Goal: Task Accomplishment & Management: Manage account settings

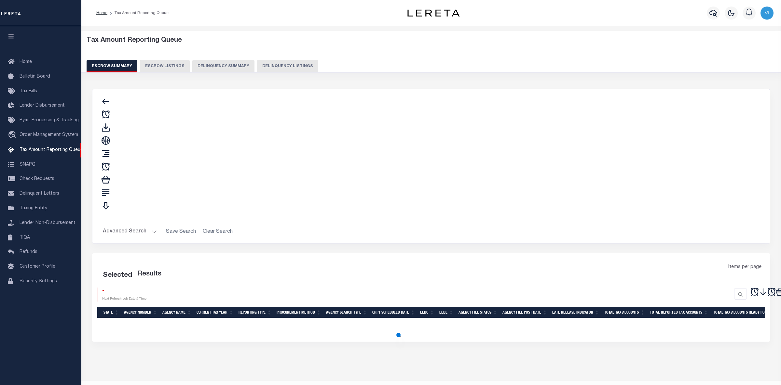
select select "100"
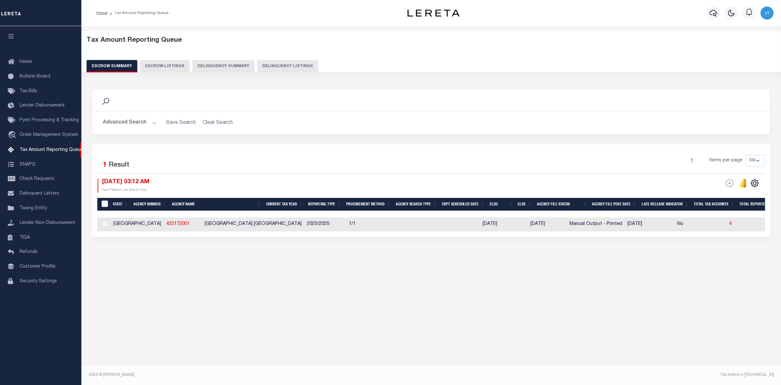
click at [410, 212] on div at bounding box center [793, 214] width 1392 height 7
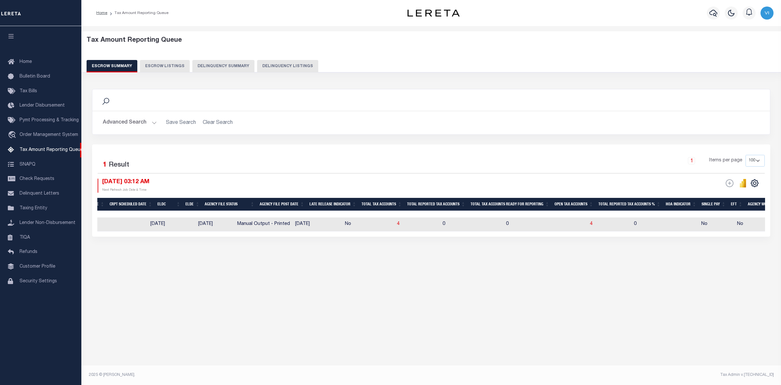
scroll to position [0, 331]
click at [592, 225] on span "4" at bounding box center [593, 223] width 3 height 5
select select "100"
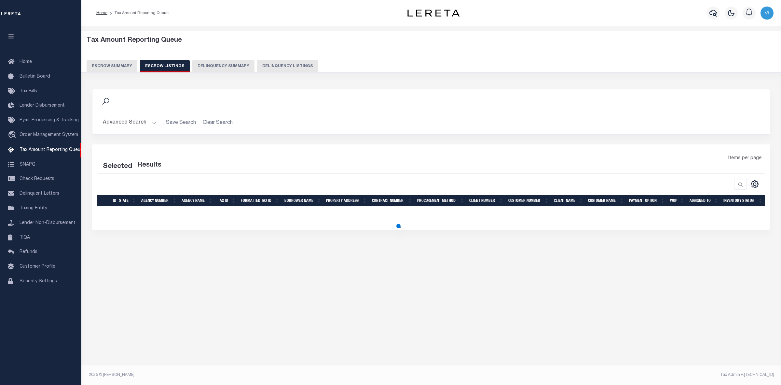
select select "100"
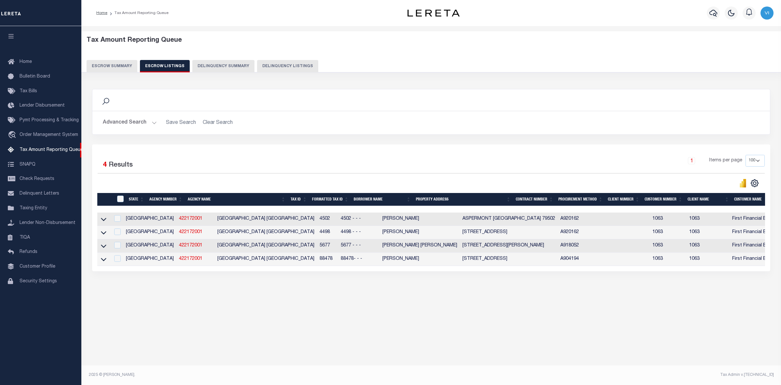
click at [112, 64] on button "Escrow Summary" at bounding box center [112, 66] width 51 height 12
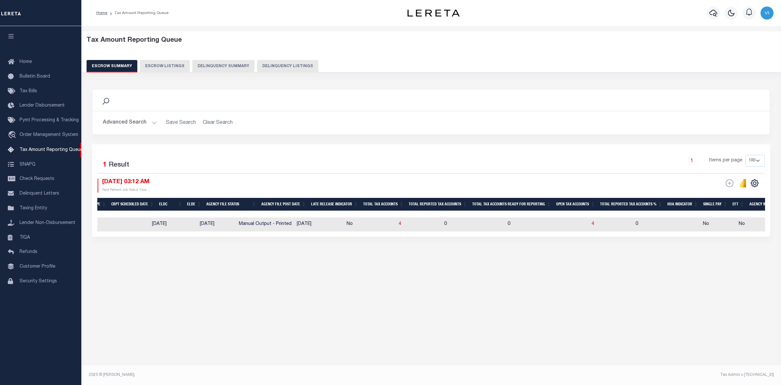
click at [153, 122] on button "Advanced Search" at bounding box center [130, 122] width 54 height 13
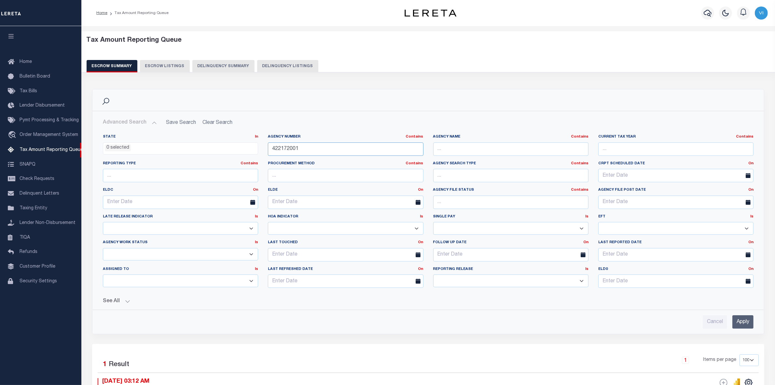
drag, startPoint x: 300, startPoint y: 148, endPoint x: 253, endPoint y: 147, distance: 46.9
click at [253, 147] on div "State In In AK AL AR AZ CA CO CT DC DE FL GA GU HI IA ID IL IN KS KY LA MA MD M…" at bounding box center [428, 213] width 661 height 159
paste input "1920000"
click at [740, 318] on input "Apply" at bounding box center [743, 321] width 21 height 13
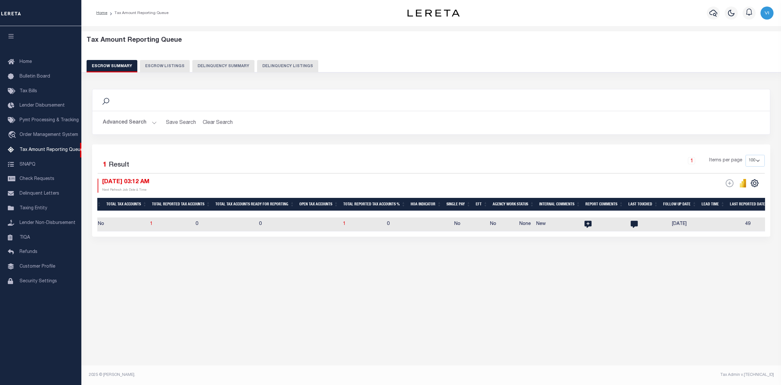
scroll to position [0, 507]
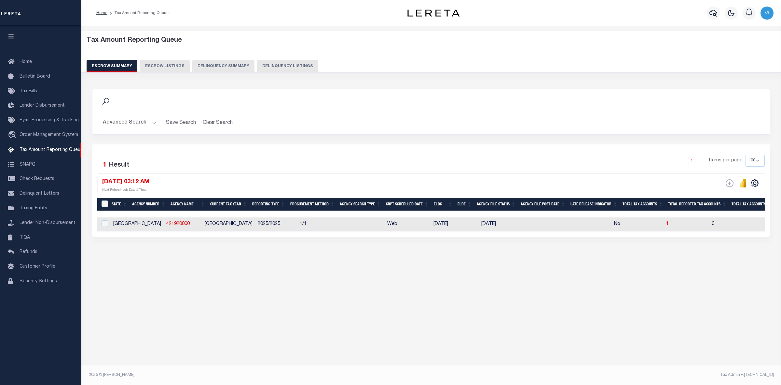
click at [152, 119] on button "Advanced Search" at bounding box center [130, 122] width 54 height 13
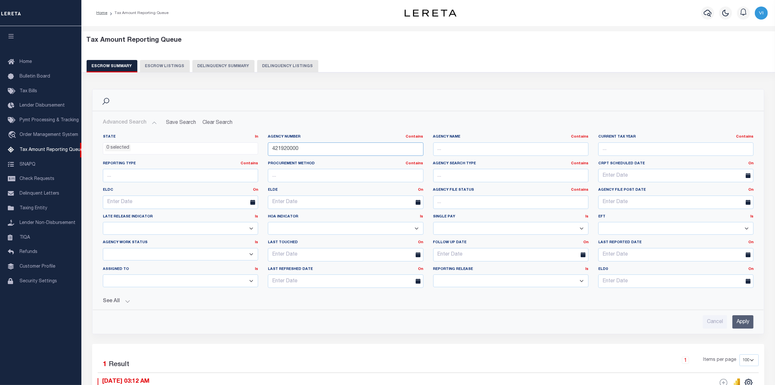
drag, startPoint x: 300, startPoint y: 149, endPoint x: 220, endPoint y: 150, distance: 80.1
click at [220, 150] on div "State In In AK AL AR AZ CA CO CT DC DE FL GA GU HI IA ID IL IN KS KY LA MA MD M…" at bounding box center [428, 213] width 661 height 159
paste input "310400622"
click at [744, 318] on input "Apply" at bounding box center [743, 321] width 21 height 13
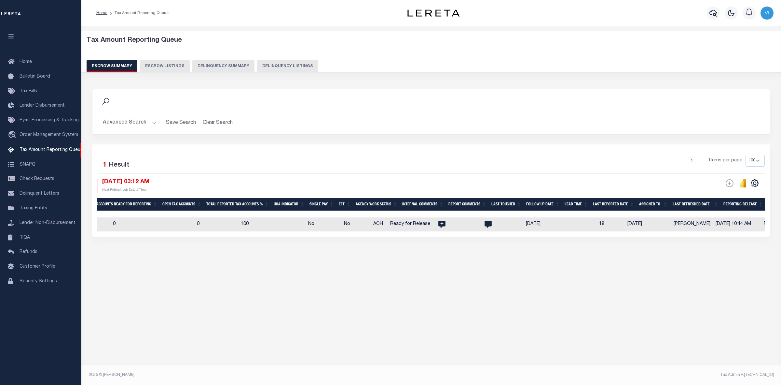
scroll to position [0, 684]
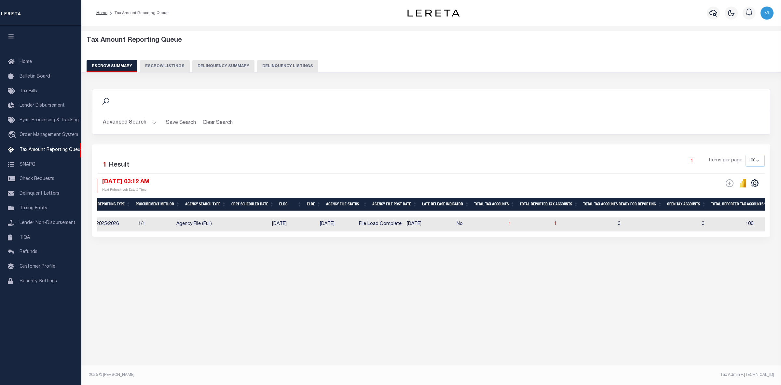
click at [152, 119] on button "Advanced Search" at bounding box center [130, 122] width 54 height 13
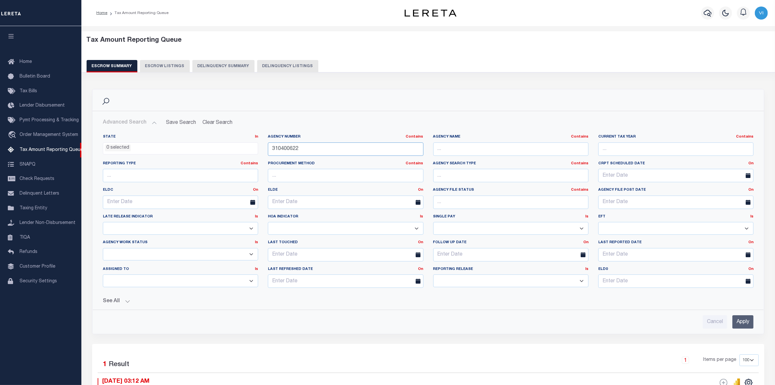
drag, startPoint x: 299, startPoint y: 149, endPoint x: 229, endPoint y: 148, distance: 69.7
click at [229, 148] on div "State In In AK AL AR AZ CA CO CT DC DE FL GA GU HI IA ID IL IN KS KY LA MA MD M…" at bounding box center [428, 213] width 661 height 159
paste input "5"
click at [741, 322] on input "Apply" at bounding box center [743, 321] width 21 height 13
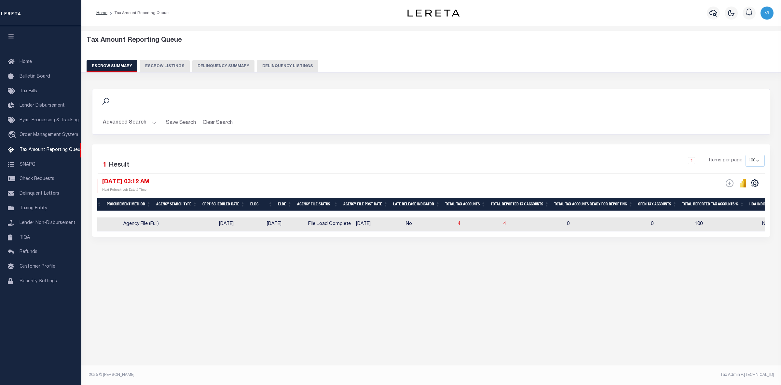
drag, startPoint x: 464, startPoint y: 213, endPoint x: 571, endPoint y: 213, distance: 107.4
click at [571, 213] on div at bounding box center [583, 214] width 1366 height 7
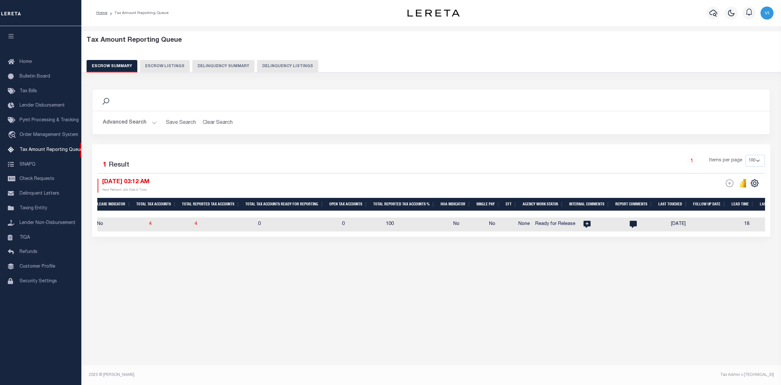
scroll to position [0, 503]
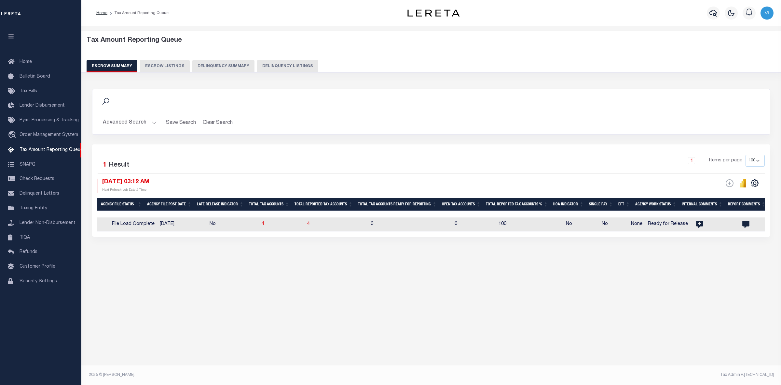
click at [153, 121] on button "Advanced Search" at bounding box center [130, 122] width 54 height 13
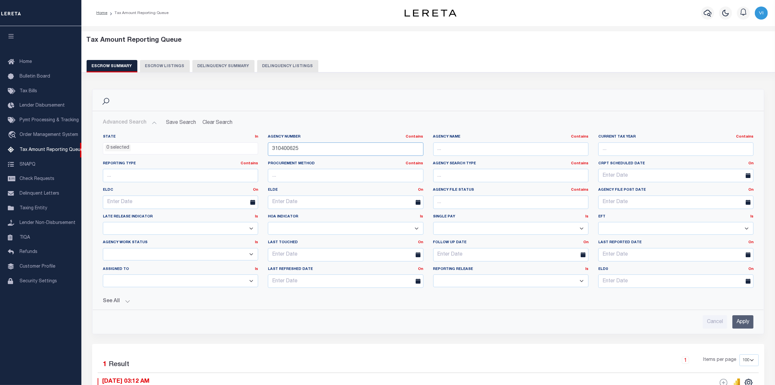
drag, startPoint x: 260, startPoint y: 147, endPoint x: 255, endPoint y: 148, distance: 5.0
click at [255, 148] on div "State In In AK AL AR AZ CA CO CT DC DE FL GA GU HI IA ID IL IN KS KY LA MA MD M…" at bounding box center [428, 213] width 661 height 159
paste input "70650667"
click at [744, 323] on input "Apply" at bounding box center [743, 321] width 21 height 13
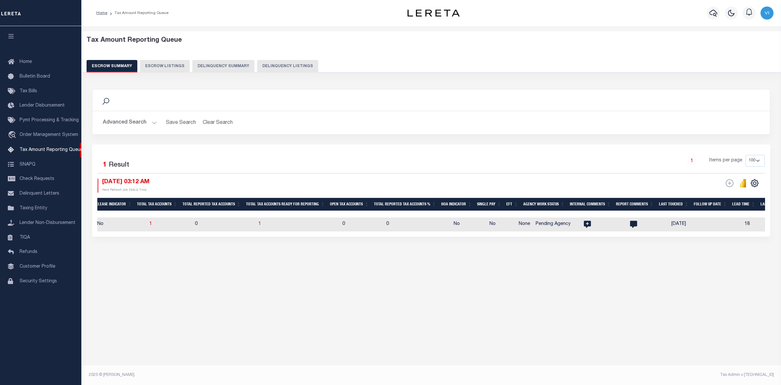
scroll to position [0, 466]
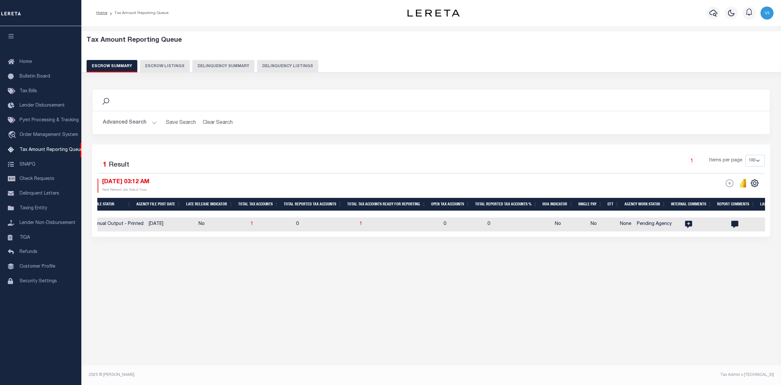
click at [155, 122] on button "Advanced Search" at bounding box center [130, 122] width 54 height 13
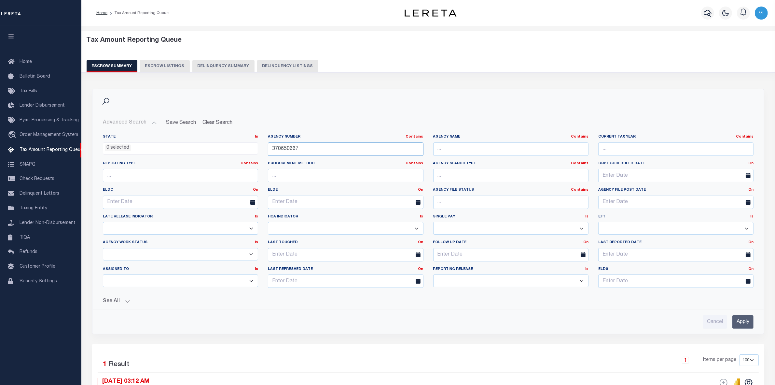
drag, startPoint x: 304, startPoint y: 152, endPoint x: 240, endPoint y: 150, distance: 64.2
click at [240, 150] on div "State In In AK AL AR AZ CA CO CT DC DE FL GA GU HI IA ID IL IN KS KY LA MA MD M…" at bounding box center [428, 213] width 661 height 159
paste input "320602"
click at [749, 323] on input "Apply" at bounding box center [743, 321] width 21 height 13
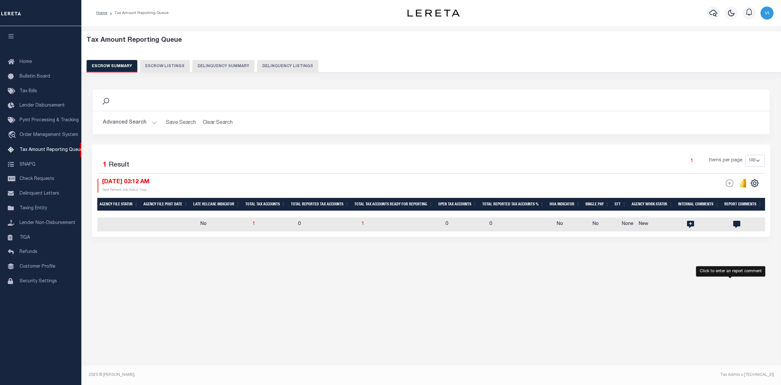
drag, startPoint x: 502, startPoint y: 212, endPoint x: 748, endPoint y: 213, distance: 246.5
click at [748, 213] on div at bounding box center [363, 214] width 1403 height 7
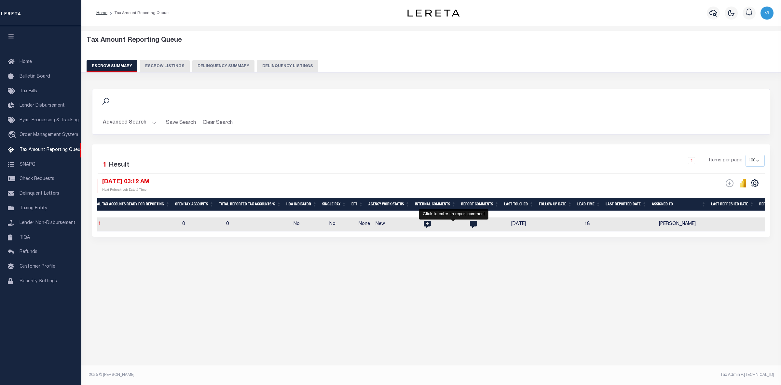
scroll to position [0, 716]
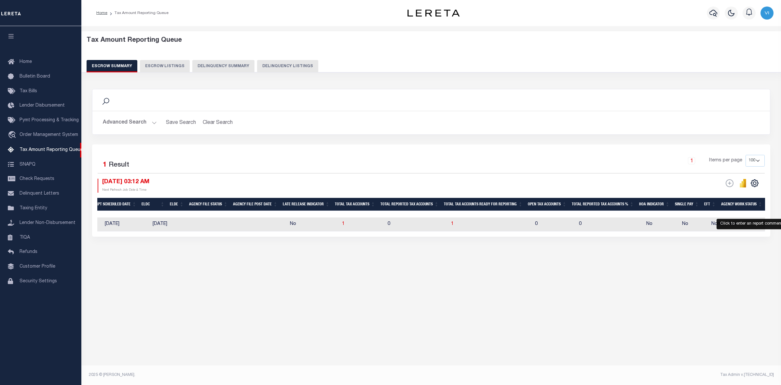
click at [155, 123] on button "Advanced Search" at bounding box center [130, 122] width 54 height 13
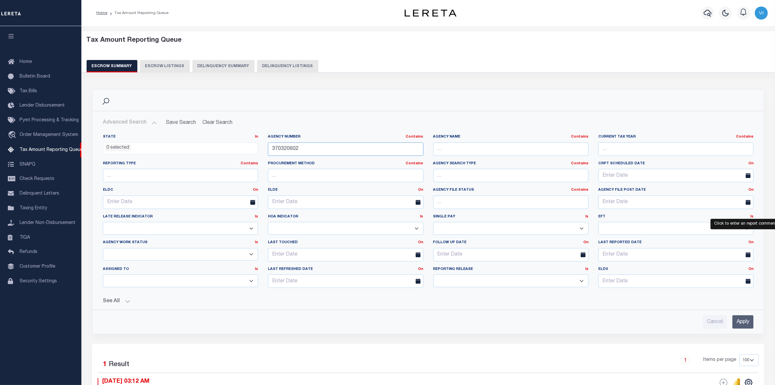
drag, startPoint x: 302, startPoint y: 148, endPoint x: 239, endPoint y: 147, distance: 63.2
click at [239, 147] on div "State In In AK AL AR AZ CA CO CT DC DE FL GA GU HI IA ID IL IN KS KY LA MA MD M…" at bounding box center [428, 213] width 661 height 159
paste input "10440601"
type input "310440601"
click at [741, 321] on input "Apply" at bounding box center [743, 321] width 21 height 13
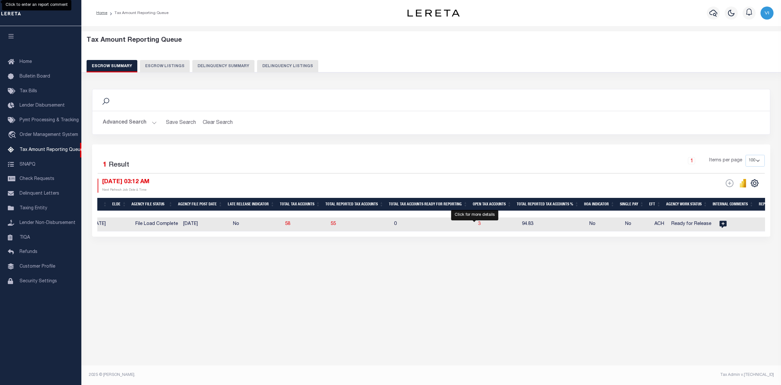
click at [478, 223] on span "3" at bounding box center [479, 223] width 3 height 5
select select "100"
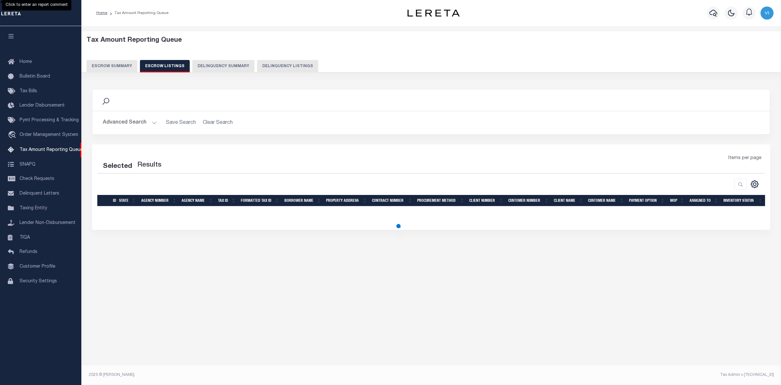
select select "100"
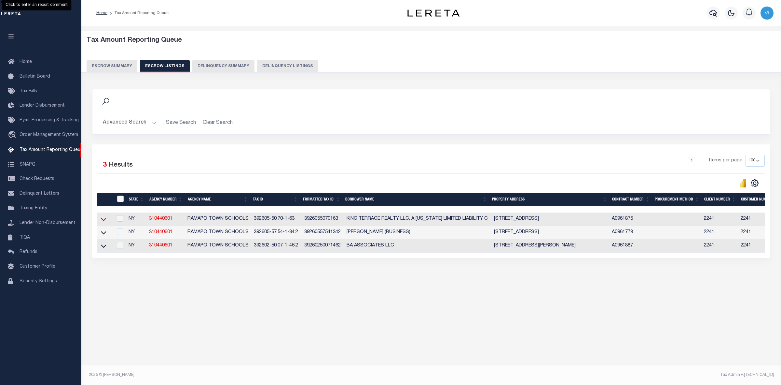
click at [104, 221] on icon at bounding box center [104, 219] width 6 height 7
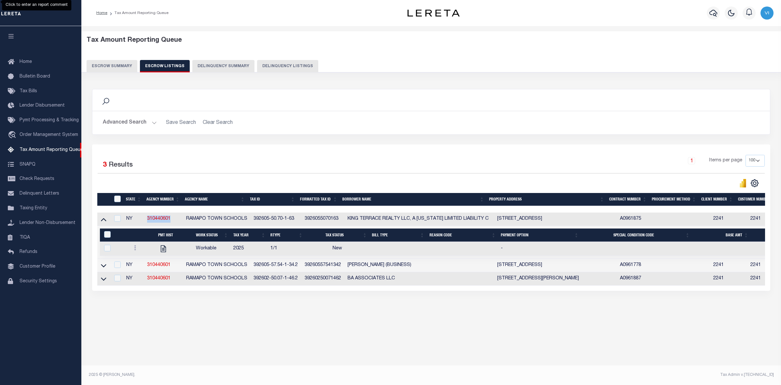
drag, startPoint x: 173, startPoint y: 220, endPoint x: 145, endPoint y: 218, distance: 28.0
click at [145, 218] on td "310440601" at bounding box center [164, 218] width 39 height 13
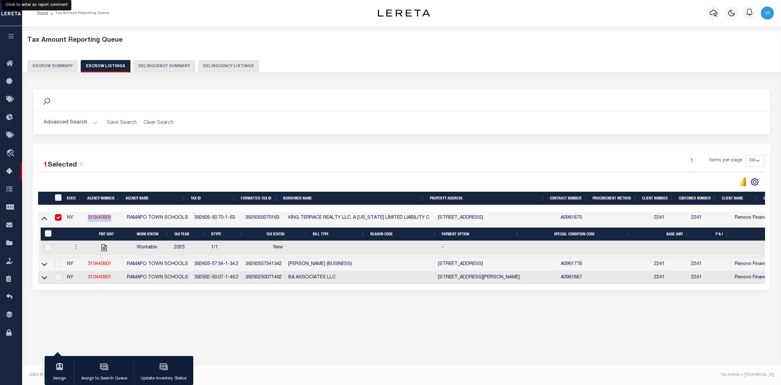
copy link "310440601"
drag, startPoint x: 443, startPoint y: 219, endPoint x: 467, endPoint y: 219, distance: 23.1
click at [467, 219] on td "14 KING TER SPRING VALLEY NY 10977-3603" at bounding box center [497, 217] width 122 height 13
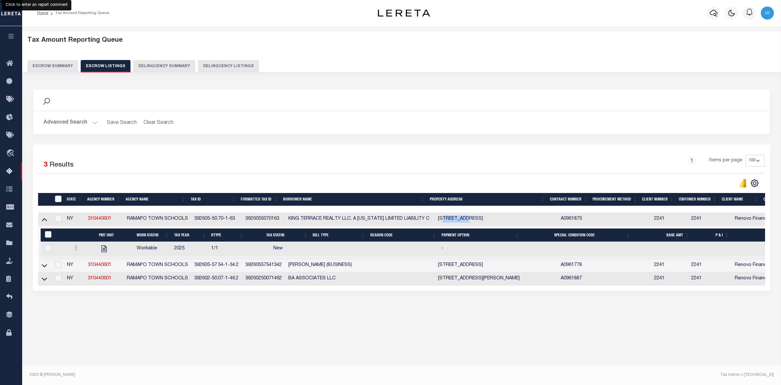
copy td "KING TER"
drag, startPoint x: 436, startPoint y: 219, endPoint x: 467, endPoint y: 220, distance: 30.3
click at [467, 220] on td "14 KING TER SPRING VALLEY NY 10977-3603" at bounding box center [497, 218] width 122 height 13
checkbox input "true"
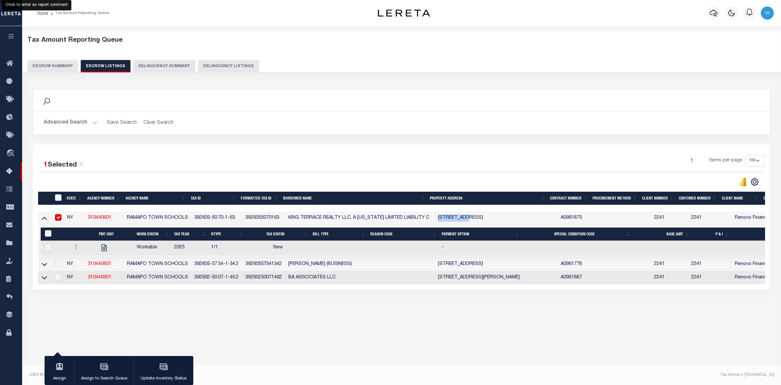
copy td "14 KING TER"
click at [75, 248] on icon at bounding box center [76, 246] width 2 height 5
click at [81, 272] on img "" at bounding box center [83, 268] width 7 height 7
checkbox input "true"
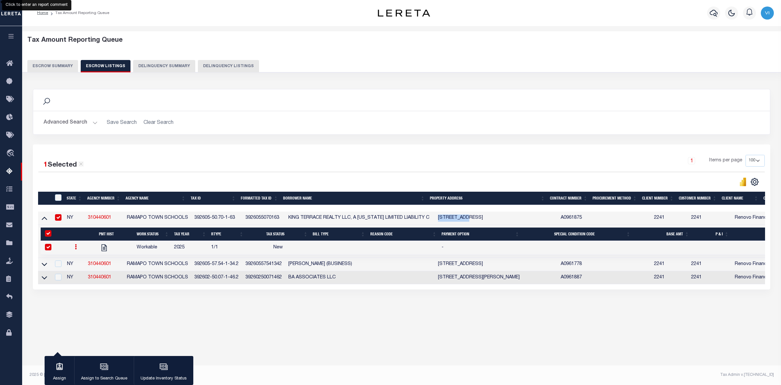
select select "NW2"
select select
type input "09/12/2025"
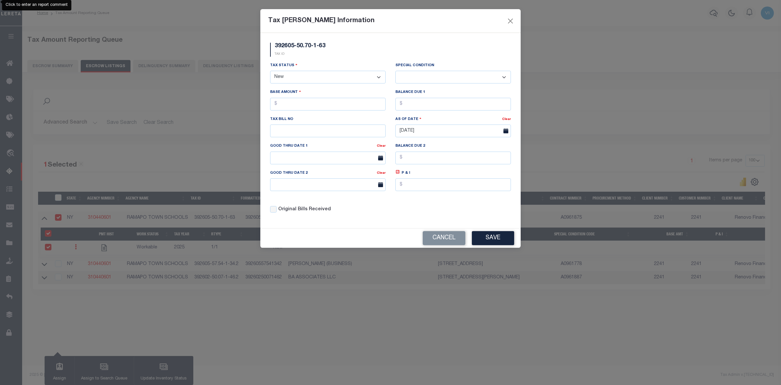
click at [369, 80] on select "- Select Status - Open Due/Unpaid Paid Incomplete No Tax Due Internal Refund Pr…" at bounding box center [328, 77] width 116 height 13
select select "PYD"
click at [270, 71] on select "- Select Status - Open Due/Unpaid Paid Incomplete No Tax Due Internal Refund Pr…" at bounding box center [328, 77] width 116 height 13
select select "0"
click at [293, 103] on input "text" at bounding box center [328, 104] width 116 height 13
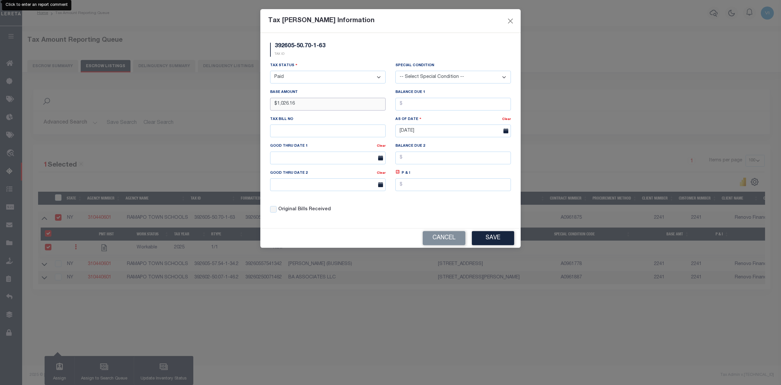
type input "$1,026.16"
click at [414, 105] on input "text" at bounding box center [454, 104] width 116 height 13
type input "$0.00"
click at [498, 242] on button "Save" at bounding box center [493, 238] width 42 height 14
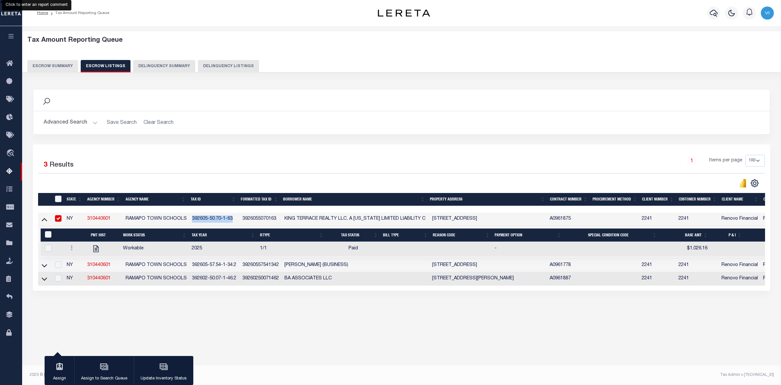
drag, startPoint x: 190, startPoint y: 219, endPoint x: 231, endPoint y: 220, distance: 41.7
click at [231, 220] on td "392605-50.70-1-63" at bounding box center [214, 218] width 50 height 13
checkbox input "false"
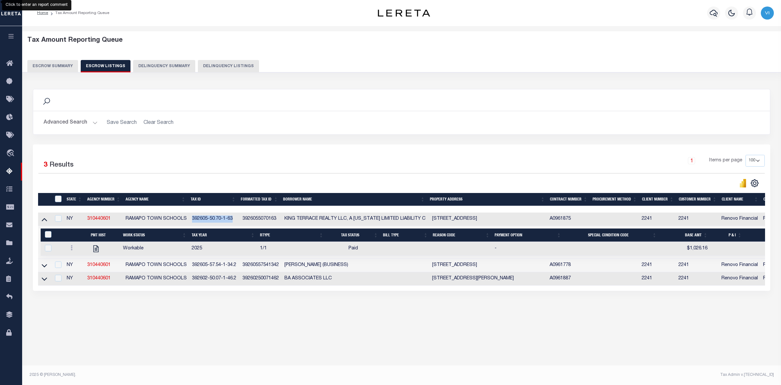
copy td "392605-50.70-1-63"
click at [206, 164] on div "1 Selected 3 Results" at bounding box center [125, 164] width 175 height 18
click at [43, 267] on icon at bounding box center [45, 265] width 6 height 7
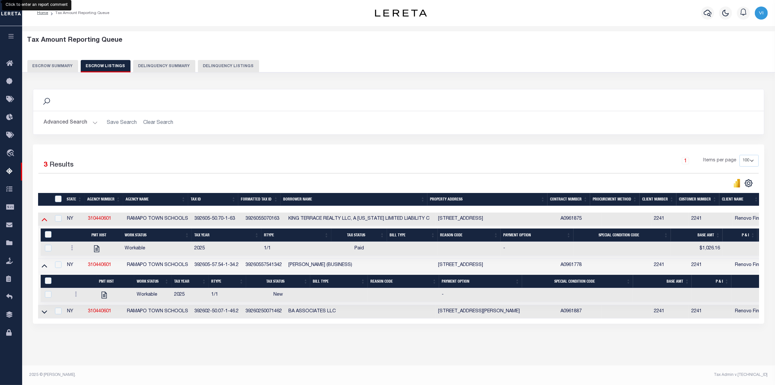
click at [43, 219] on icon at bounding box center [45, 219] width 6 height 7
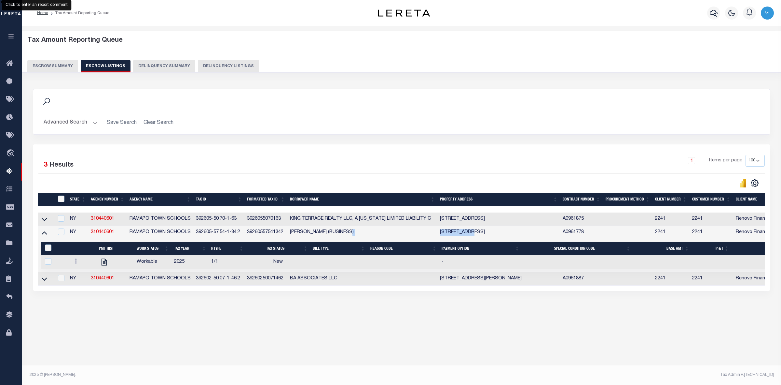
drag, startPoint x: 437, startPoint y: 235, endPoint x: 474, endPoint y: 235, distance: 36.8
click at [474, 235] on tr "NY 310440601 RAMAPO TOWN SCHOOLS 392605-57.54-1-34.2 39260557541342 SHLOMA STEI…" at bounding box center [497, 232] width 918 height 13
copy tr "67 S MADISON"
drag, startPoint x: 287, startPoint y: 233, endPoint x: 324, endPoint y: 235, distance: 36.5
click at [324, 235] on td "SHLOMA STEIN (BUSINESS)" at bounding box center [362, 232] width 150 height 13
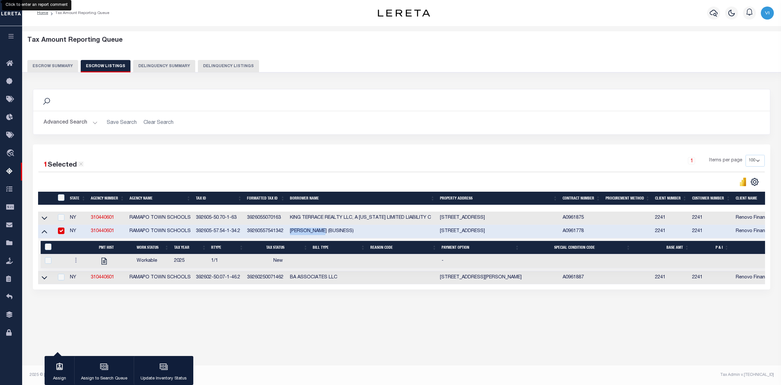
copy td "SHLOMA STEIN"
drag, startPoint x: 437, startPoint y: 233, endPoint x: 504, endPoint y: 233, distance: 66.7
click at [504, 233] on tr "NY 310440601 RAMAPO TOWN SCHOOLS 392605-57.54-1-34.2 39260557541342 SHLOMA STEI…" at bounding box center [497, 231] width 918 height 13
copy tr "67 S MADISON AVE SPRING"
click at [61, 233] on input "checkbox" at bounding box center [61, 230] width 7 height 7
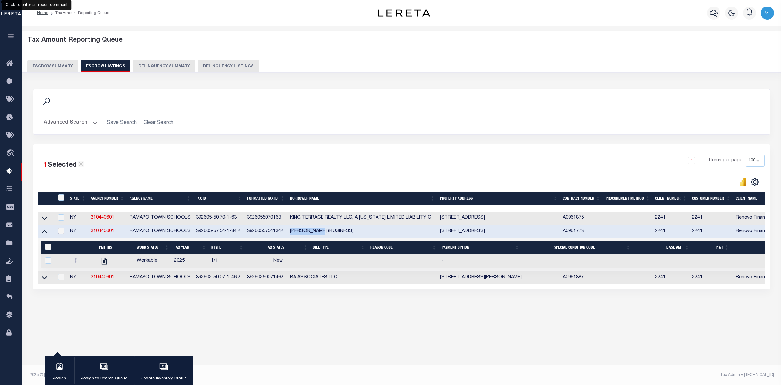
checkbox input "false"
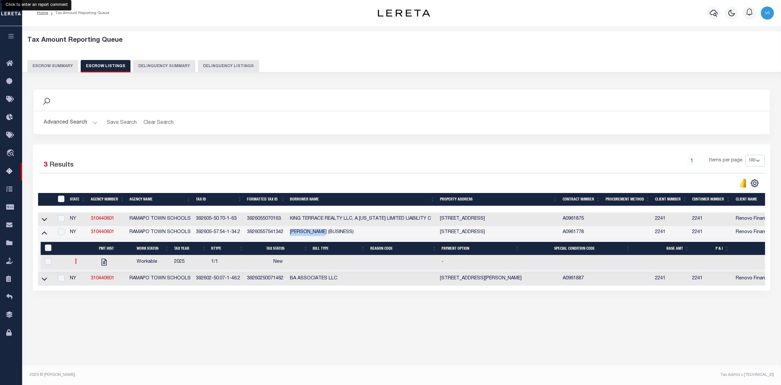
click at [76, 263] on icon at bounding box center [76, 260] width 2 height 5
click at [82, 286] on img "" at bounding box center [83, 282] width 7 height 7
checkbox input "true"
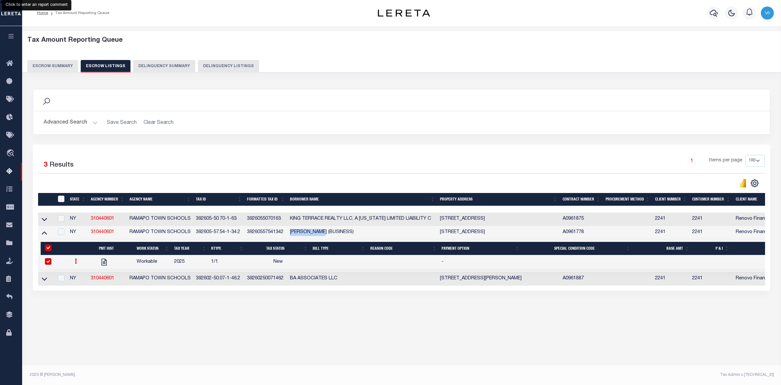
select select
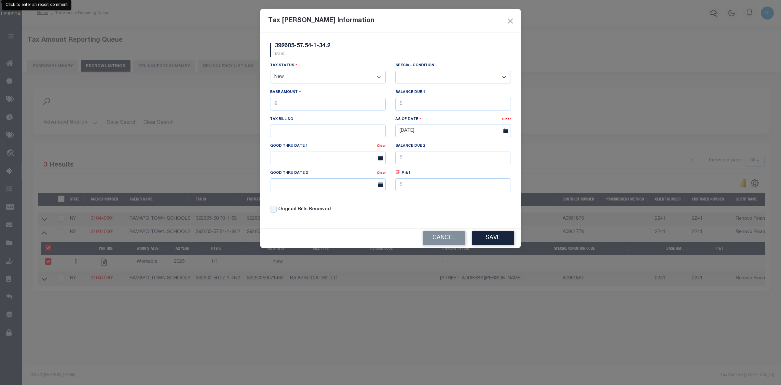
click at [331, 78] on select "- Select Status - Open Due/Unpaid Paid Incomplete No Tax Due Internal Refund Pr…" at bounding box center [328, 77] width 116 height 13
select select "PYD"
click at [270, 71] on select "- Select Status - Open Due/Unpaid Paid Incomplete No Tax Due Internal Refund Pr…" at bounding box center [328, 77] width 116 height 13
select select "0"
click at [287, 105] on input "text" at bounding box center [328, 104] width 116 height 13
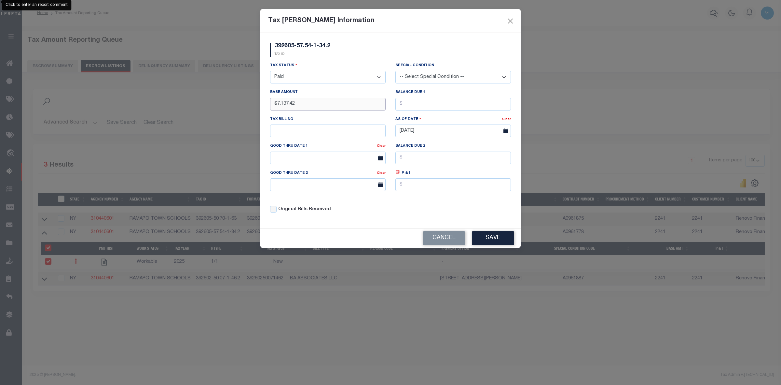
type input "$7,137.42"
click at [405, 102] on input "text" at bounding box center [454, 104] width 116 height 13
type input "$0.00"
click at [497, 241] on button "Save" at bounding box center [493, 238] width 42 height 14
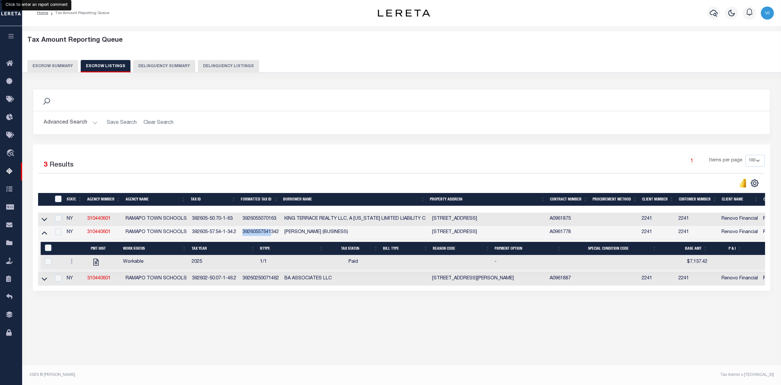
drag, startPoint x: 239, startPoint y: 234, endPoint x: 271, endPoint y: 235, distance: 32.6
click at [271, 235] on td "39260557541342" at bounding box center [261, 232] width 42 height 13
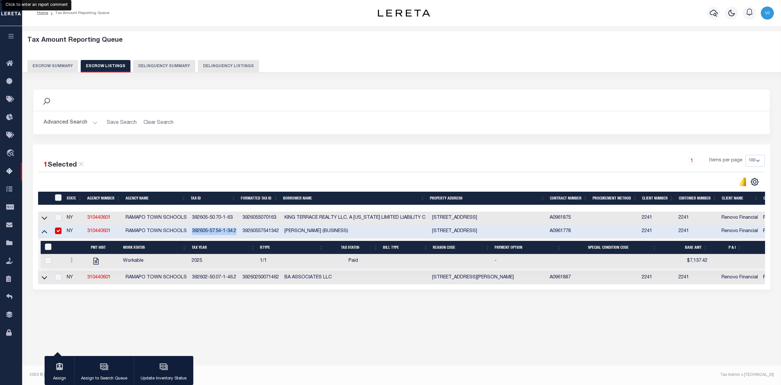
drag, startPoint x: 190, startPoint y: 233, endPoint x: 236, endPoint y: 237, distance: 46.4
click at [236, 237] on td "392605-57.54-1-34.2" at bounding box center [214, 231] width 50 height 13
checkbox input "false"
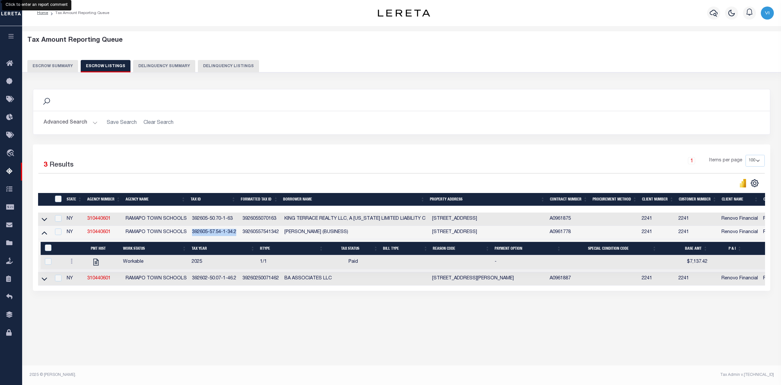
copy td "392605-57.54-1-34.2"
click at [44, 282] on icon at bounding box center [45, 278] width 6 height 7
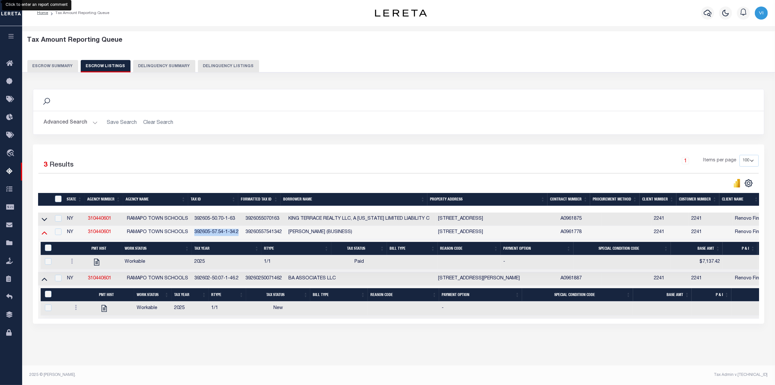
click at [44, 233] on icon at bounding box center [45, 232] width 6 height 7
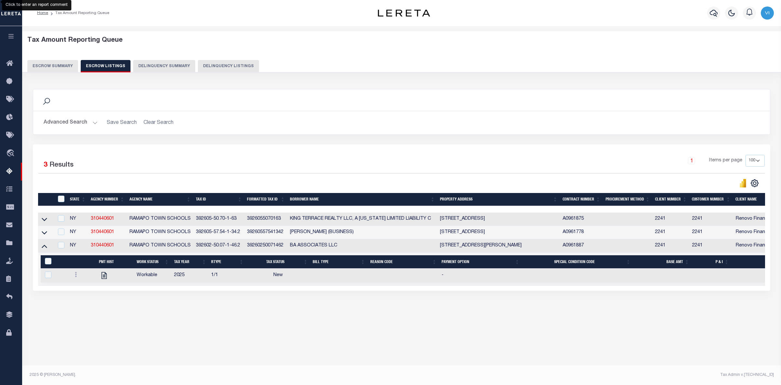
click at [287, 323] on div "Tax Amount Reporting Queue Escrow Summary Escrow Listings In" at bounding box center [401, 181] width 755 height 297
drag, startPoint x: 437, startPoint y: 248, endPoint x: 482, endPoint y: 250, distance: 44.6
click at [482, 250] on td "5 TAFT LN SPRING VALLEY NY 10977-2157" at bounding box center [499, 245] width 123 height 13
checkbox input "true"
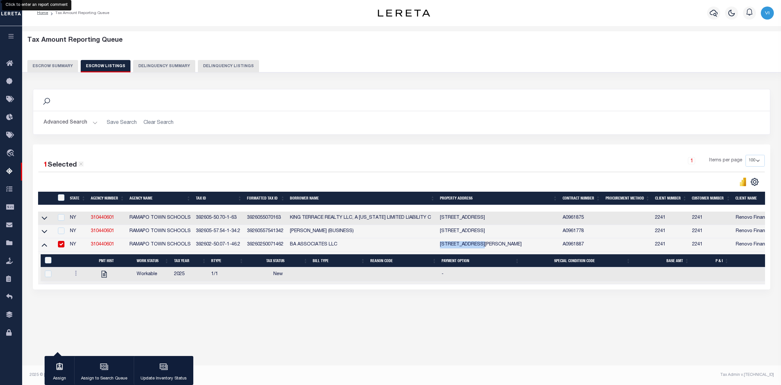
copy td "5 TAFT LN SPRING"
click at [77, 275] on icon at bounding box center [76, 272] width 2 height 5
click at [83, 298] on img "" at bounding box center [83, 294] width 7 height 7
checkbox input "true"
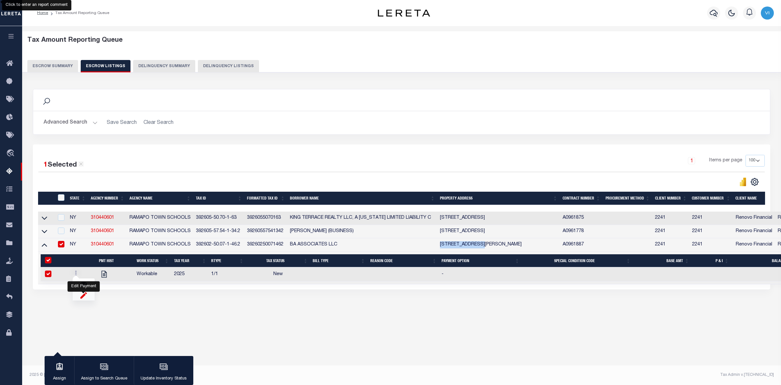
select select
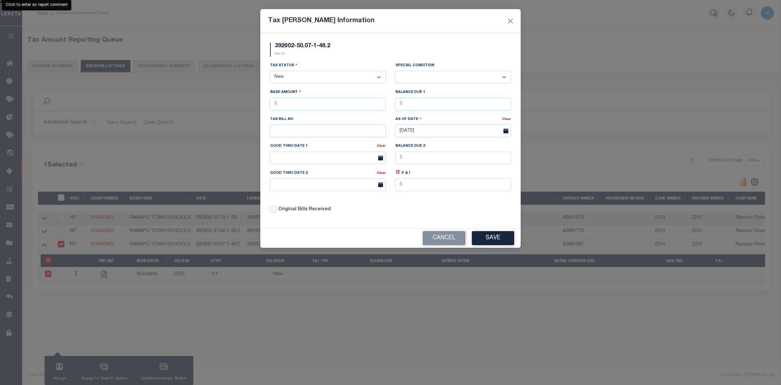
click at [359, 78] on select "- Select Status - Open Due/Unpaid Paid Incomplete No Tax Due Internal Refund Pr…" at bounding box center [328, 77] width 116 height 13
select select "PYD"
click at [270, 71] on select "- Select Status - Open Due/Unpaid Paid Incomplete No Tax Due Internal Refund Pr…" at bounding box center [328, 77] width 116 height 13
select select "0"
click at [293, 107] on input "text" at bounding box center [328, 104] width 116 height 13
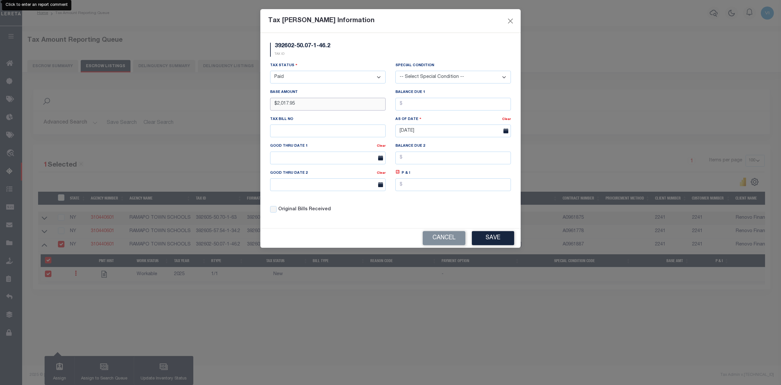
type input "$2,017.95"
click at [427, 104] on input "text" at bounding box center [454, 104] width 116 height 13
type input "$0.00"
click at [487, 240] on button "Save" at bounding box center [493, 238] width 42 height 14
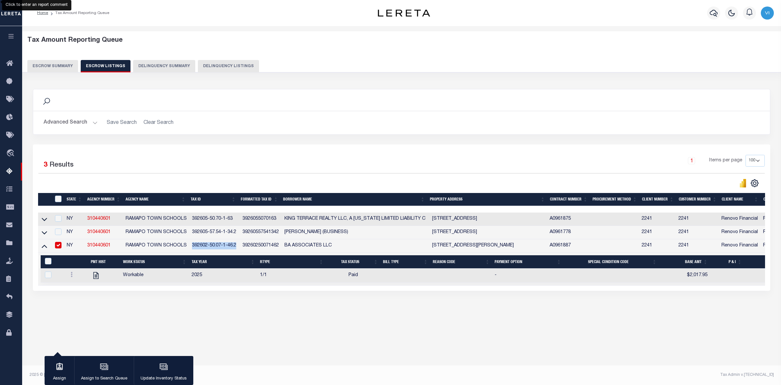
drag, startPoint x: 189, startPoint y: 248, endPoint x: 237, endPoint y: 250, distance: 47.9
click at [237, 250] on td "392602-50.07-1-46.2" at bounding box center [214, 245] width 50 height 13
checkbox input "false"
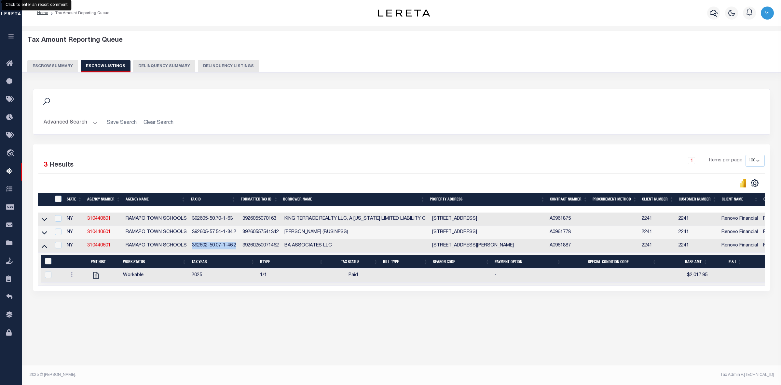
copy td "392602-50.07-1-46.2"
click at [244, 302] on div "Search Advanced Search Save Search Clear Search In In AK AL AR AZ CA CO CT" at bounding box center [402, 196] width 747 height 228
click at [43, 248] on icon at bounding box center [45, 245] width 6 height 7
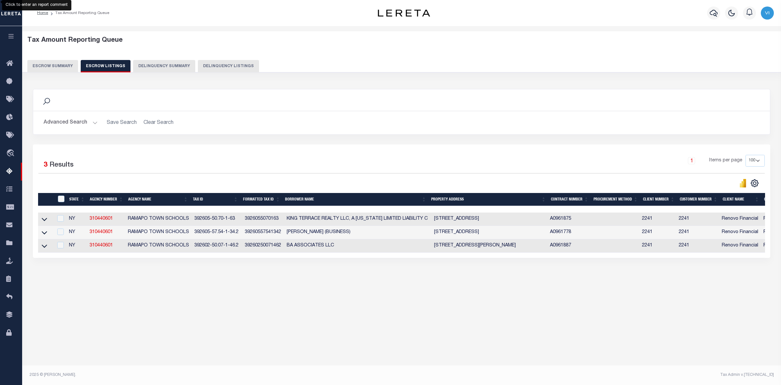
click at [40, 66] on button "Escrow Summary" at bounding box center [52, 66] width 51 height 12
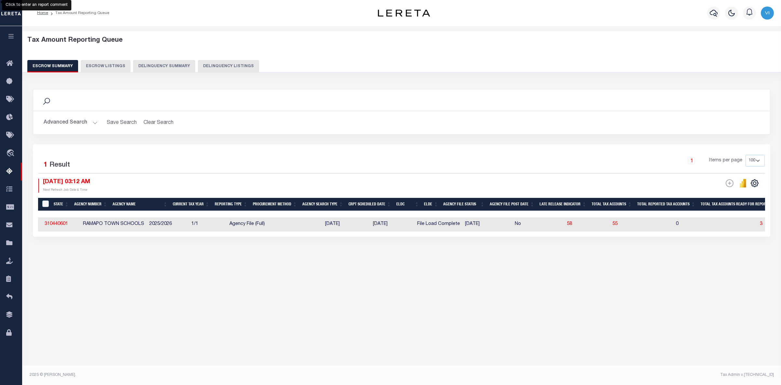
scroll to position [0, 0]
click at [44, 203] on input "&nbsp;" at bounding box center [45, 203] width 7 height 7
checkbox input "true"
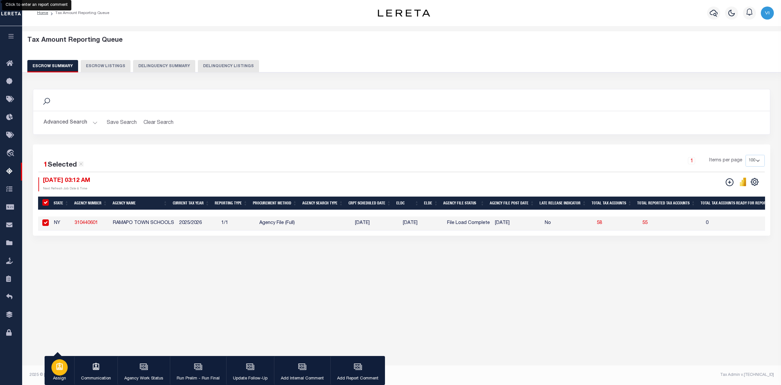
click at [56, 368] on icon "button" at bounding box center [59, 366] width 8 height 8
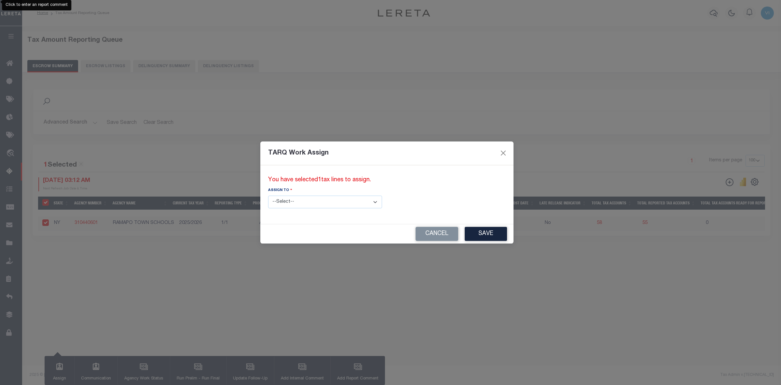
click at [348, 201] on select "--Select-- --Unassigned-- --Unassigned-- Abdul Muzain Adhikary Rinki Agustin Fe…" at bounding box center [325, 201] width 114 height 13
select select "Vinod Angoth"
click at [268, 195] on select "--Select-- --Unassigned-- --Unassigned-- Abdul Muzain Adhikary Rinki Agustin Fe…" at bounding box center [325, 201] width 114 height 13
click at [465, 235] on button "Save" at bounding box center [486, 234] width 42 height 14
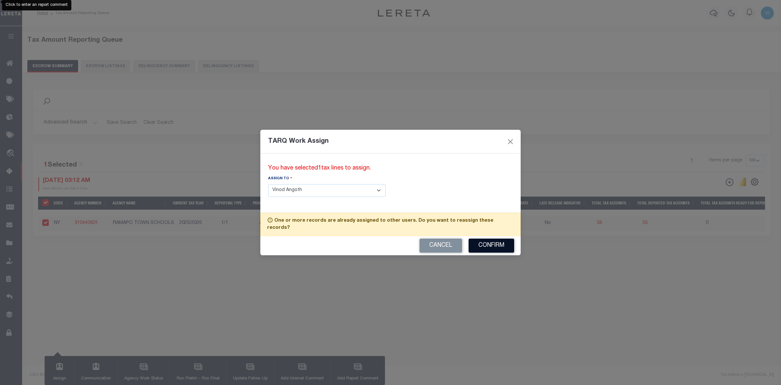
click at [482, 243] on button "Confirm" at bounding box center [492, 245] width 46 height 14
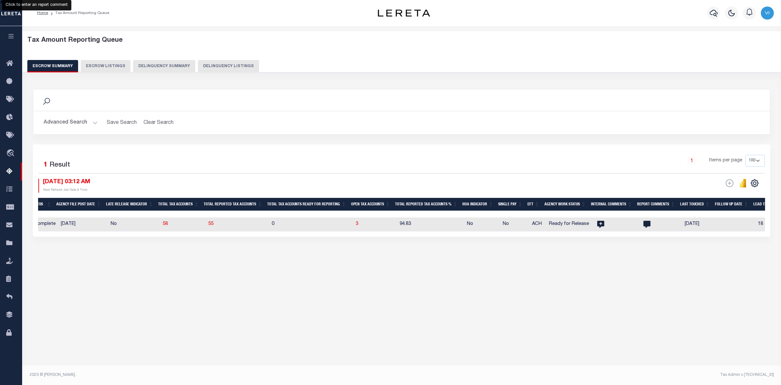
scroll to position [0, 579]
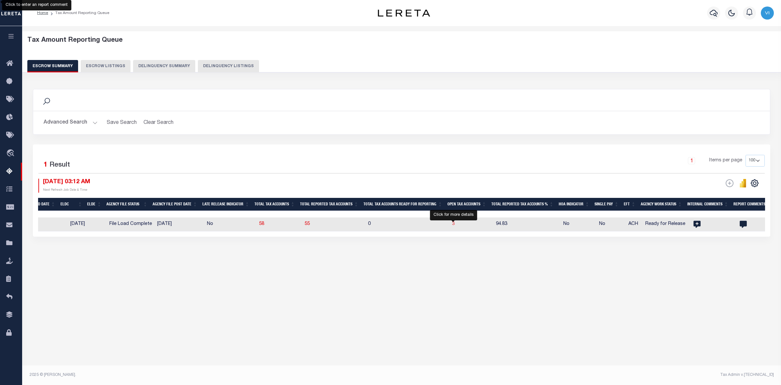
click at [453, 224] on span "3" at bounding box center [453, 223] width 3 height 5
select select "100"
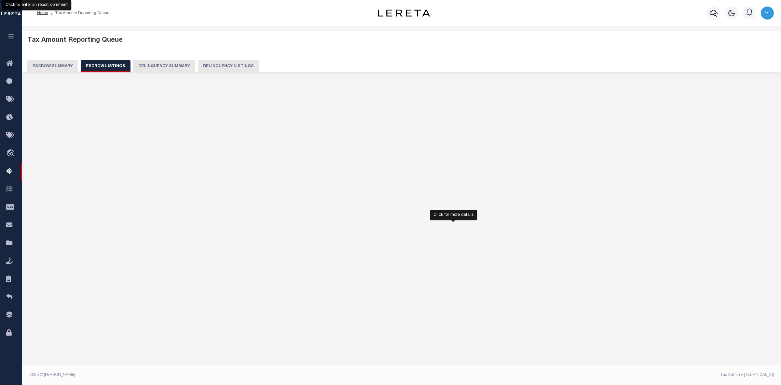
select select "100"
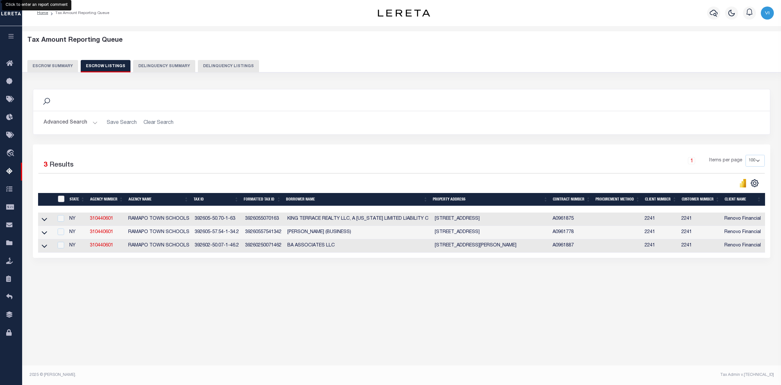
click at [60, 197] on input "ID" at bounding box center [61, 198] width 7 height 7
checkbox input "true"
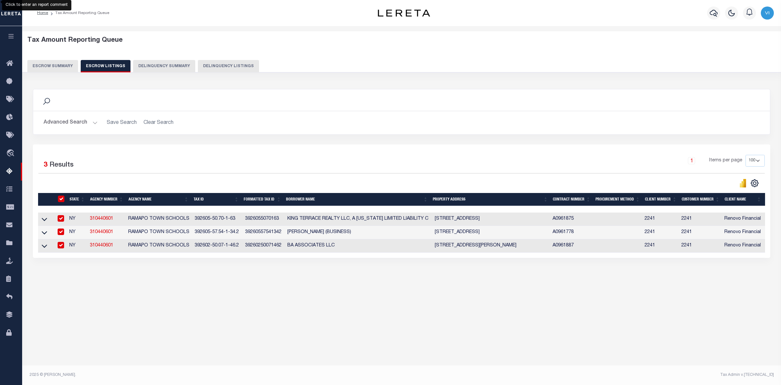
checkbox input "true"
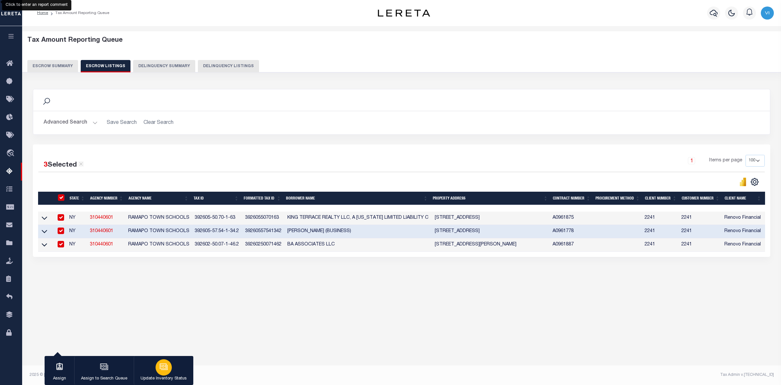
click at [161, 367] on icon "button" at bounding box center [164, 366] width 8 height 8
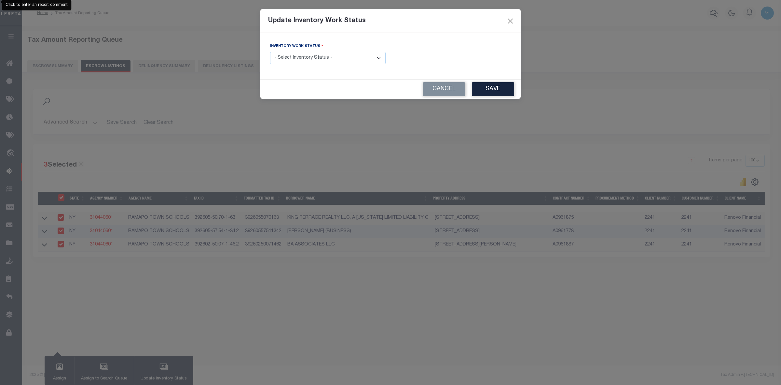
click at [377, 59] on select "- Select Inventory Status - Manual - Exception Pended - Awaiting Search Late Ad…" at bounding box center [328, 58] width 116 height 13
select select "4"
click at [270, 52] on select "- Select Inventory Status - Manual - Exception Pended - Awaiting Search Late Ad…" at bounding box center [328, 58] width 116 height 13
click at [490, 90] on button "Save" at bounding box center [493, 89] width 42 height 14
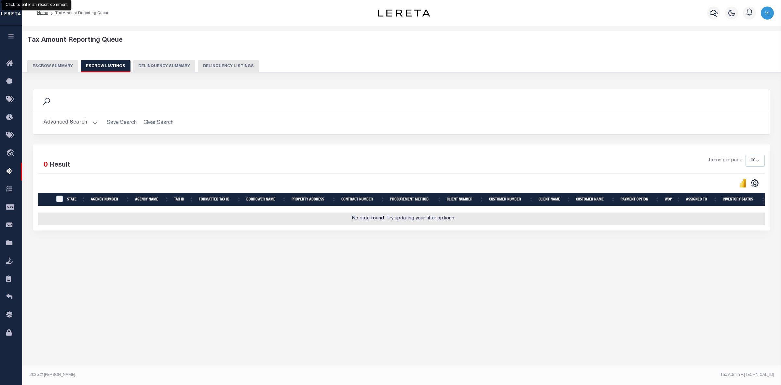
click at [49, 63] on button "Escrow Summary" at bounding box center [52, 66] width 51 height 12
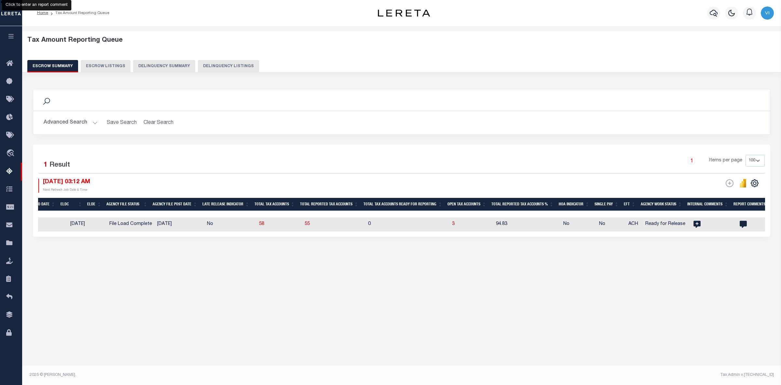
click at [93, 122] on button "Advanced Search" at bounding box center [71, 122] width 54 height 13
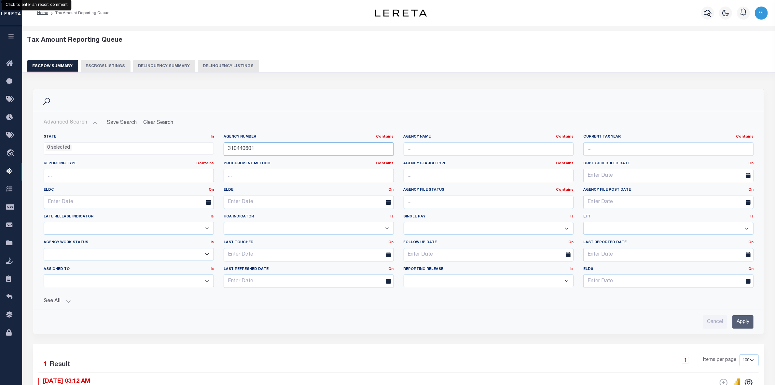
drag, startPoint x: 258, startPoint y: 148, endPoint x: 187, endPoint y: 147, distance: 71.0
click at [187, 147] on div "State In In AK AL AR AZ CA CO CT DC DE FL GA GU HI IA ID IL IN KS KY LA MA MD M…" at bounding box center [399, 213] width 720 height 159
paste input "350624"
type input "310350624"
click at [746, 320] on input "Apply" at bounding box center [743, 321] width 21 height 13
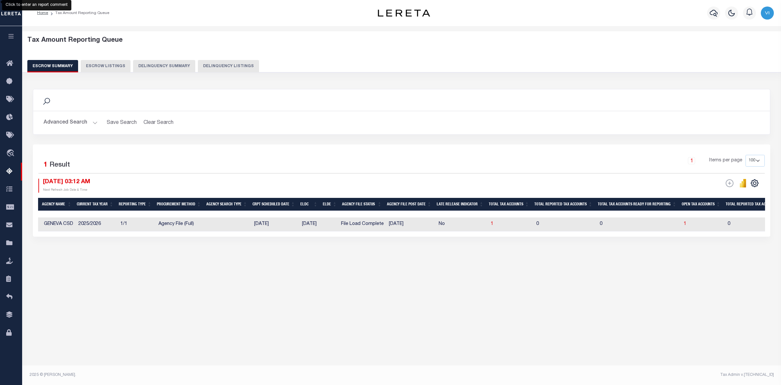
scroll to position [0, 0]
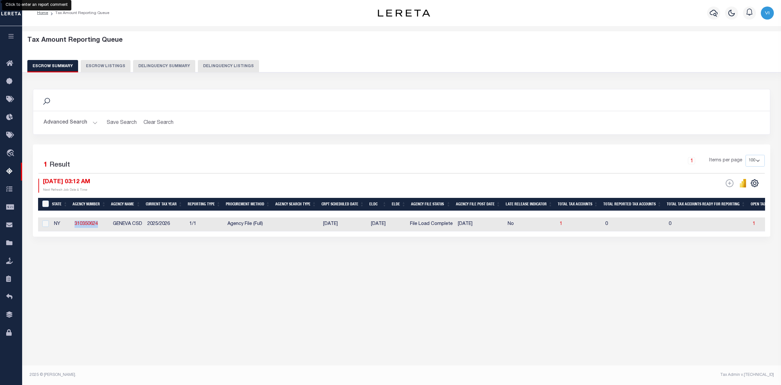
drag, startPoint x: 73, startPoint y: 225, endPoint x: 100, endPoint y: 225, distance: 27.0
click at [100, 225] on td "310350624" at bounding box center [91, 224] width 38 height 14
checkbox input "true"
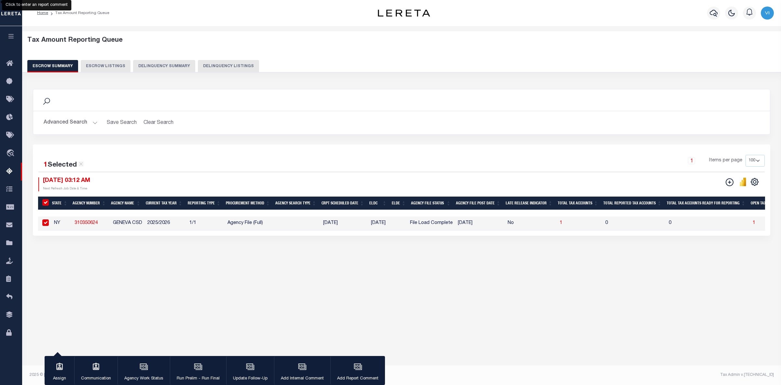
click at [173, 251] on div "Search Advanced Search Save Search Clear Search EscrowSummaryGridWrapper_dynami…" at bounding box center [402, 168] width 747 height 173
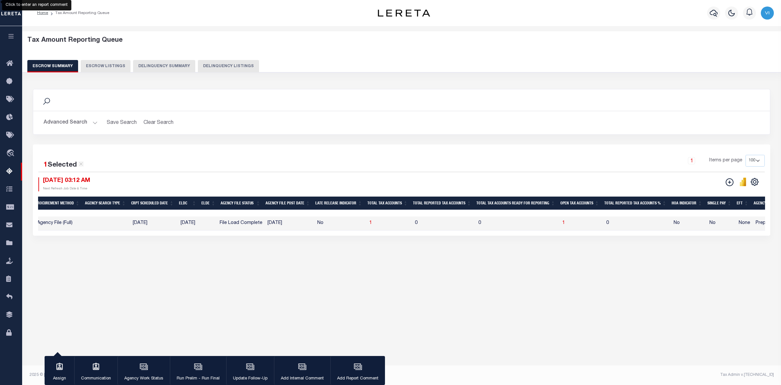
scroll to position [0, 190]
click at [565, 222] on span "1" at bounding box center [564, 222] width 3 height 5
select select "100"
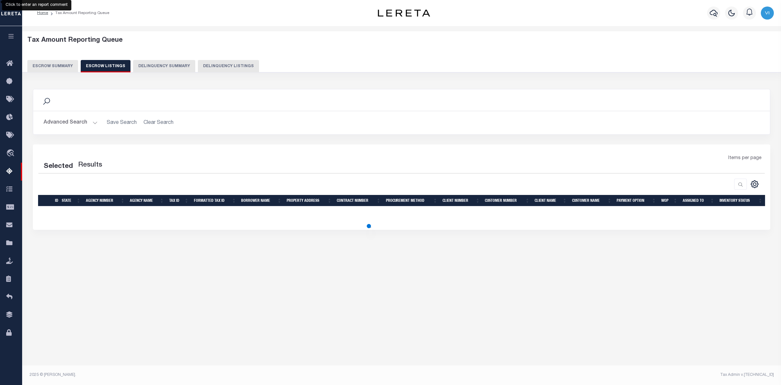
select select "100"
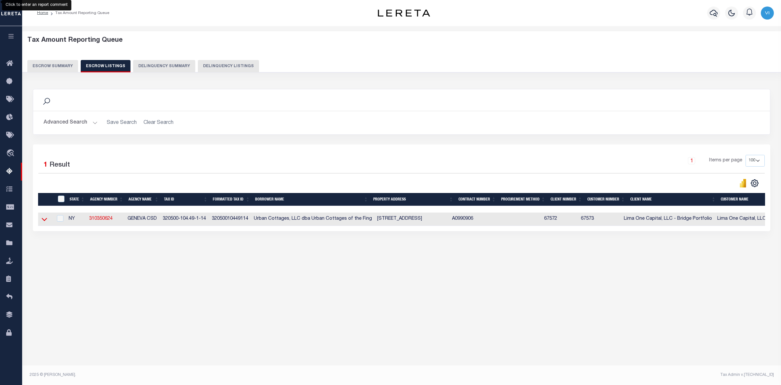
click at [43, 218] on icon at bounding box center [45, 219] width 6 height 7
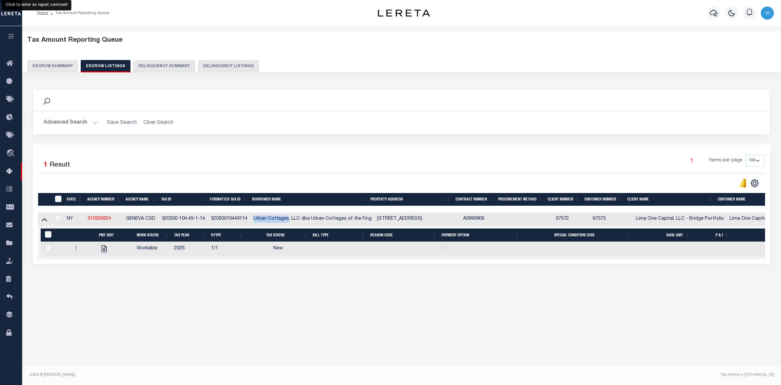
drag, startPoint x: 255, startPoint y: 219, endPoint x: 289, endPoint y: 222, distance: 34.3
click at [289, 222] on td "Urban Cottages, LLC dba Urban Cottages of the Fing" at bounding box center [313, 218] width 124 height 13
checkbox input "true"
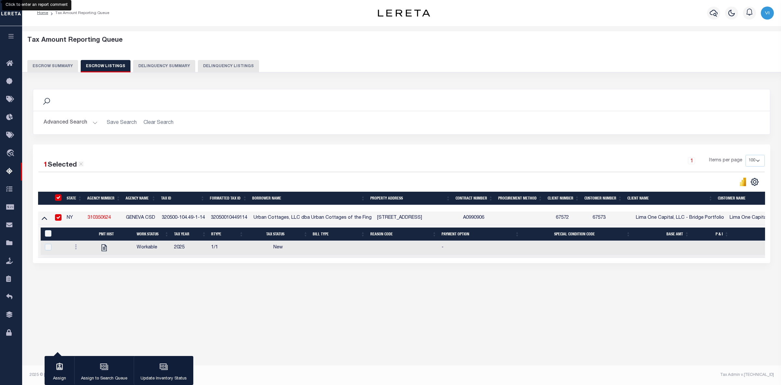
click at [238, 282] on div "Search Advanced Search Save Search Clear Search In In AK AL AR AZ CA CO CT" at bounding box center [402, 182] width 747 height 200
drag, startPoint x: 162, startPoint y: 219, endPoint x: 206, endPoint y: 219, distance: 43.6
click at [206, 219] on td "320500-104.49-1-14" at bounding box center [183, 217] width 49 height 13
checkbox input "false"
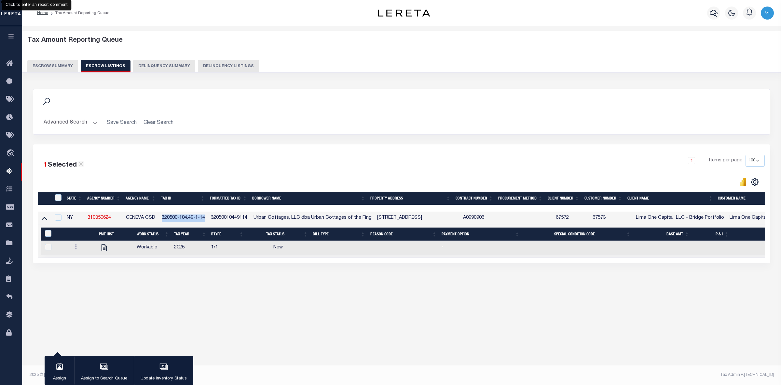
checkbox input "false"
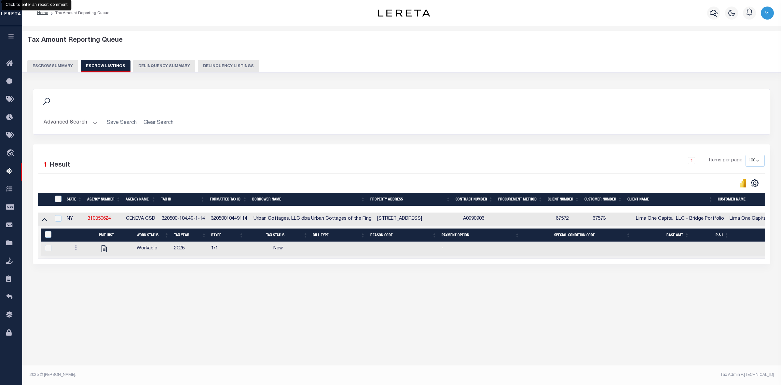
click at [224, 157] on div "1 Items per page 10 25 50 100 500" at bounding box center [494, 163] width 543 height 17
click at [75, 249] on icon at bounding box center [76, 247] width 2 height 5
click at [82, 273] on img "" at bounding box center [83, 269] width 7 height 7
checkbox input "true"
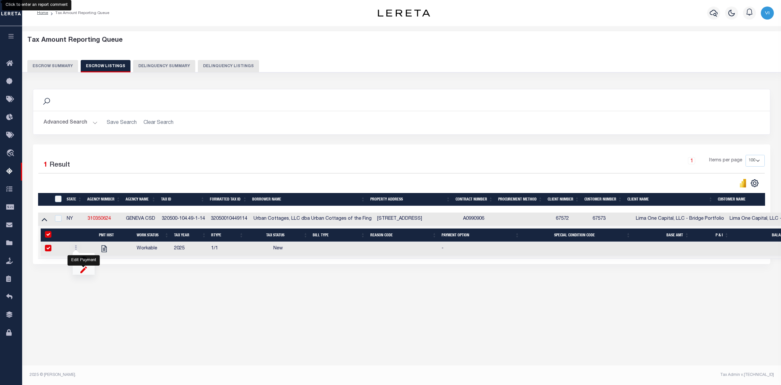
checkbox input "true"
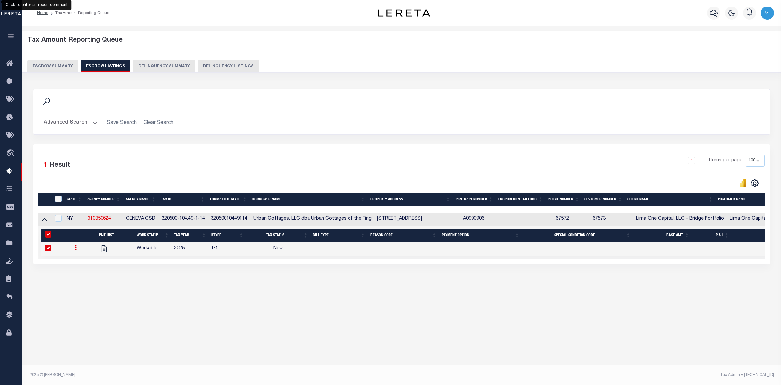
select select
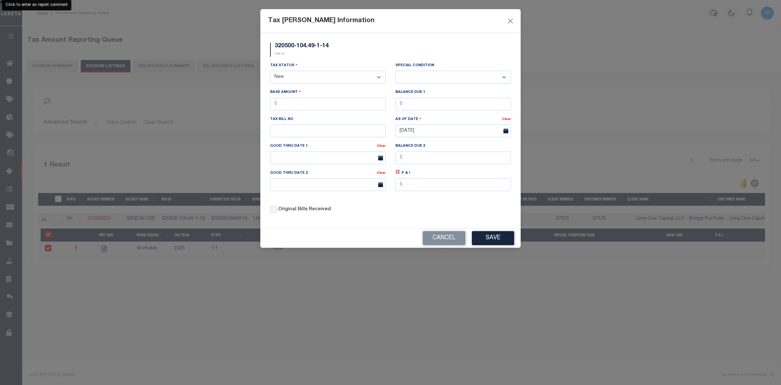
click at [354, 77] on select "- Select Status - Open Due/Unpaid Paid Incomplete No Tax Due Internal Refund Pr…" at bounding box center [328, 77] width 116 height 13
select select "DUE"
click at [270, 71] on select "- Select Status - Open Due/Unpaid Paid Incomplete No Tax Due Internal Refund Pr…" at bounding box center [328, 77] width 116 height 13
select select "0"
click at [295, 105] on input "text" at bounding box center [328, 104] width 116 height 13
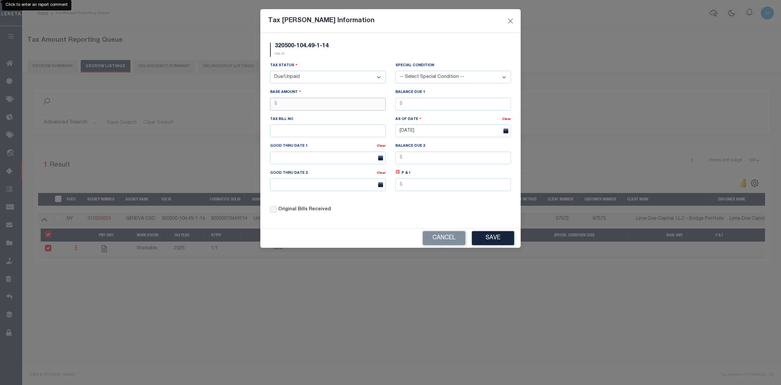
click at [301, 103] on input "text" at bounding box center [328, 104] width 116 height 13
type input "$2,840.08"
click at [411, 105] on input "text" at bounding box center [454, 104] width 116 height 13
type input "$2,840.08"
click at [493, 241] on button "Save" at bounding box center [493, 238] width 42 height 14
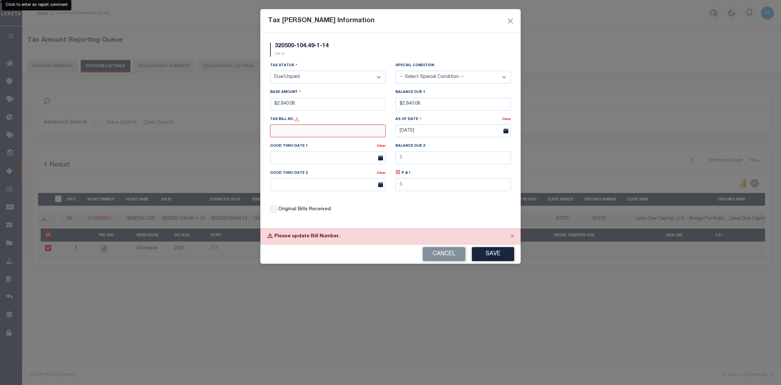
click at [287, 131] on input "text" at bounding box center [328, 130] width 116 height 13
type input "N/A"
click at [486, 256] on button "Save" at bounding box center [493, 254] width 42 height 14
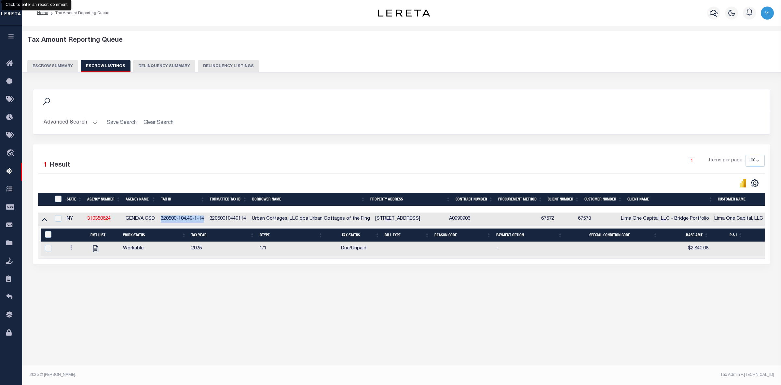
drag, startPoint x: 160, startPoint y: 222, endPoint x: 203, endPoint y: 221, distance: 44.0
click at [203, 221] on td "320500-104.49-1-14" at bounding box center [182, 218] width 49 height 13
checkbox input "true"
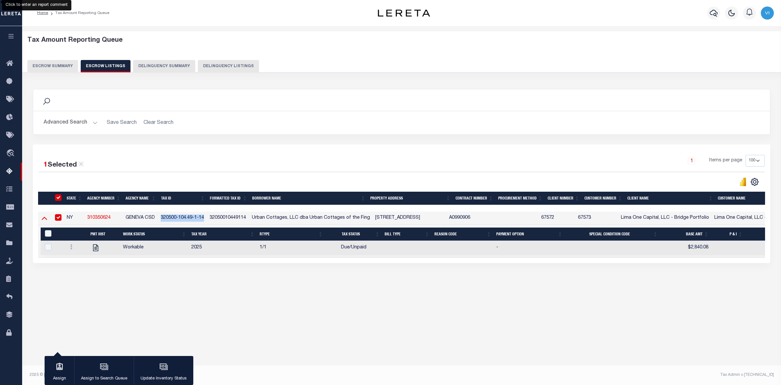
click at [44, 218] on icon at bounding box center [45, 217] width 6 height 7
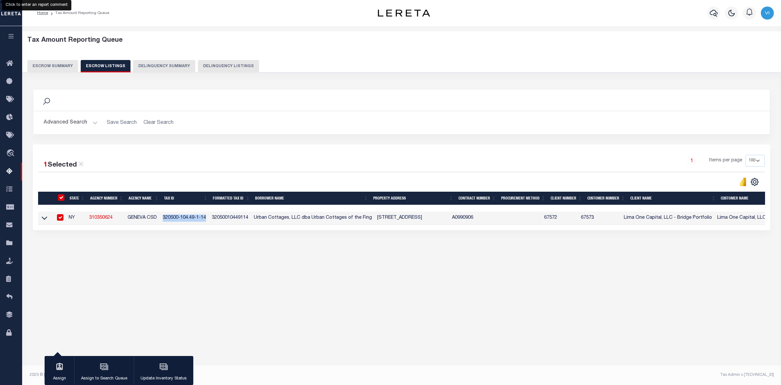
click at [48, 64] on button "Escrow Summary" at bounding box center [52, 66] width 51 height 12
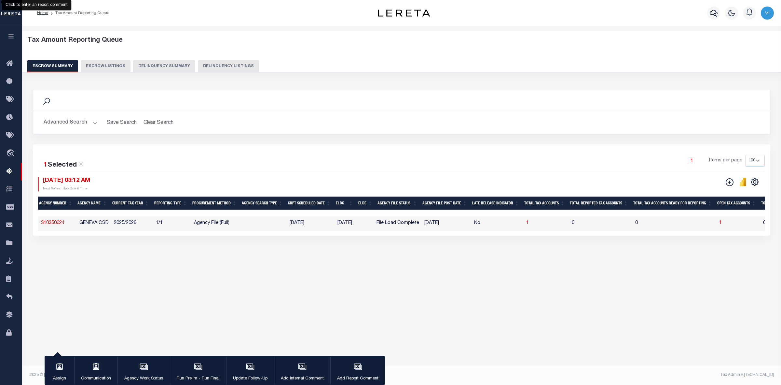
scroll to position [0, 0]
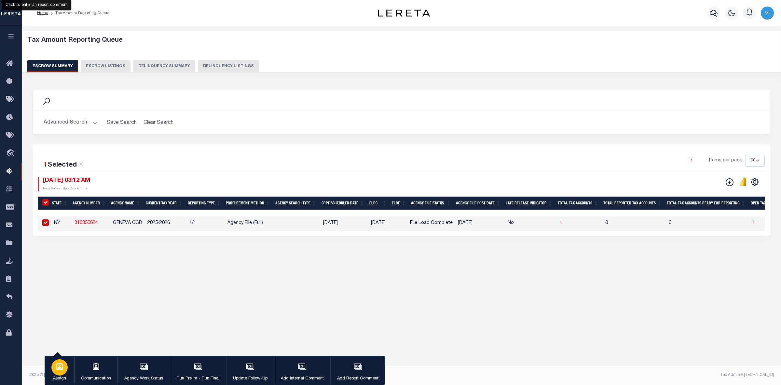
click at [56, 367] on icon "button" at bounding box center [59, 365] width 7 height 7
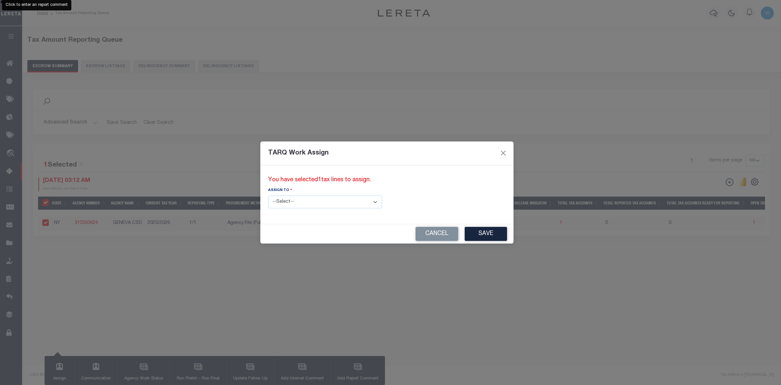
click at [349, 201] on select "--Select-- --Unassigned-- --Unassigned-- Abdul Muzain Adhikary Rinki Agustin Fe…" at bounding box center [325, 201] width 114 height 13
select select "Vinod Angoth"
click at [268, 195] on select "--Select-- --Unassigned-- --Unassigned-- Abdul Muzain Adhikary Rinki Agustin Fe…" at bounding box center [325, 201] width 114 height 13
click at [465, 231] on button "Save" at bounding box center [486, 234] width 42 height 14
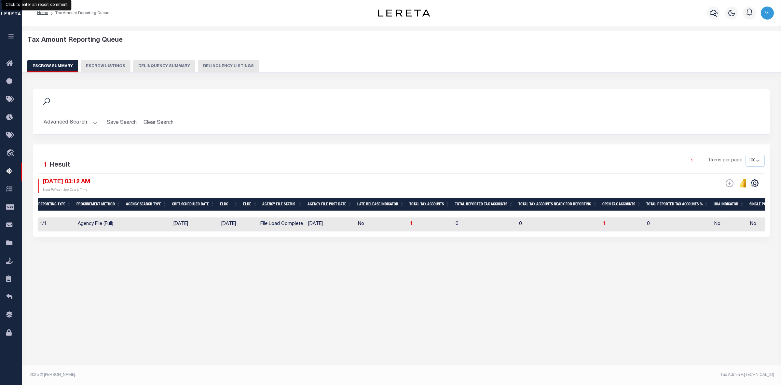
scroll to position [0, 176]
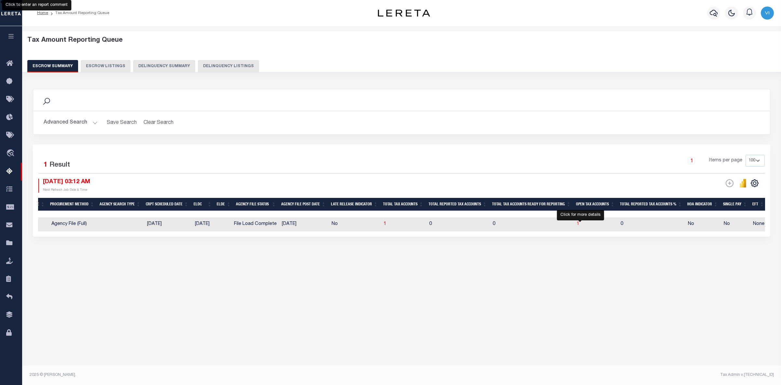
click at [580, 225] on span "1" at bounding box center [578, 223] width 3 height 5
select select "100"
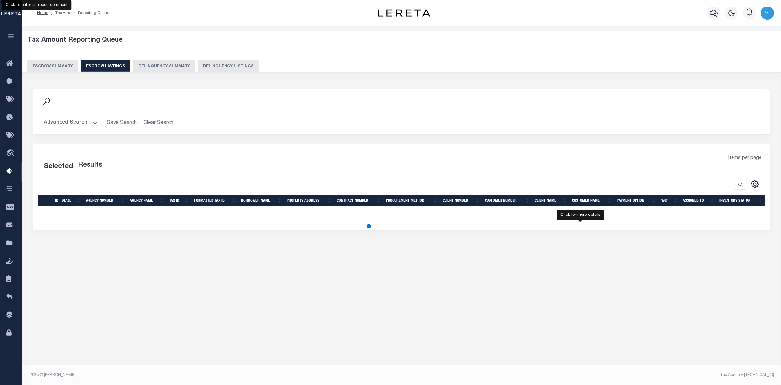
select select "100"
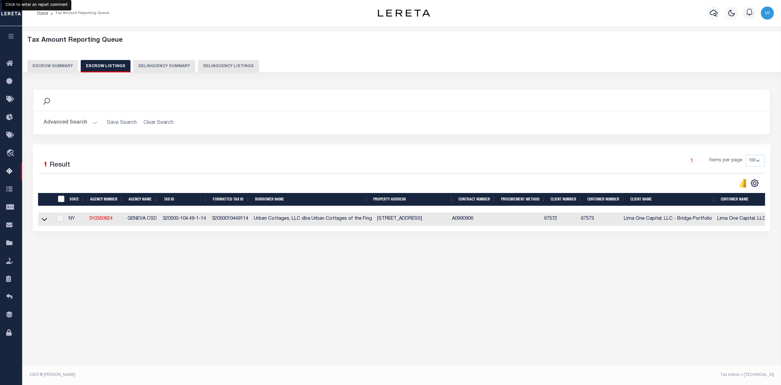
click at [61, 199] on input "ID" at bounding box center [61, 198] width 7 height 7
checkbox input "true"
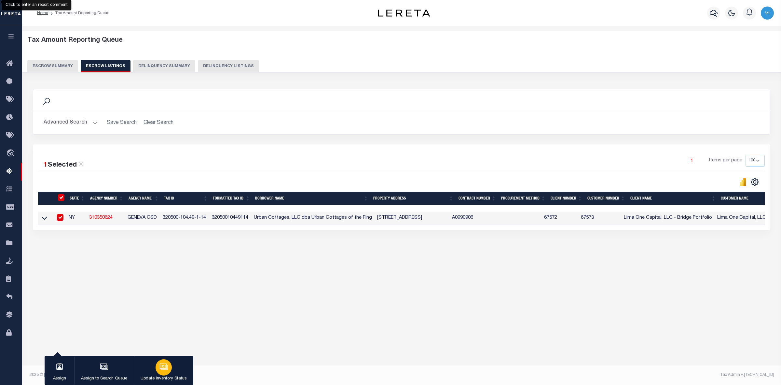
click at [162, 368] on icon "button" at bounding box center [164, 366] width 8 height 8
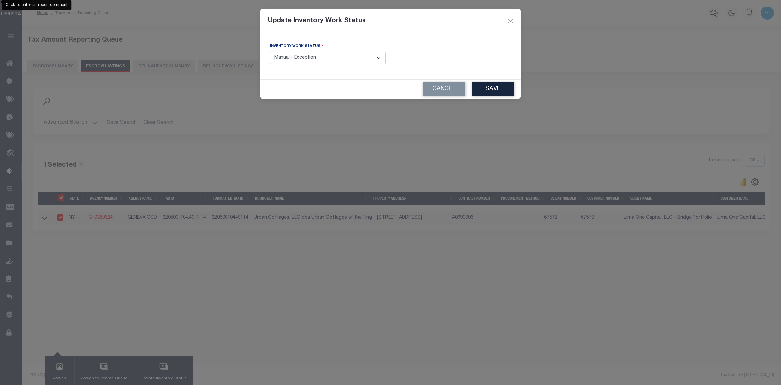
click at [378, 60] on select "- Select Inventory Status - Manual - Exception Pended - Awaiting Search Late Ad…" at bounding box center [328, 58] width 116 height 13
select select "4"
click at [270, 52] on select "- Select Inventory Status - Manual - Exception Pended - Awaiting Search Late Ad…" at bounding box center [328, 58] width 116 height 13
click at [492, 90] on button "Save" at bounding box center [493, 89] width 42 height 14
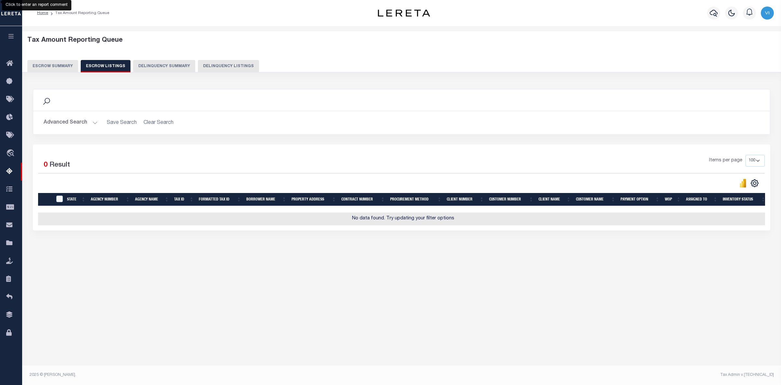
click at [46, 64] on button "Escrow Summary" at bounding box center [52, 66] width 51 height 12
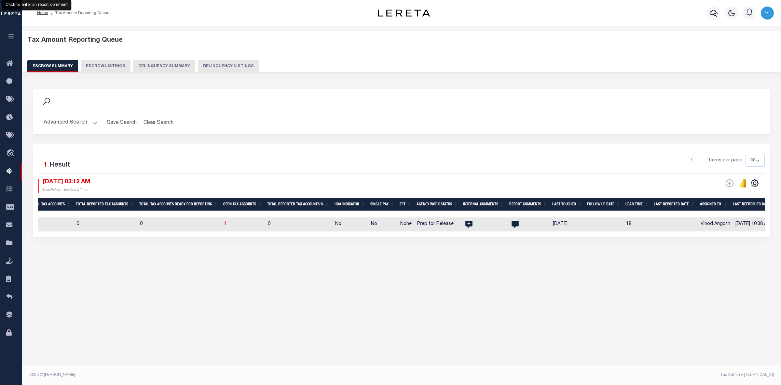
scroll to position [0, 0]
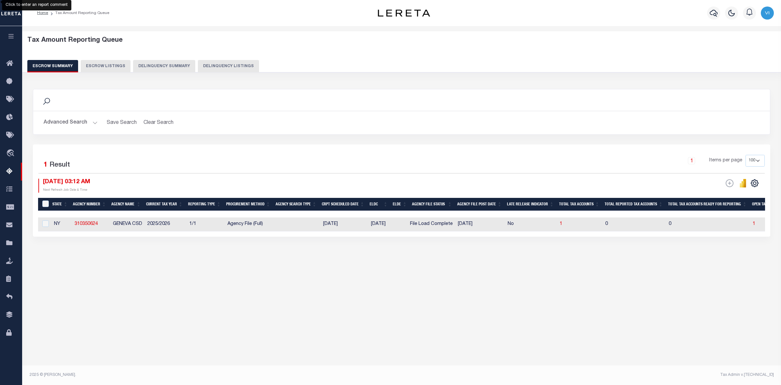
click at [92, 122] on button "Advanced Search" at bounding box center [71, 122] width 54 height 13
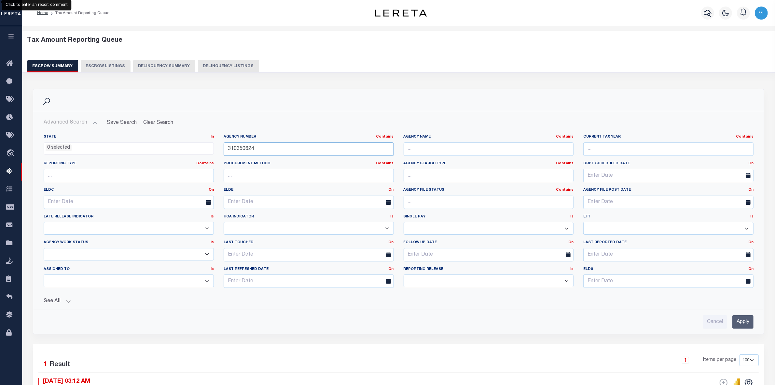
drag, startPoint x: 260, startPoint y: 153, endPoint x: 185, endPoint y: 143, distance: 75.6
click at [185, 143] on div "State In In AK AL AR AZ CA CO CT DC DE FL GA GU HI IA ID IL IN KS KY LA MA MD M…" at bounding box center [399, 213] width 720 height 159
paste input "460613"
click at [746, 322] on input "Apply" at bounding box center [743, 321] width 21 height 13
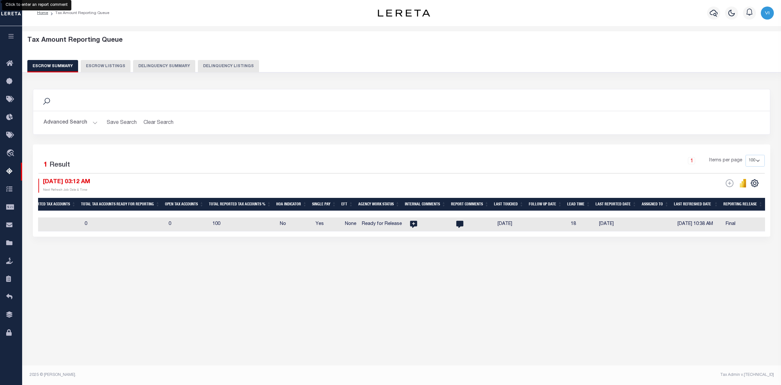
scroll to position [0, 532]
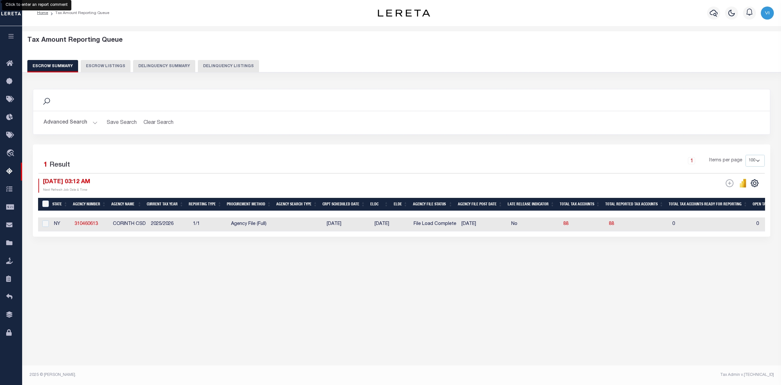
click at [95, 121] on button "Advanced Search" at bounding box center [71, 122] width 54 height 13
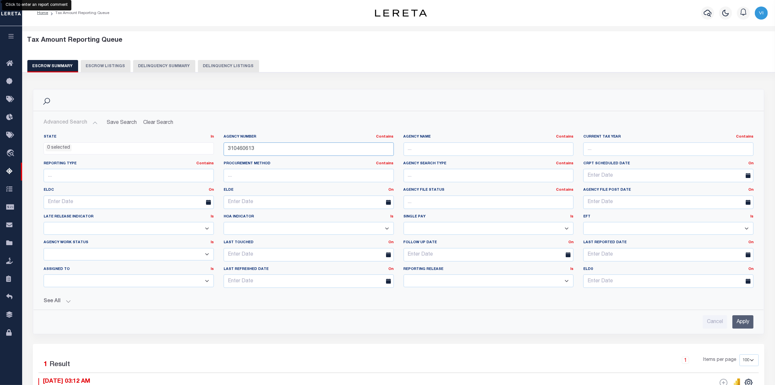
drag, startPoint x: 256, startPoint y: 149, endPoint x: 159, endPoint y: 136, distance: 97.6
click at [159, 136] on div "State In In AK AL AR AZ CA CO CT DC DE FL GA GU HI IA ID IL IN KS KY LA MA MD M…" at bounding box center [399, 213] width 720 height 159
paste input "00610"
click at [741, 322] on input "Apply" at bounding box center [743, 321] width 21 height 13
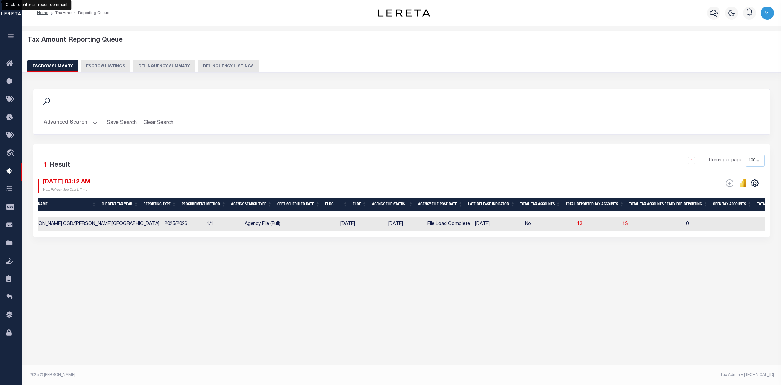
scroll to position [0, 50]
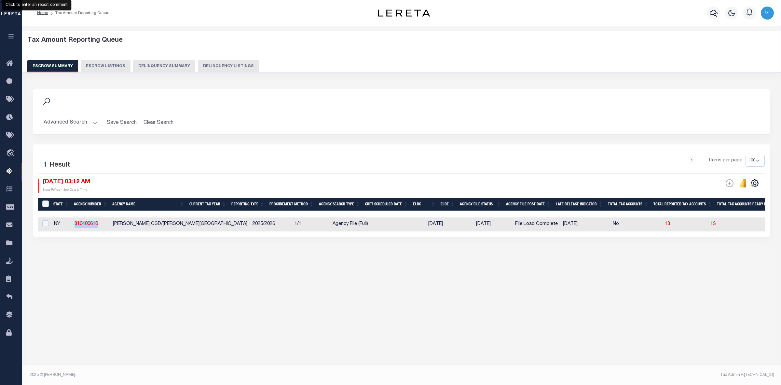
drag, startPoint x: 92, startPoint y: 222, endPoint x: 67, endPoint y: 220, distance: 24.5
click at [67, 220] on tr "NY 310400610 BREWSTER CSD/PATTERSON TOWN 2025/2026 1/1 Agency File (Full) 09/08…" at bounding box center [748, 224] width 1420 height 14
click at [91, 121] on button "Advanced Search" at bounding box center [71, 122] width 54 height 13
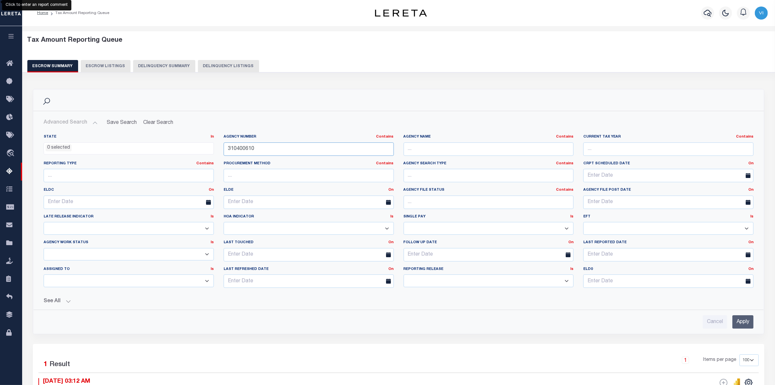
drag, startPoint x: 254, startPoint y: 147, endPoint x: 204, endPoint y: 147, distance: 50.1
click at [204, 147] on div "State In In AK AL AR AZ CA CO CT DC DE FL GA GU HI IA ID IL IN KS KY LA MA MD M…" at bounding box center [399, 213] width 720 height 159
paste input "07"
click at [741, 321] on input "Apply" at bounding box center [743, 321] width 21 height 13
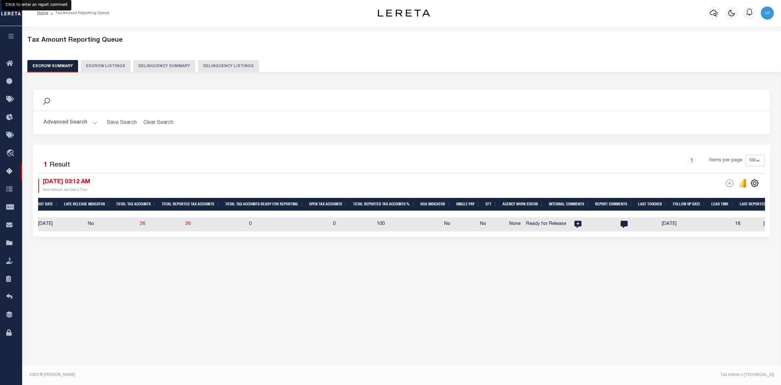
scroll to position [0, 452]
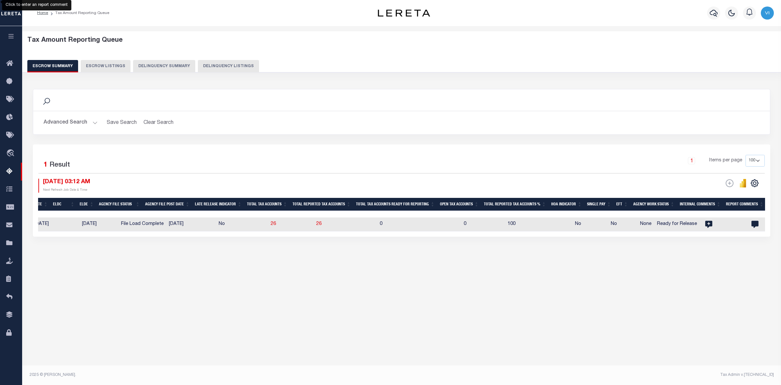
drag, startPoint x: 449, startPoint y: 213, endPoint x: 173, endPoint y: 212, distance: 275.8
click at [173, 212] on div at bounding box center [370, 214] width 1343 height 7
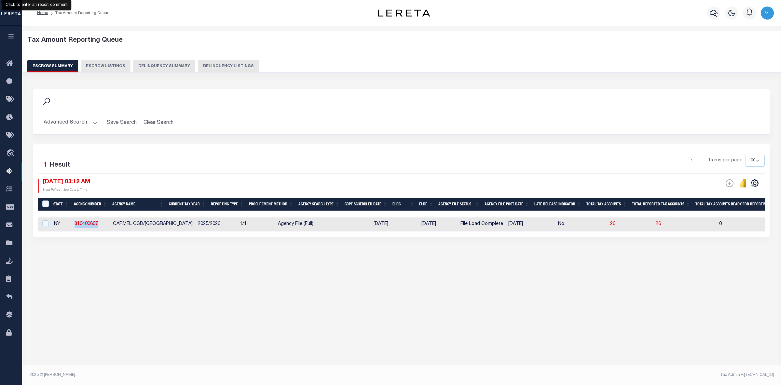
drag, startPoint x: 99, startPoint y: 224, endPoint x: 71, endPoint y: 223, distance: 28.7
click at [71, 223] on tr "NY 310400607 CARMEL CSD/KENT TOWN 2025/2026 1/1 Agency File (Full) 09/08/2025 0…" at bounding box center [720, 224] width 1365 height 14
click at [93, 120] on button "Advanced Search" at bounding box center [71, 122] width 54 height 13
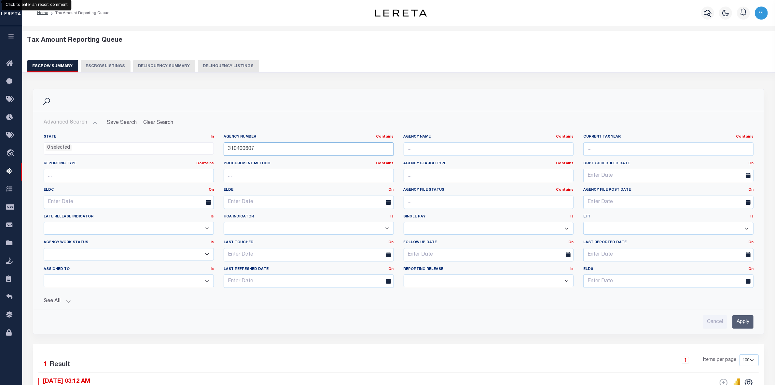
drag, startPoint x: 259, startPoint y: 149, endPoint x: 204, endPoint y: 149, distance: 54.4
click at [204, 149] on div "State In In AK AL AR AZ CA CO CT DC DE FL GA GU HI IA ID IL IN KS KY LA MA MD M…" at bounding box center [399, 213] width 720 height 159
paste input "60649"
click at [739, 324] on input "Apply" at bounding box center [743, 321] width 21 height 13
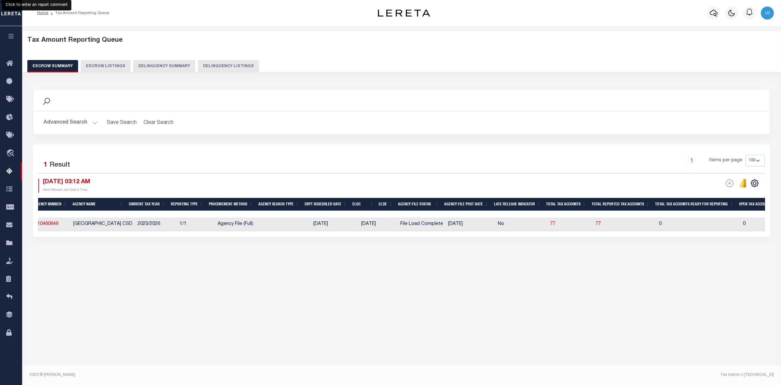
scroll to position [0, 0]
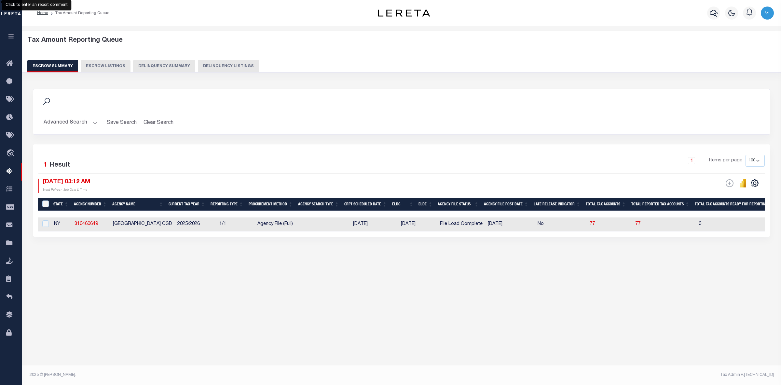
click at [93, 121] on button "Advanced Search" at bounding box center [71, 122] width 54 height 13
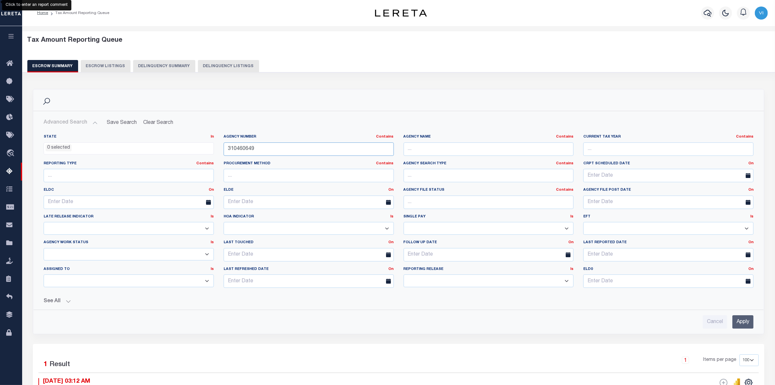
drag, startPoint x: 246, startPoint y: 154, endPoint x: 194, endPoint y: 154, distance: 51.8
click at [194, 154] on div "State In In AK AL AR AZ CA CO CT DC DE FL GA GU HI IA ID IL IN KS KY LA MA MD M…" at bounding box center [399, 213] width 720 height 159
paste input "180060250"
type input "180060250"
click at [746, 324] on input "Apply" at bounding box center [743, 321] width 21 height 13
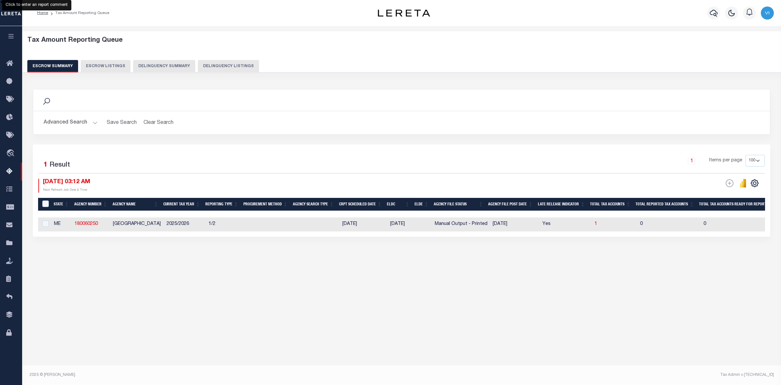
drag, startPoint x: 412, startPoint y: 217, endPoint x: 558, endPoint y: 217, distance: 145.9
click at [558, 217] on div "State Agency Number Agency Name Current Tax Year Reporting Type Procurement Met…" at bounding box center [401, 215] width 727 height 34
click at [508, 268] on div "Tax Amount Reporting Queue Escrow Summary Escrow Listings In" at bounding box center [401, 154] width 755 height 243
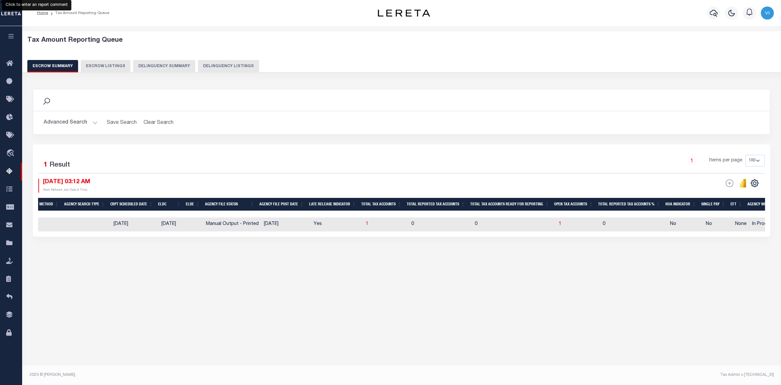
scroll to position [0, 243]
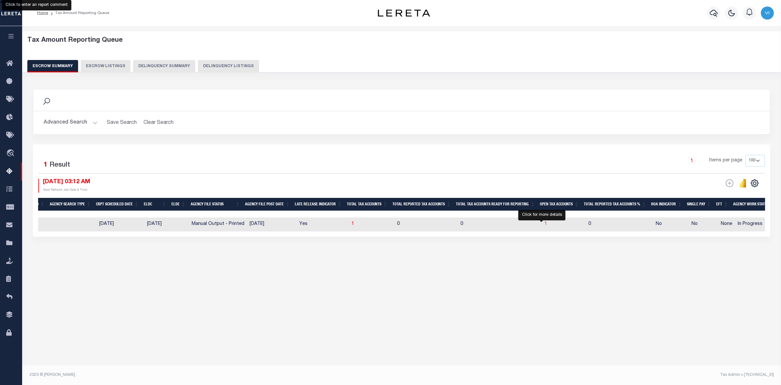
click at [545, 225] on span "1" at bounding box center [546, 223] width 3 height 5
select select "100"
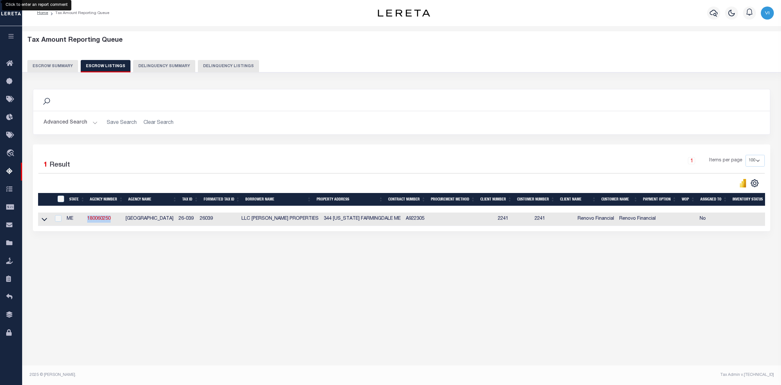
drag, startPoint x: 88, startPoint y: 217, endPoint x: 115, endPoint y: 218, distance: 26.7
click at [115, 218] on td "180060250" at bounding box center [104, 218] width 38 height 13
checkbox input "true"
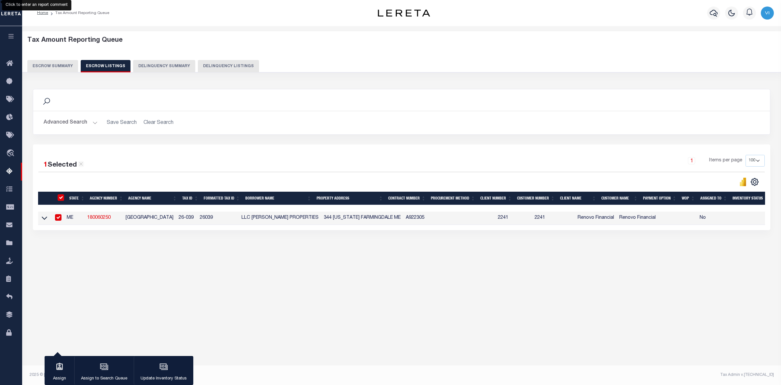
drag, startPoint x: 468, startPoint y: 208, endPoint x: 669, endPoint y: 209, distance: 201.9
click at [669, 209] on div at bounding box center [401, 208] width 727 height 7
drag, startPoint x: 117, startPoint y: 220, endPoint x: 88, endPoint y: 222, distance: 28.8
click at [88, 222] on td "180060250" at bounding box center [104, 217] width 38 height 13
checkbox input "false"
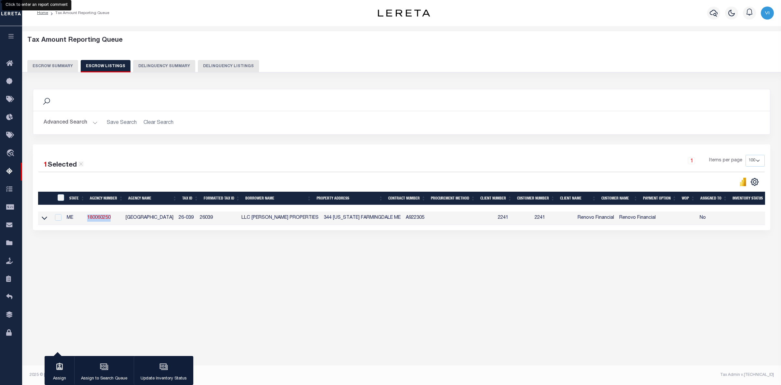
checkbox input "false"
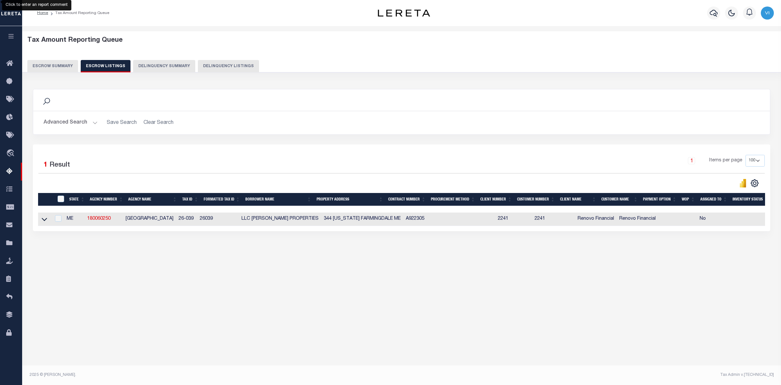
click at [124, 250] on div "Search Advanced Search Save Search Clear Search In In AK AL AR AZ CA CO CT" at bounding box center [402, 166] width 747 height 168
click at [45, 219] on icon at bounding box center [45, 219] width 6 height 7
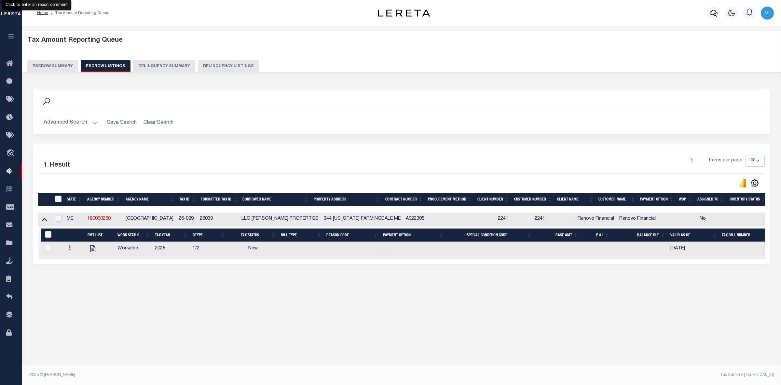
click at [69, 248] on icon at bounding box center [70, 247] width 2 height 5
click at [76, 273] on img "" at bounding box center [77, 269] width 7 height 7
checkbox input "true"
select select
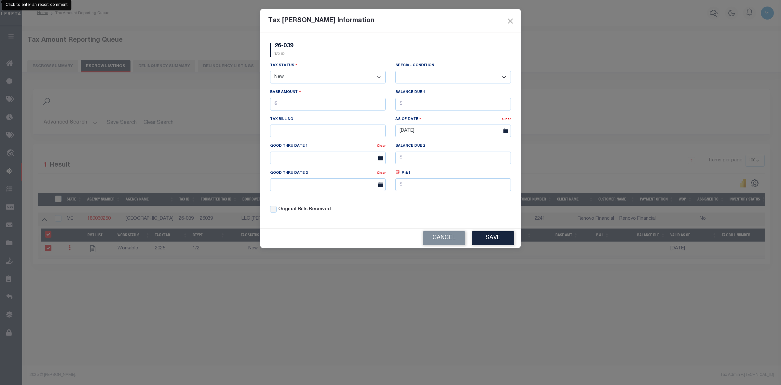
click at [359, 80] on select "- Select Status - Open Due/Unpaid Paid Incomplete No Tax Due Internal Refund Pr…" at bounding box center [328, 77] width 116 height 13
select select "DUE"
click at [270, 71] on select "- Select Status - Open Due/Unpaid Paid Incomplete No Tax Due Internal Refund Pr…" at bounding box center [328, 77] width 116 height 13
select select "0"
click at [289, 106] on input "text" at bounding box center [328, 104] width 116 height 13
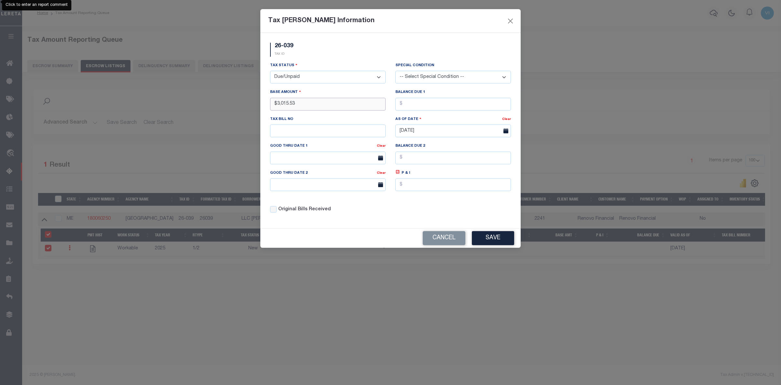
type input "$3,015.53"
click at [420, 108] on input "text" at bounding box center [454, 104] width 116 height 13
type input "$3,015.53"
click at [490, 243] on button "Save" at bounding box center [493, 238] width 42 height 14
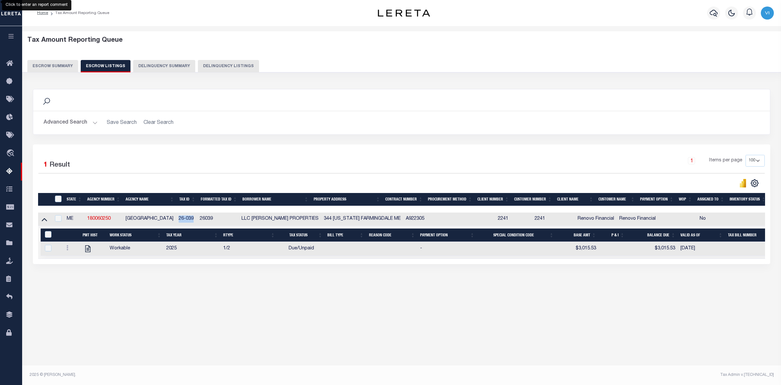
drag, startPoint x: 178, startPoint y: 220, endPoint x: 195, endPoint y: 220, distance: 17.6
click at [195, 220] on td "26-039" at bounding box center [186, 218] width 21 height 13
checkbox input "true"
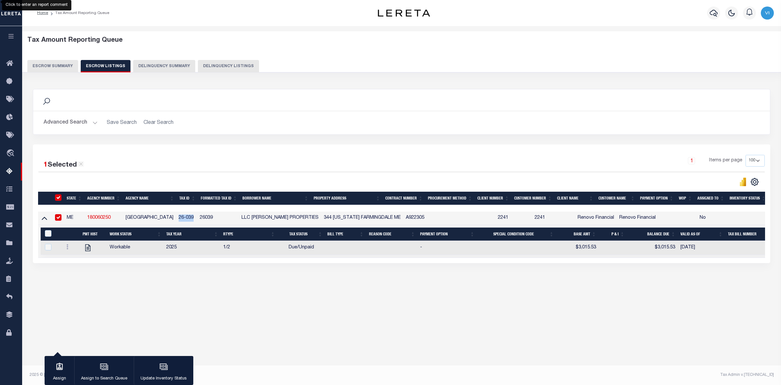
click at [57, 197] on input "ID" at bounding box center [58, 197] width 7 height 7
checkbox input "false"
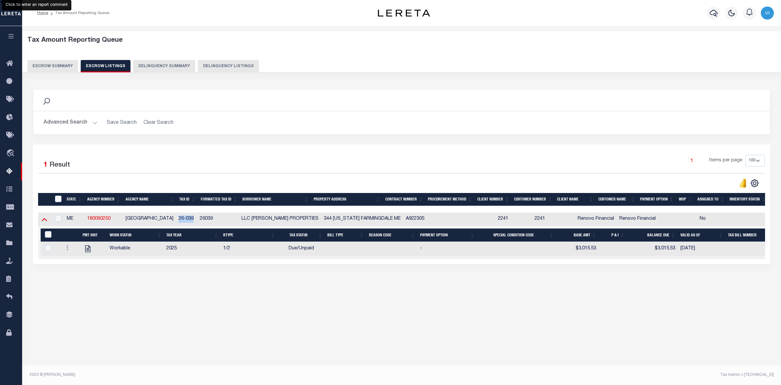
click at [43, 220] on icon at bounding box center [45, 219] width 6 height 7
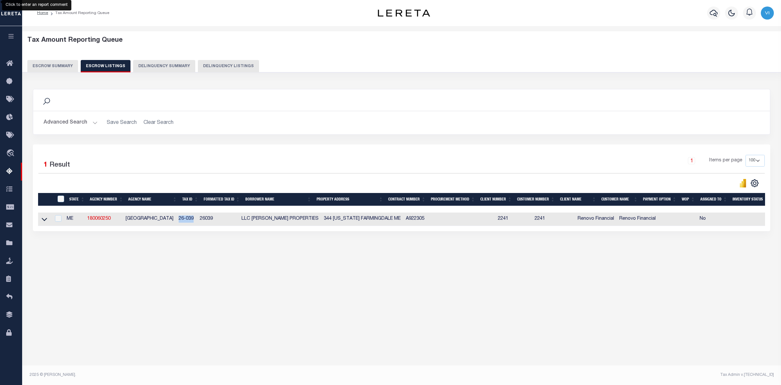
click at [44, 63] on button "Escrow Summary" at bounding box center [52, 66] width 51 height 12
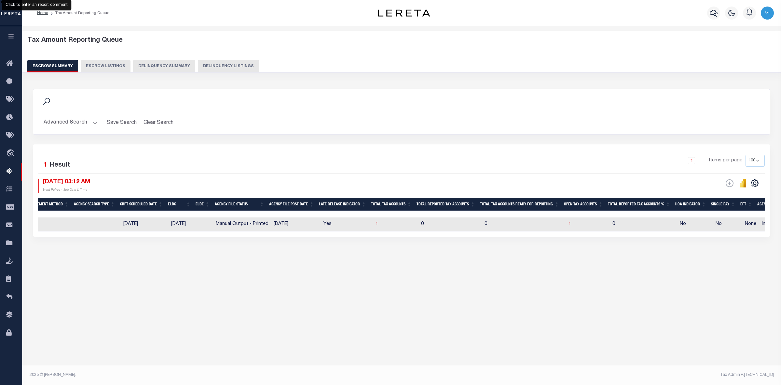
scroll to position [0, 0]
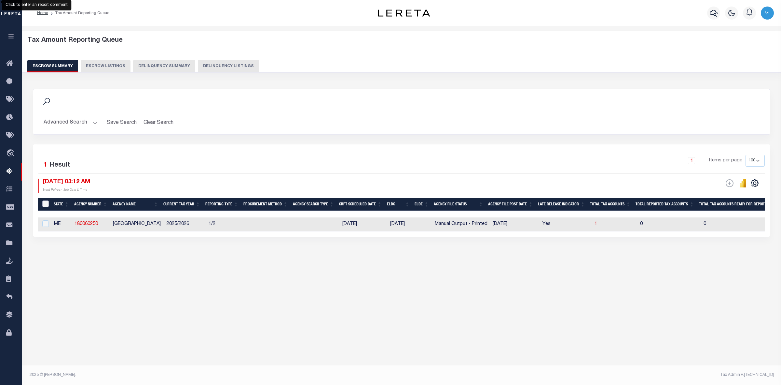
click at [45, 204] on input "&nbsp;" at bounding box center [45, 203] width 7 height 7
checkbox input "true"
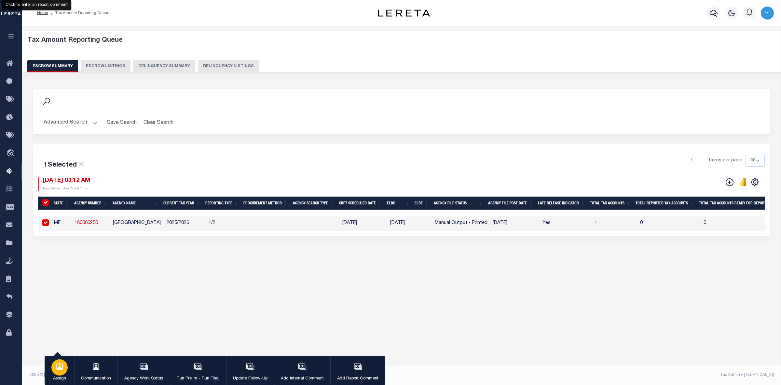
click at [58, 369] on icon "button" at bounding box center [59, 366] width 8 height 8
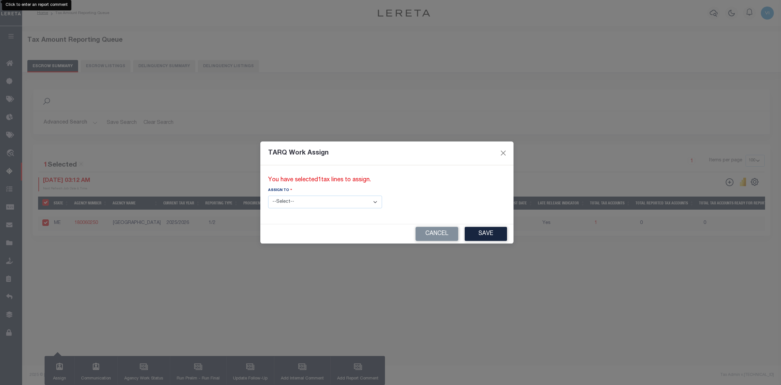
click at [349, 201] on select "--Select-- --Unassigned-- --Unassigned-- Abdul Muzain Adhikary Rinki Agustin Fe…" at bounding box center [325, 201] width 114 height 13
select select "Vinod Angoth"
click at [268, 195] on select "--Select-- --Unassigned-- --Unassigned-- Abdul Muzain Adhikary Rinki Agustin Fe…" at bounding box center [325, 201] width 114 height 13
click at [465, 236] on button "Save" at bounding box center [486, 234] width 42 height 14
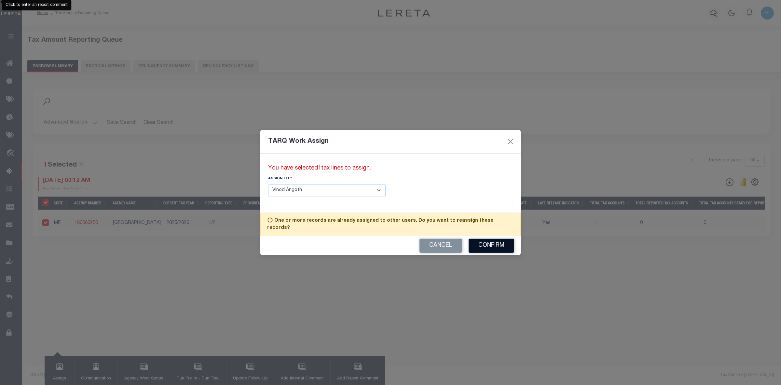
click at [499, 242] on button "Confirm" at bounding box center [492, 245] width 46 height 14
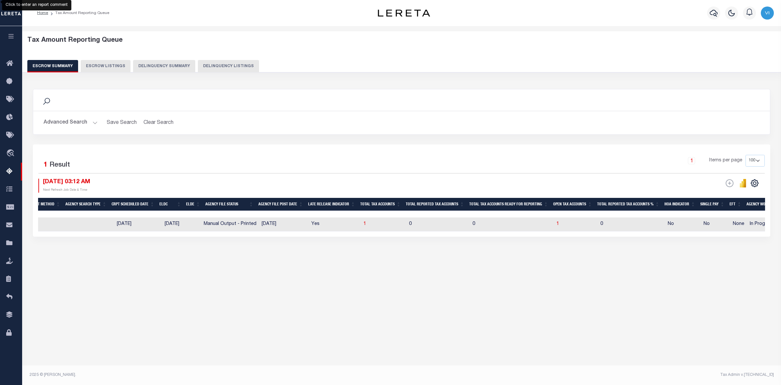
scroll to position [0, 267]
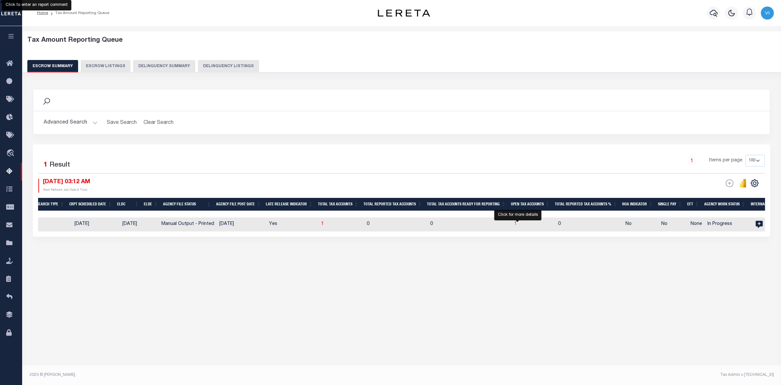
click at [517, 225] on span "1" at bounding box center [515, 223] width 3 height 5
select select "100"
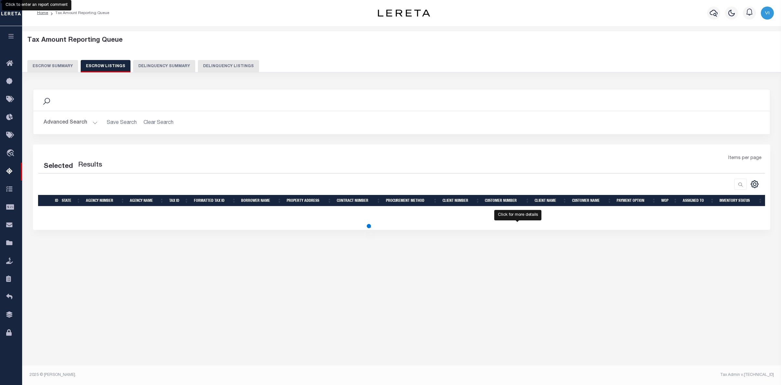
select select "100"
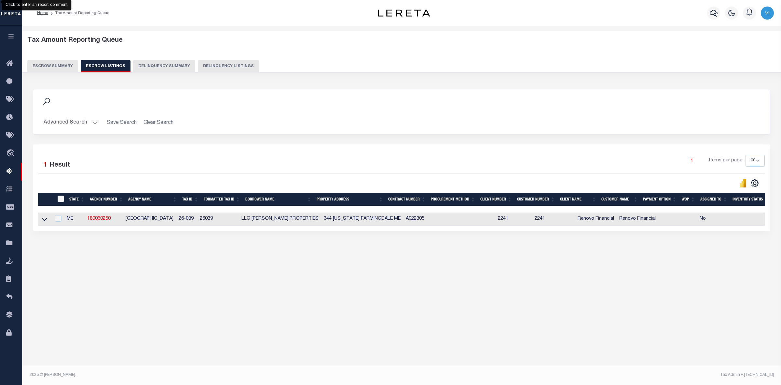
click at [62, 198] on input "ID" at bounding box center [61, 198] width 7 height 7
checkbox input "true"
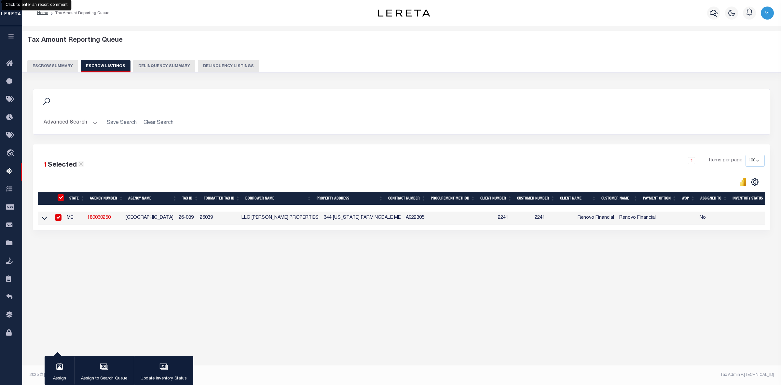
scroll to position [0, 6]
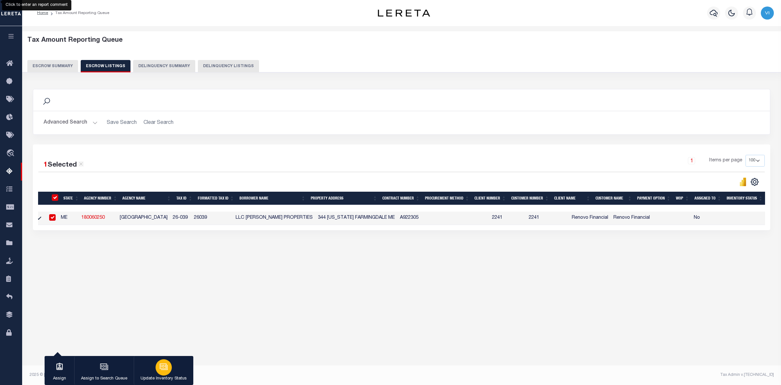
click at [164, 369] on icon "button" at bounding box center [164, 366] width 7 height 5
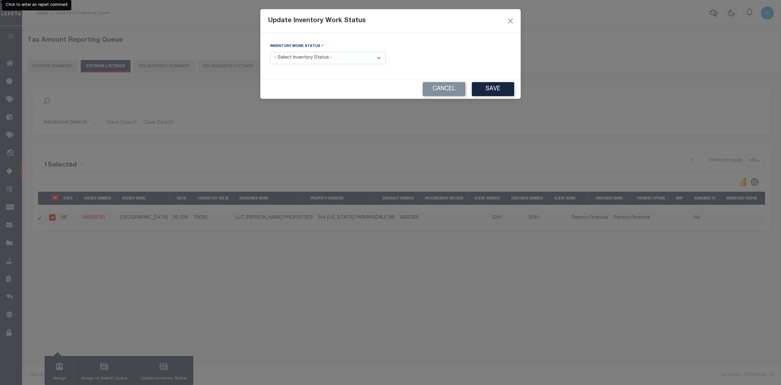
click at [374, 58] on select "- Select Inventory Status - Manual - Exception Pended - Awaiting Search Late Ad…" at bounding box center [328, 58] width 116 height 13
select select "4"
click at [270, 52] on select "- Select Inventory Status - Manual - Exception Pended - Awaiting Search Late Ad…" at bounding box center [328, 58] width 116 height 13
click at [497, 87] on button "Save" at bounding box center [493, 89] width 42 height 14
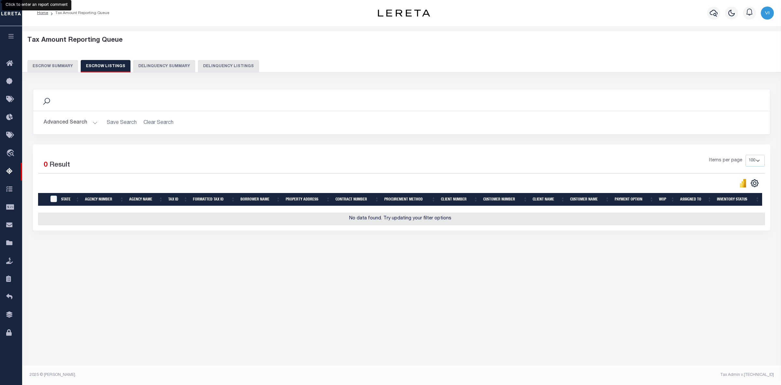
scroll to position [0, 3]
click at [49, 64] on button "Escrow Summary" at bounding box center [52, 66] width 51 height 12
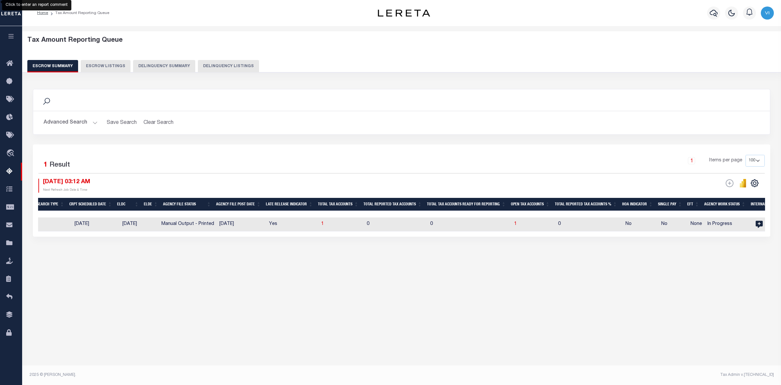
click at [91, 120] on button "Advanced Search" at bounding box center [71, 122] width 54 height 13
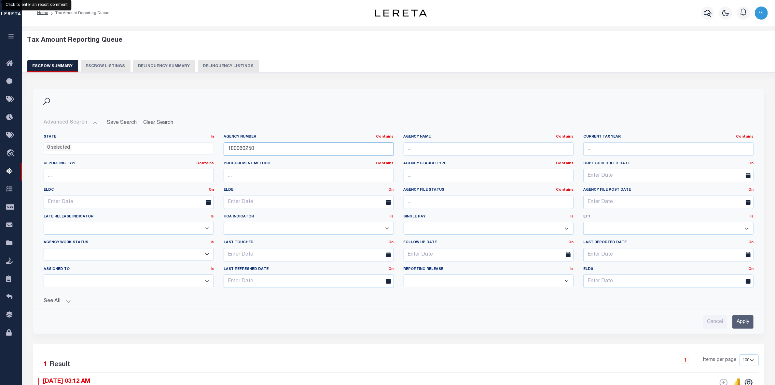
drag, startPoint x: 188, startPoint y: 149, endPoint x: 155, endPoint y: 151, distance: 32.9
click at [155, 151] on div "State In In AK AL AR AZ CA CO CT DC DE FL GA GU HI IA ID IL IN KS KY LA MA MD M…" at bounding box center [399, 213] width 720 height 159
paste input "420832001"
type input "420832001"
click at [743, 324] on input "Apply" at bounding box center [743, 321] width 21 height 13
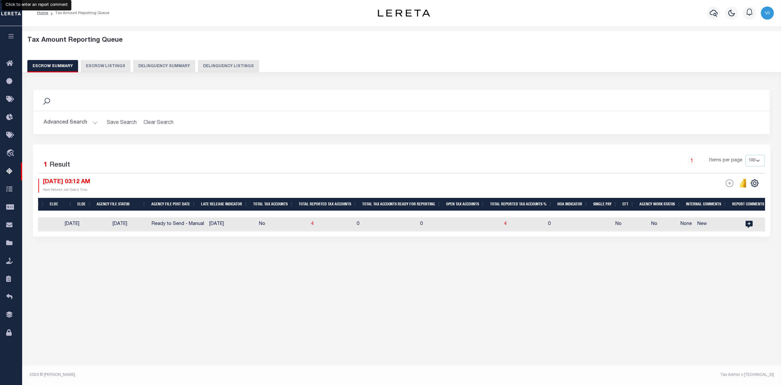
scroll to position [0, 304]
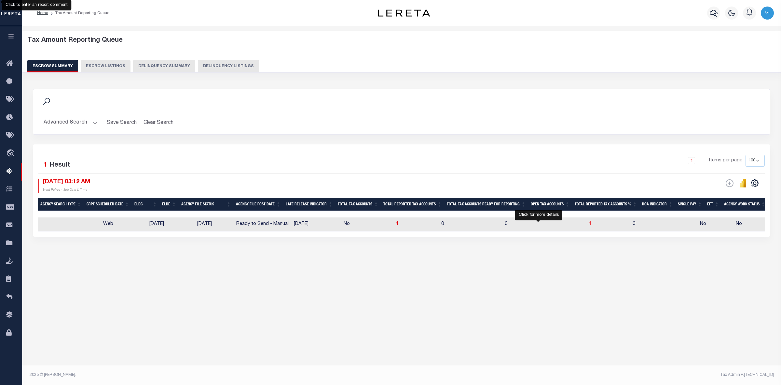
click at [589, 224] on span "4" at bounding box center [590, 223] width 3 height 5
select select "100"
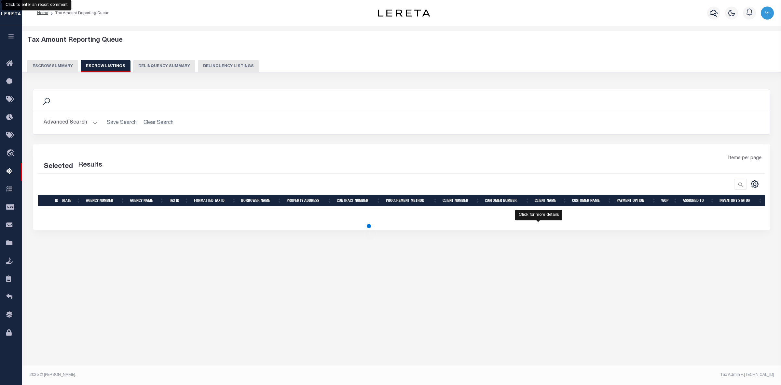
select select "100"
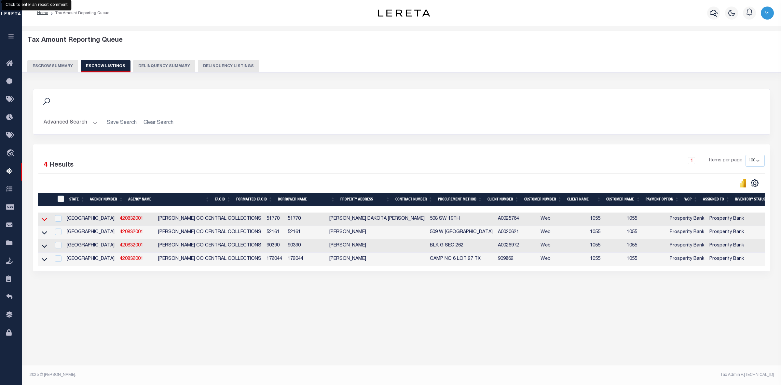
click at [43, 219] on icon at bounding box center [45, 219] width 6 height 7
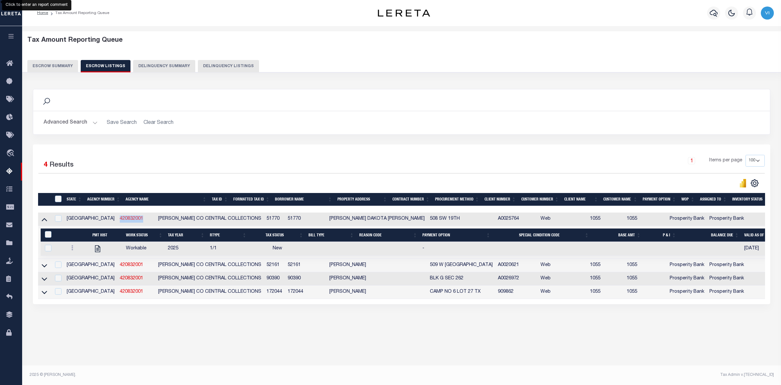
drag, startPoint x: 86, startPoint y: 219, endPoint x: 111, endPoint y: 218, distance: 24.8
click at [117, 218] on td "420832001" at bounding box center [136, 218] width 38 height 13
checkbox input "false"
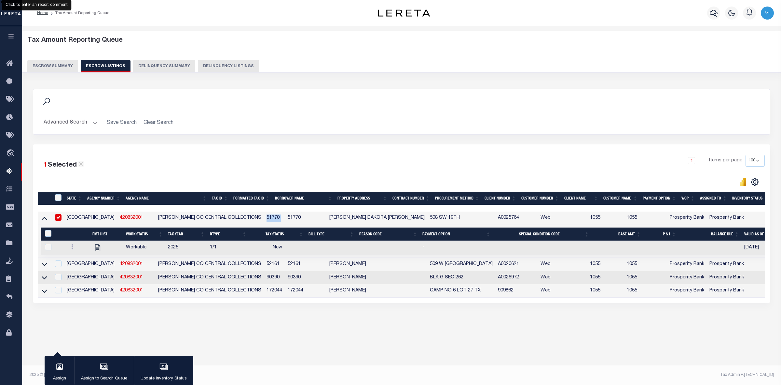
drag, startPoint x: 215, startPoint y: 219, endPoint x: 236, endPoint y: 218, distance: 20.9
click at [236, 218] on tr "TX 420832001 GAINES CO CENTRAL COLLECTIONS 51770 51770 CAMERON DAKOTA FEHR 508 …" at bounding box center [457, 217] width 839 height 13
click at [61, 216] on input "checkbox" at bounding box center [58, 217] width 7 height 7
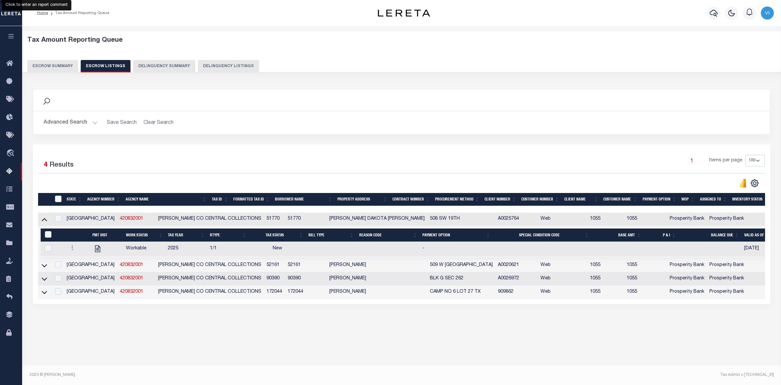
click at [305, 155] on div "1 Items per page 10 25 50 100 500" at bounding box center [494, 163] width 543 height 17
drag, startPoint x: 112, startPoint y: 218, endPoint x: 87, endPoint y: 218, distance: 25.7
click at [117, 218] on td "420832001" at bounding box center [136, 218] width 38 height 13
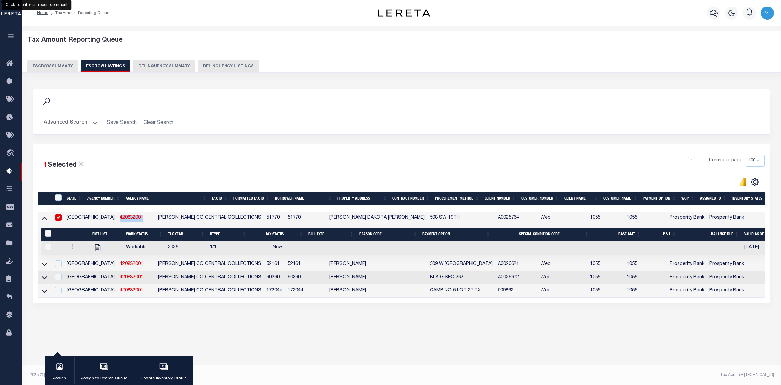
click at [57, 218] on input "checkbox" at bounding box center [58, 217] width 7 height 7
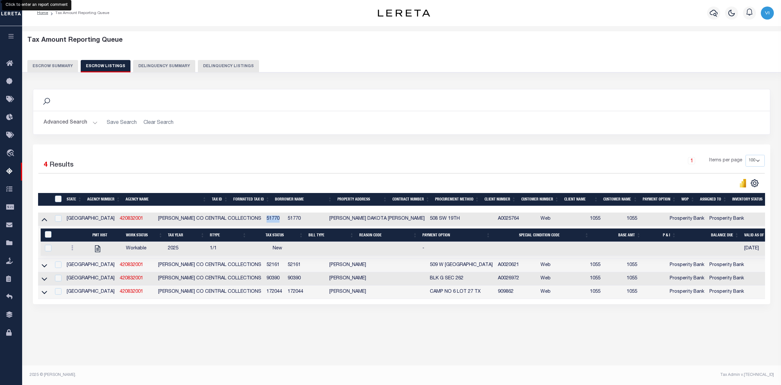
drag, startPoint x: 214, startPoint y: 220, endPoint x: 232, endPoint y: 220, distance: 17.9
click at [264, 220] on td "51770" at bounding box center [274, 218] width 21 height 13
checkbox input "true"
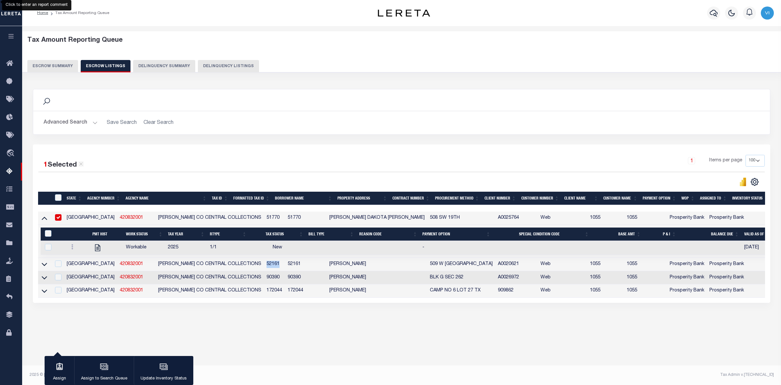
drag, startPoint x: 215, startPoint y: 266, endPoint x: 230, endPoint y: 266, distance: 14.7
click at [264, 266] on td "52161" at bounding box center [274, 264] width 21 height 13
checkbox input "true"
drag, startPoint x: 215, startPoint y: 278, endPoint x: 231, endPoint y: 278, distance: 16.3
click at [264, 278] on td "90390" at bounding box center [274, 277] width 21 height 13
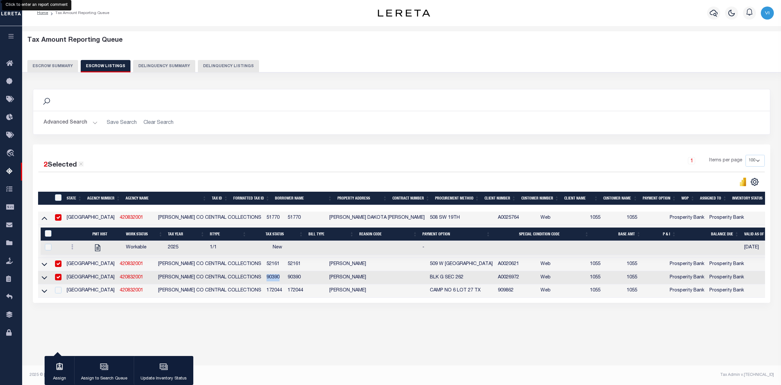
checkbox input "true"
drag, startPoint x: 216, startPoint y: 294, endPoint x: 232, endPoint y: 294, distance: 16.0
click at [264, 294] on td "172044" at bounding box center [274, 290] width 21 height 13
checkbox input "true"
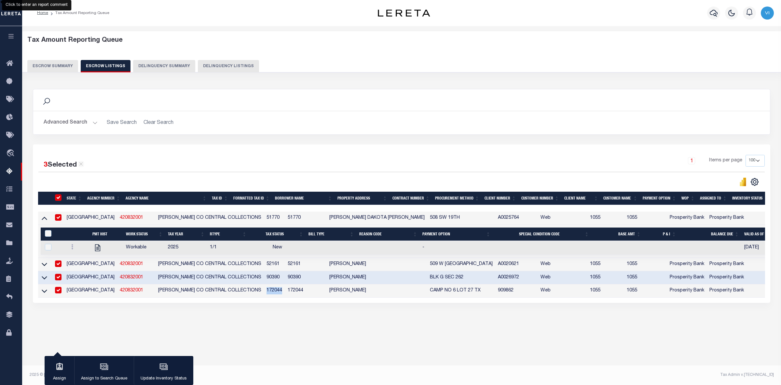
checkbox input "true"
click at [44, 218] on icon at bounding box center [45, 217] width 6 height 7
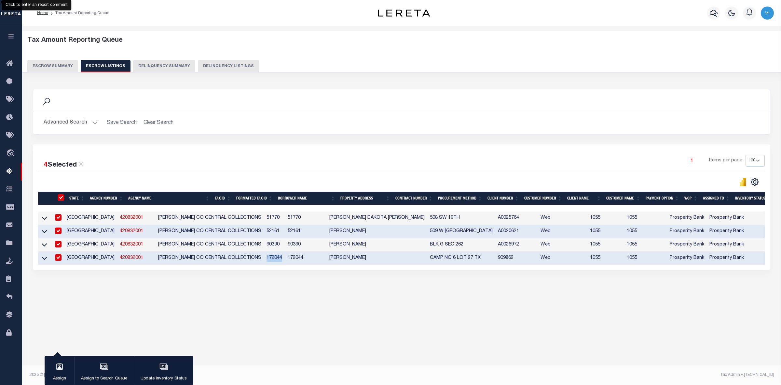
click at [46, 64] on button "Escrow Summary" at bounding box center [52, 66] width 51 height 12
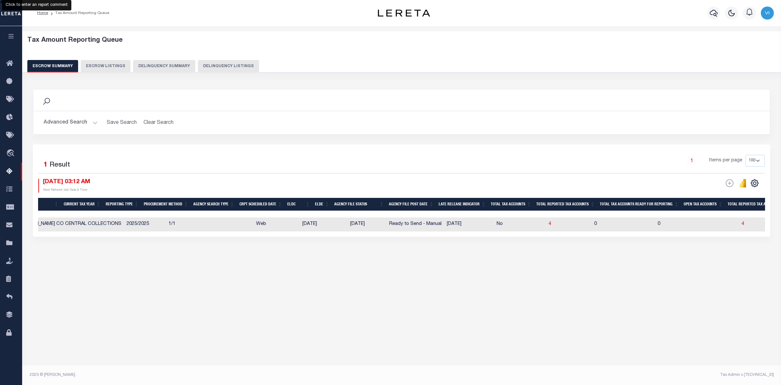
scroll to position [0, 0]
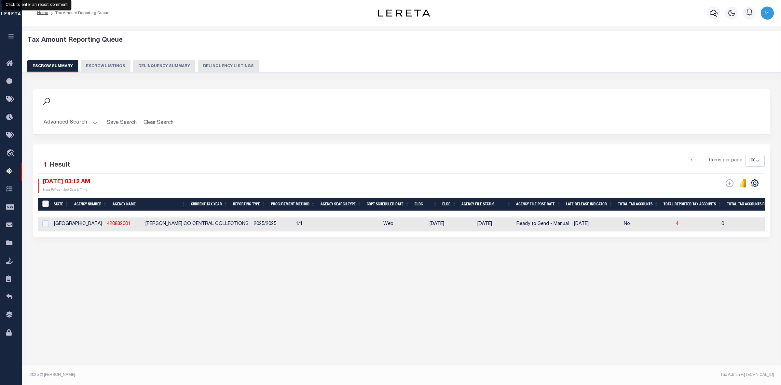
click at [45, 203] on input "&nbsp;" at bounding box center [45, 203] width 7 height 7
checkbox input "true"
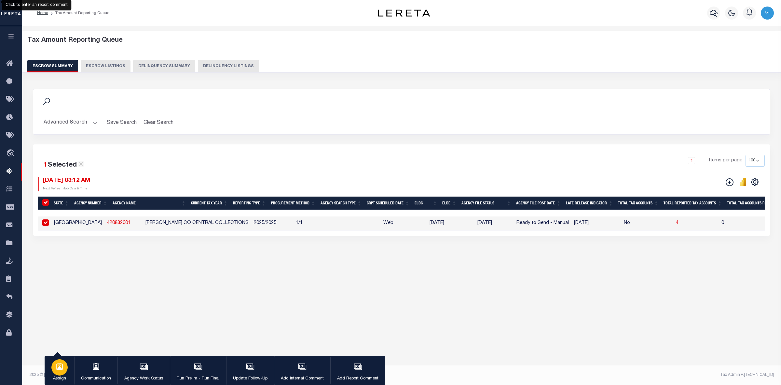
click at [58, 370] on icon "button" at bounding box center [59, 365] width 7 height 7
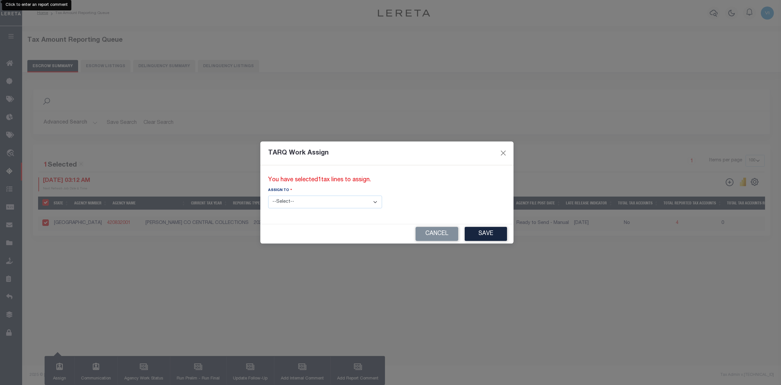
click at [344, 200] on select "--Select-- --Unassigned-- --Unassigned-- Abdul Muzain Adhikary Rinki Agustin Fe…" at bounding box center [325, 201] width 114 height 13
select select "Vinod Angoth"
click at [268, 195] on select "--Select-- --Unassigned-- --Unassigned-- Abdul Muzain Adhikary Rinki Agustin Fe…" at bounding box center [325, 201] width 114 height 13
click at [465, 234] on button "Save" at bounding box center [486, 234] width 42 height 14
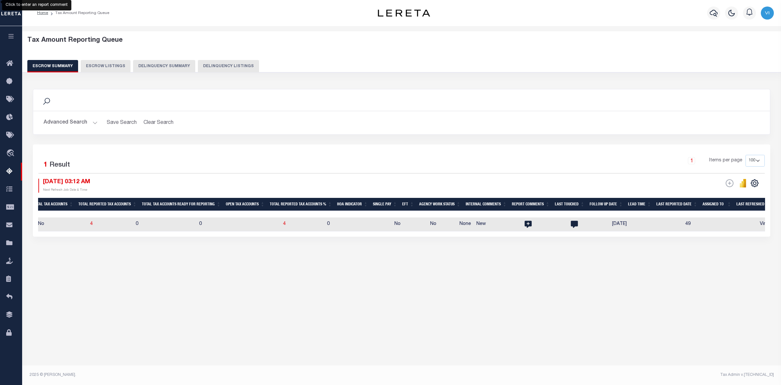
scroll to position [0, 648]
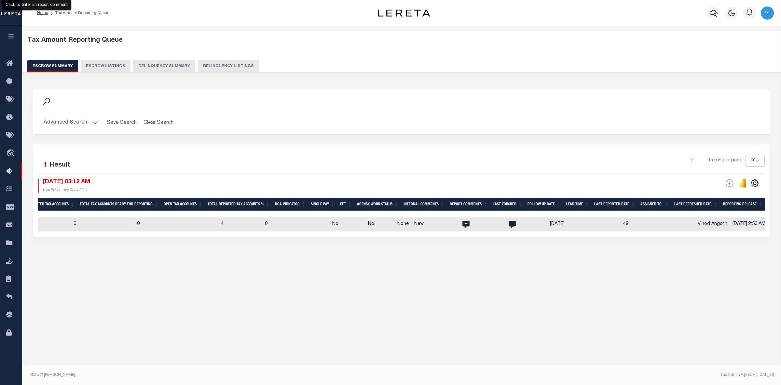
click at [92, 121] on button "Advanced Search" at bounding box center [71, 122] width 54 height 13
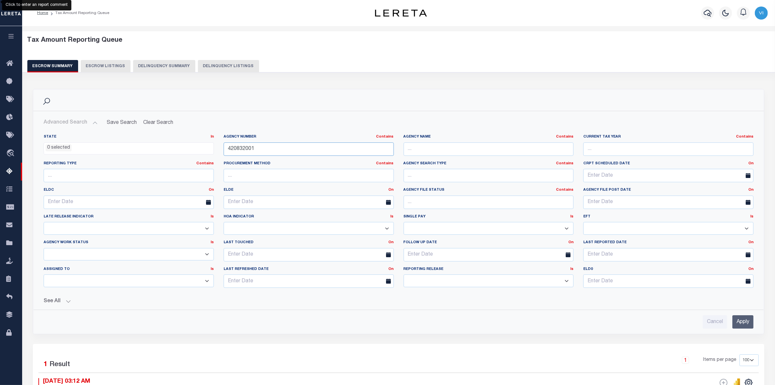
drag, startPoint x: 261, startPoint y: 150, endPoint x: 198, endPoint y: 148, distance: 62.9
click at [198, 148] on div "State In In AK AL AR AZ CA CO CT DC DE FL GA GU HI IA ID IL IN KS KY LA MA MD M…" at bounding box center [399, 213] width 720 height 159
paste input "1120000"
click at [747, 319] on input "Apply" at bounding box center [743, 321] width 21 height 13
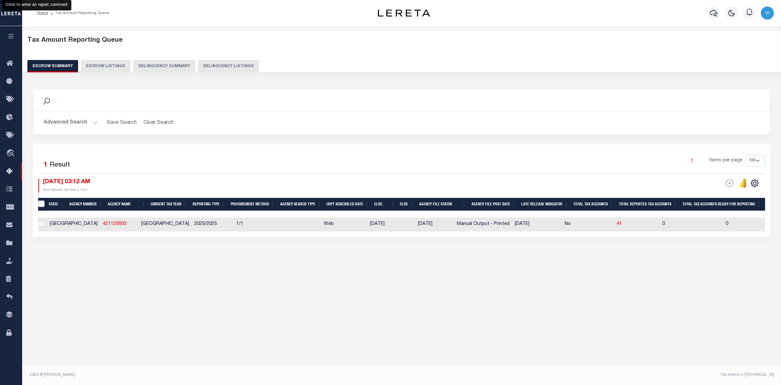
scroll to position [0, 0]
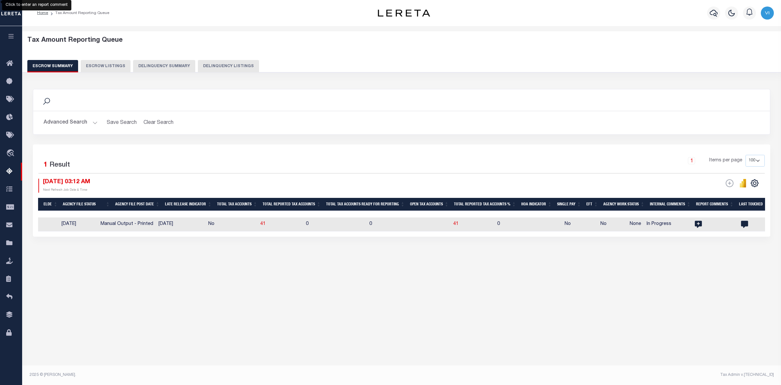
click at [90, 120] on button "Advanced Search" at bounding box center [71, 122] width 54 height 13
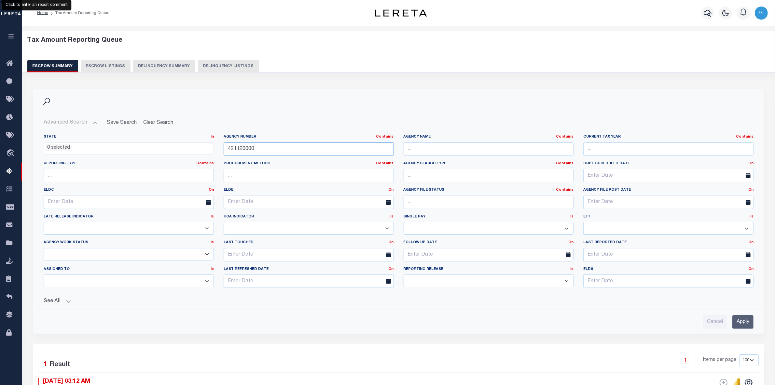
drag, startPoint x: 217, startPoint y: 149, endPoint x: 201, endPoint y: 151, distance: 15.5
click at [201, 151] on div "State In In AK AL AR AZ CA CO CT DC DE FL GA GU HI IA ID IL IN KS KY LA MA MD M…" at bounding box center [399, 213] width 720 height 159
paste input "310470617"
type input "310470617"
click at [745, 324] on input "Apply" at bounding box center [743, 321] width 21 height 13
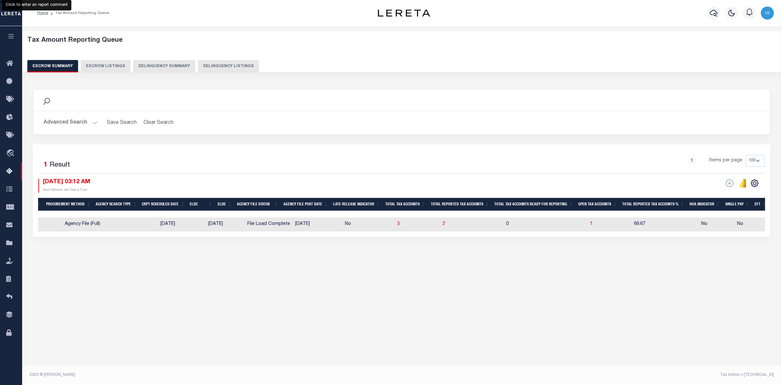
scroll to position [0, 232]
click at [589, 224] on span "1" at bounding box center [590, 223] width 3 height 5
select select "100"
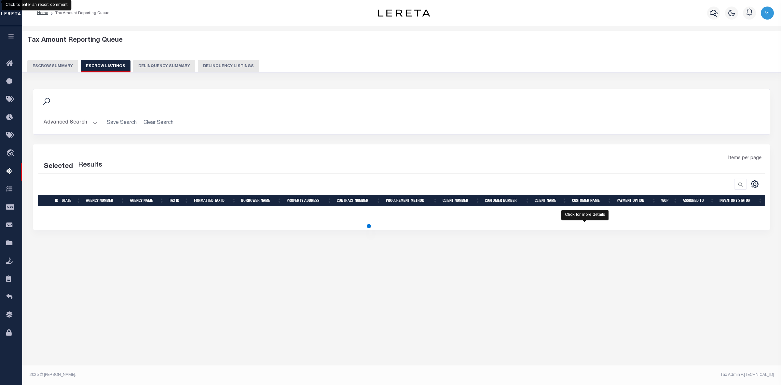
select select "100"
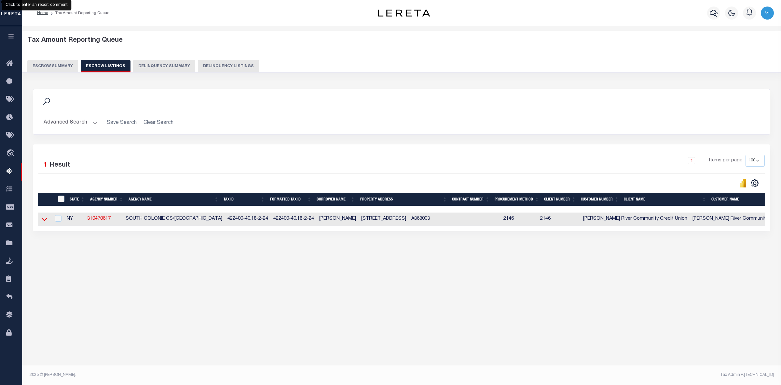
click at [43, 220] on icon at bounding box center [45, 219] width 6 height 7
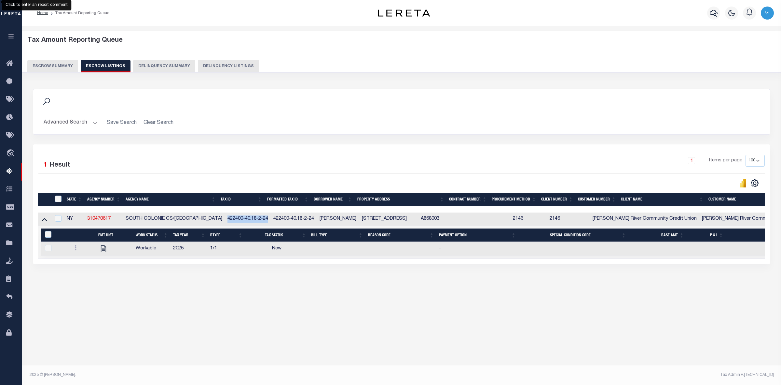
drag, startPoint x: 223, startPoint y: 220, endPoint x: 268, endPoint y: 220, distance: 44.3
click at [268, 220] on td "422400-40.18-2-24" at bounding box center [248, 218] width 46 height 13
checkbox input "true"
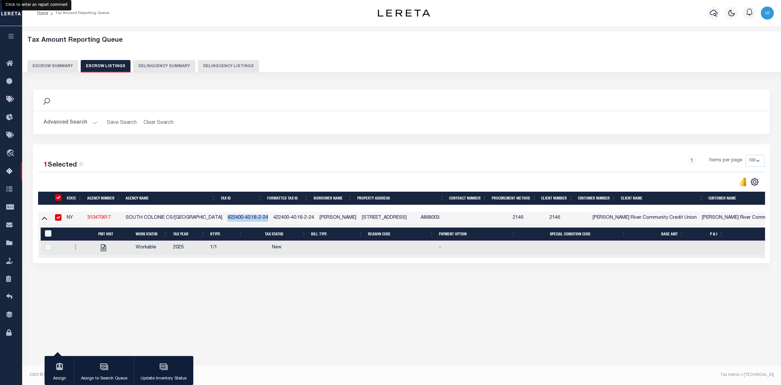
click at [50, 63] on button "Escrow Summary" at bounding box center [52, 66] width 51 height 12
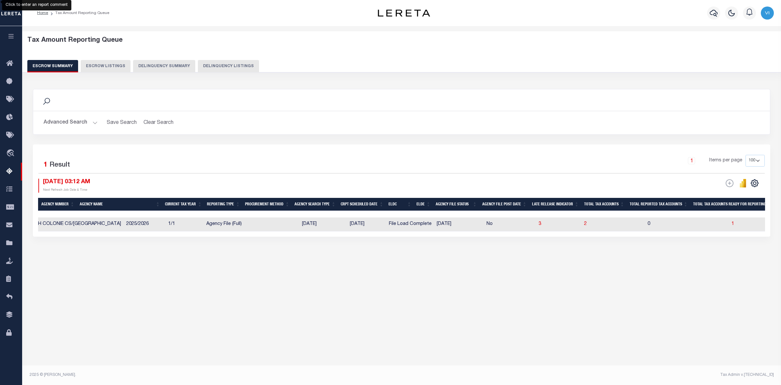
scroll to position [0, 0]
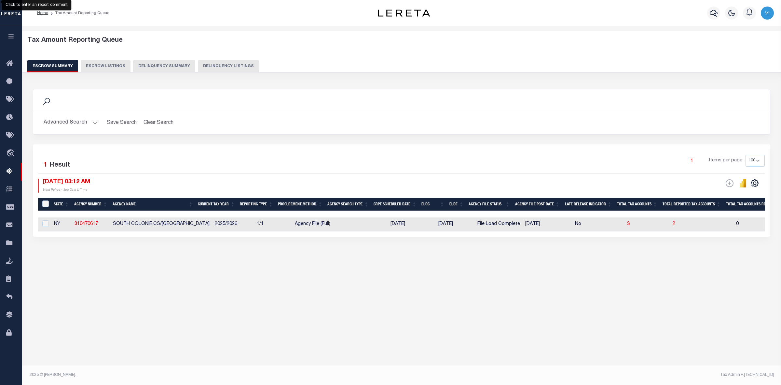
click at [92, 121] on button "Advanced Search" at bounding box center [71, 122] width 54 height 13
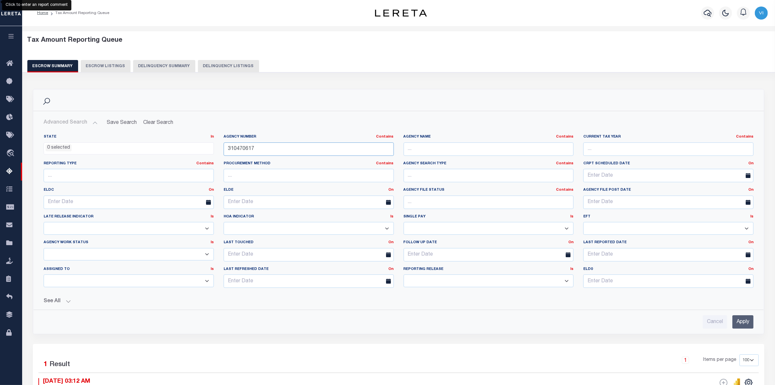
drag, startPoint x: 256, startPoint y: 149, endPoint x: 213, endPoint y: 152, distance: 43.1
click at [213, 152] on div "State In In AK AL AR AZ CA CO CT DC DE FL GA GU HI IA ID IL IN KS KY LA MA MD M…" at bounding box center [399, 213] width 720 height 159
paste input "70560608"
type input "370560608"
click at [743, 321] on input "Apply" at bounding box center [743, 321] width 21 height 13
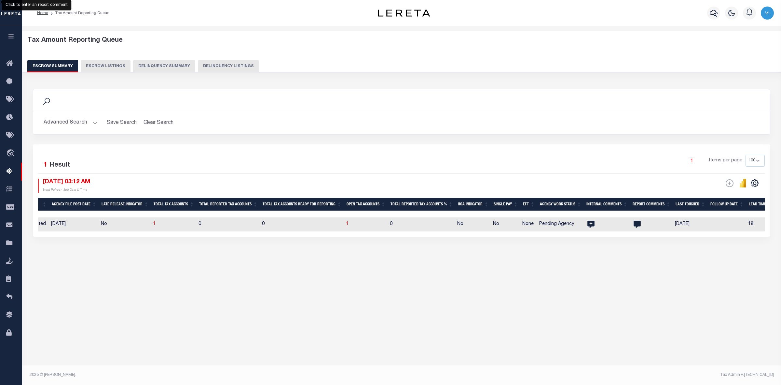
scroll to position [0, 389]
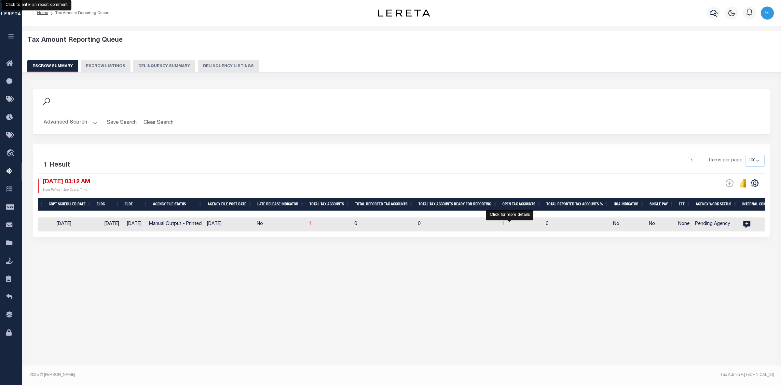
click at [505, 225] on span "1" at bounding box center [503, 223] width 3 height 5
select select "100"
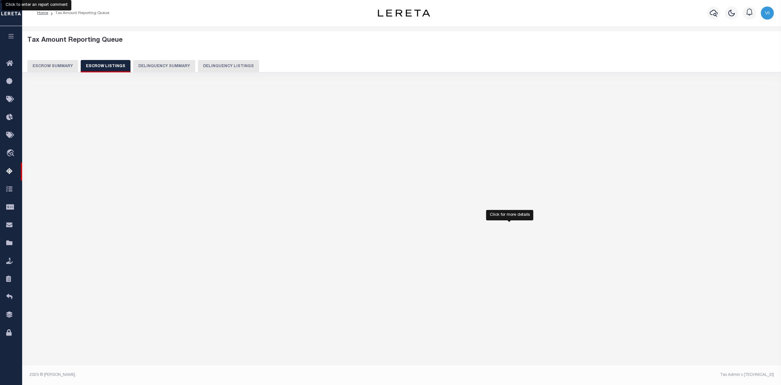
select select "100"
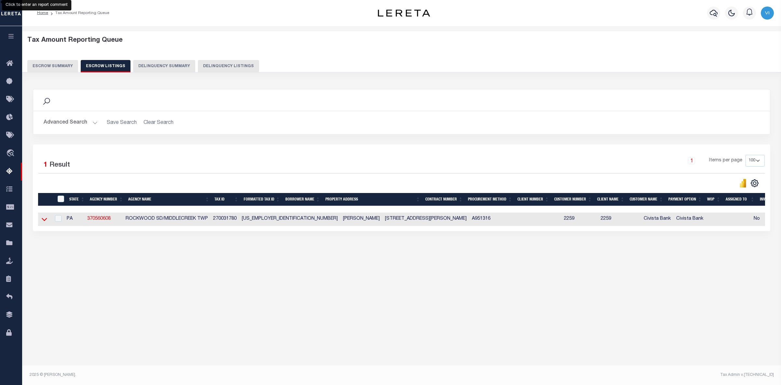
click at [43, 219] on icon at bounding box center [45, 219] width 6 height 7
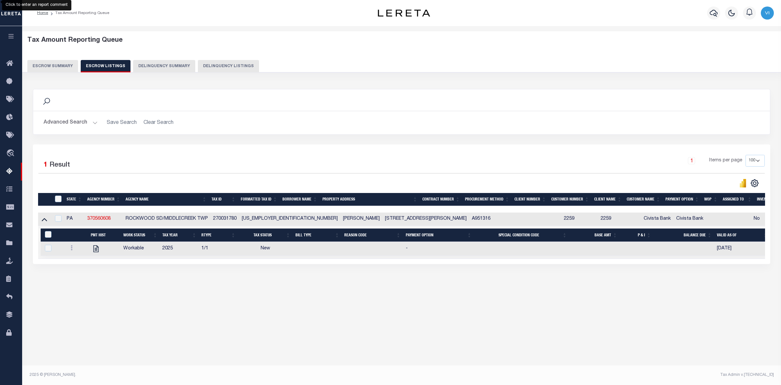
click at [56, 66] on button "Escrow Summary" at bounding box center [52, 66] width 51 height 12
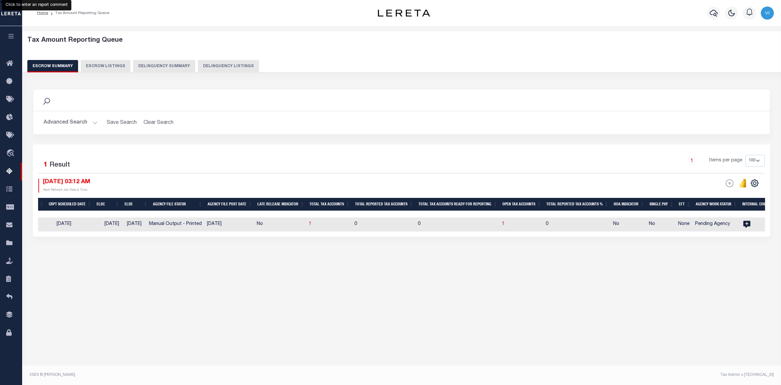
click at [91, 122] on button "Advanced Search" at bounding box center [71, 122] width 54 height 13
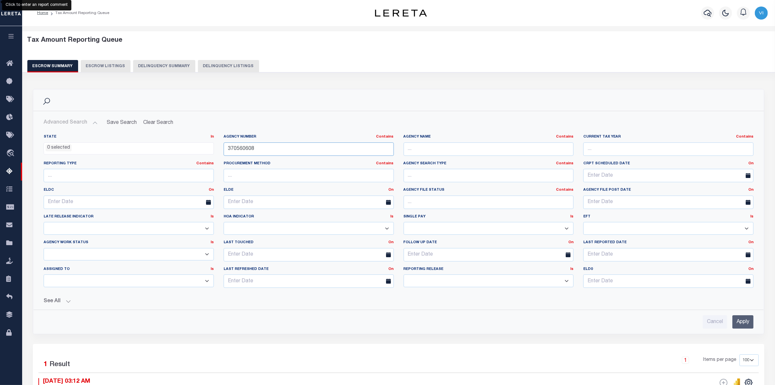
drag, startPoint x: 257, startPoint y: 149, endPoint x: 188, endPoint y: 149, distance: 69.7
click at [188, 149] on div "State In In AK AL AR AZ CA CO CT DC DE FL GA GU HI IA ID IL IN KS KY LA MA MD M…" at bounding box center [399, 213] width 720 height 159
paste input "02065"
type input "370020658"
click at [743, 323] on input "Apply" at bounding box center [743, 321] width 21 height 13
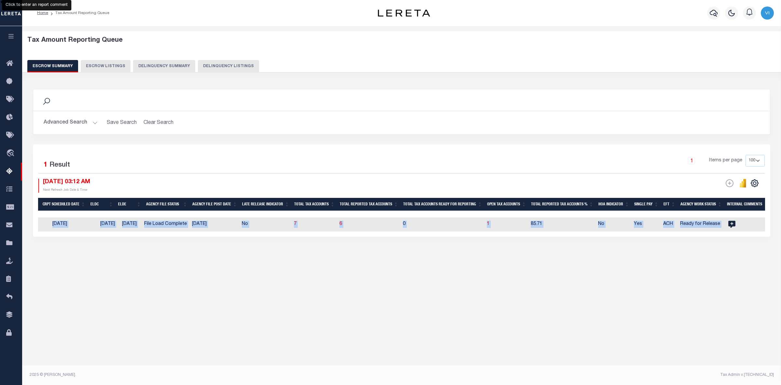
scroll to position [0, 331]
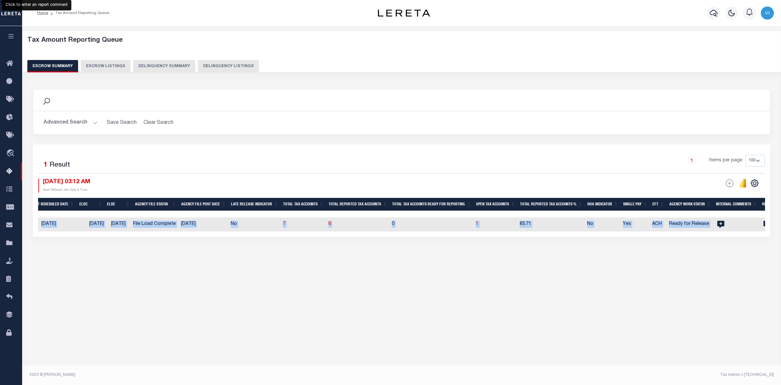
drag, startPoint x: 518, startPoint y: 213, endPoint x: 759, endPoint y: 217, distance: 240.3
click at [759, 217] on div "State Agency Number Agency Name Current Tax Year Reporting Type Procurement Met…" at bounding box center [401, 215] width 727 height 34
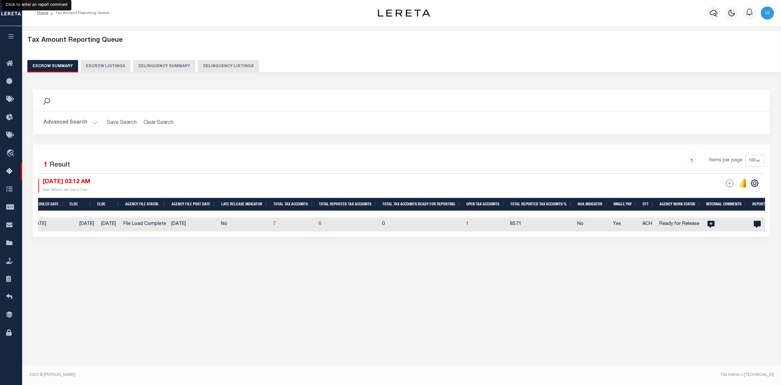
click at [723, 256] on div "Search Advanced Search Save Search Clear Search EscrowSummaryGridWrapper_dynami…" at bounding box center [402, 169] width 747 height 174
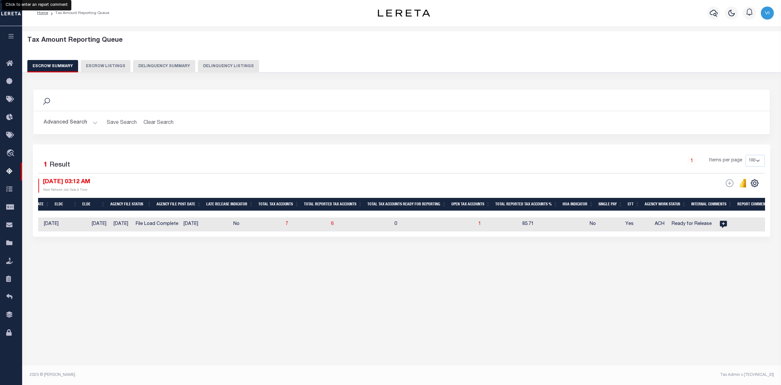
scroll to position [0, 322]
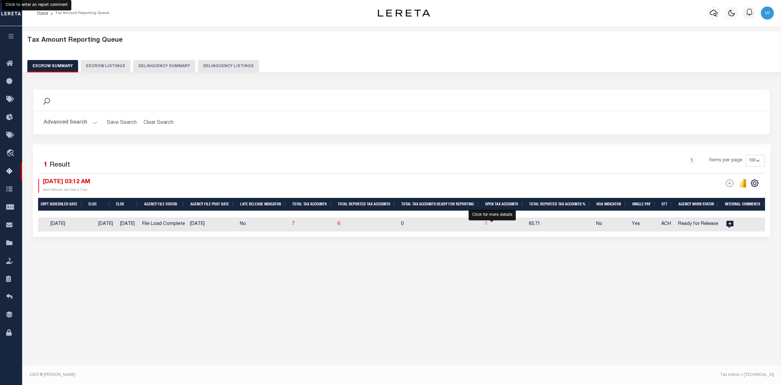
click at [488, 222] on span "1" at bounding box center [486, 223] width 3 height 5
select select "100"
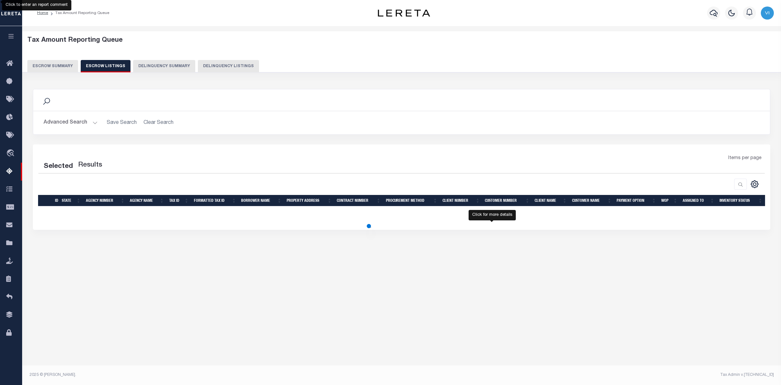
select select "100"
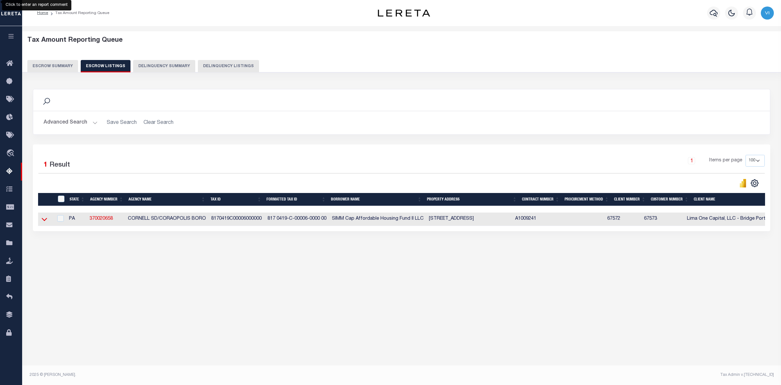
click at [42, 219] on icon at bounding box center [45, 219] width 6 height 7
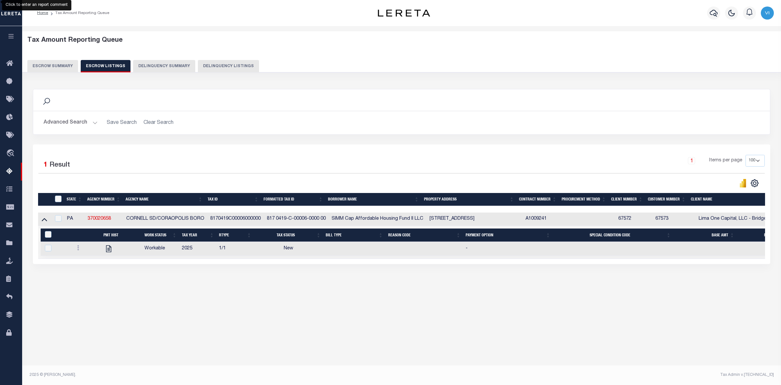
click at [52, 64] on button "Escrow Summary" at bounding box center [52, 66] width 51 height 12
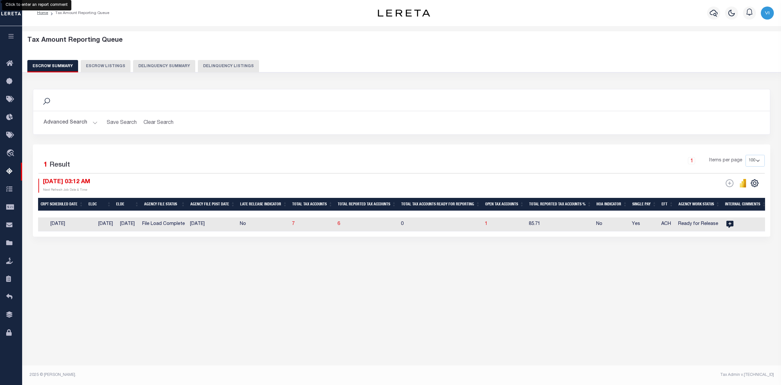
click at [93, 121] on button "Advanced Search" at bounding box center [71, 122] width 54 height 13
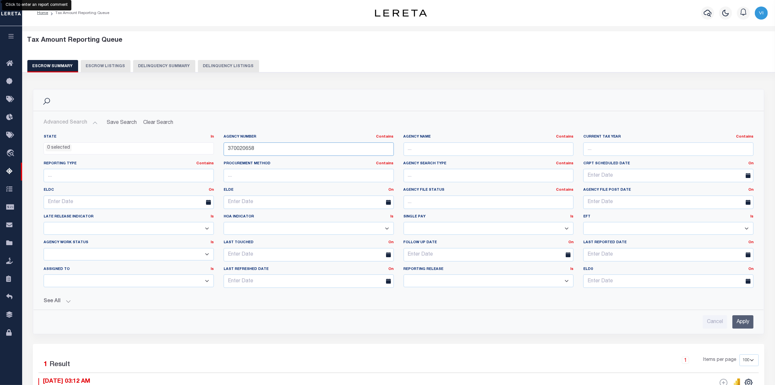
drag, startPoint x: 255, startPoint y: 147, endPoint x: 211, endPoint y: 153, distance: 44.0
click at [211, 153] on div "State In In AK AL AR AZ CA CO CT DC DE FL GA GU HI IA ID IL IN KS KY LA MA MD M…" at bounding box center [399, 213] width 720 height 159
paste input "421342001"
type input "421342001"
click at [737, 321] on input "Apply" at bounding box center [743, 321] width 21 height 13
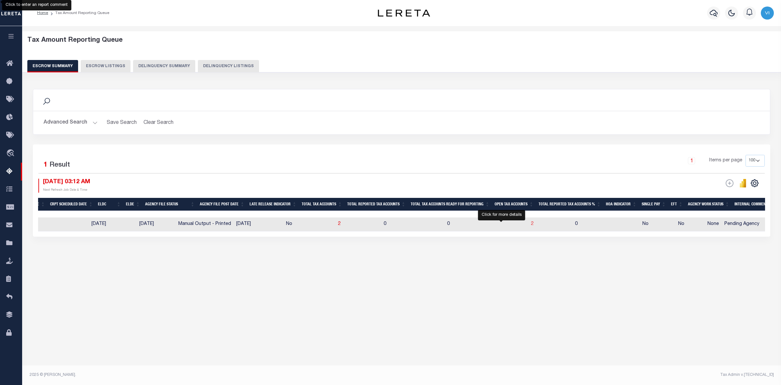
click at [531, 223] on span "2" at bounding box center [532, 223] width 3 height 5
select select "100"
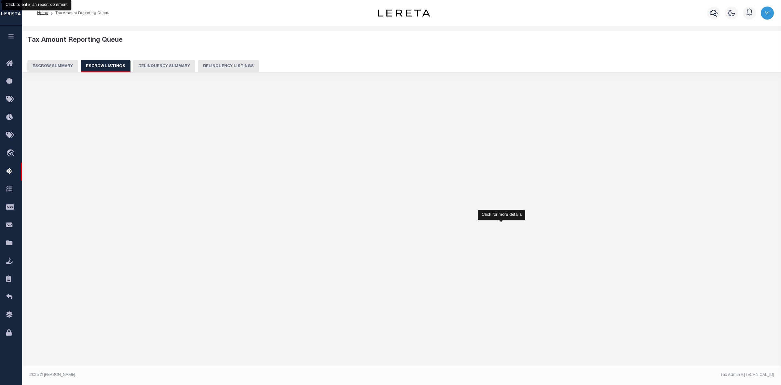
select select "100"
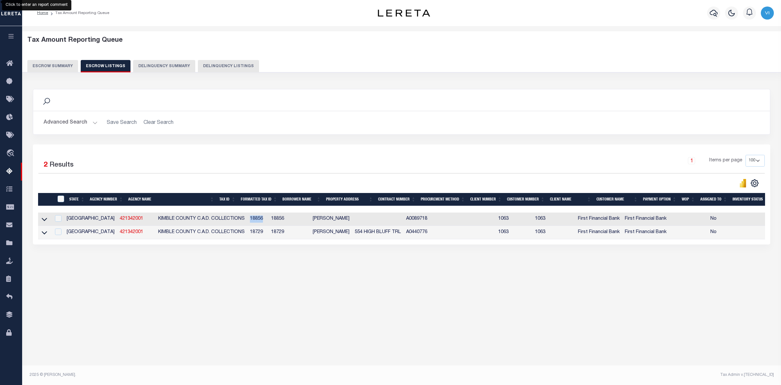
drag, startPoint x: 221, startPoint y: 220, endPoint x: 233, endPoint y: 220, distance: 12.7
click at [247, 220] on td "18856" at bounding box center [257, 218] width 21 height 13
checkbox input "false"
checkbox input "true"
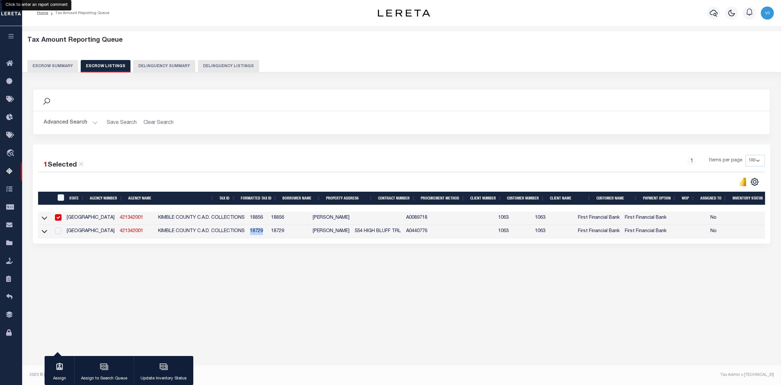
drag, startPoint x: 218, startPoint y: 233, endPoint x: 235, endPoint y: 233, distance: 16.3
click at [247, 233] on td "18729" at bounding box center [257, 231] width 21 height 13
checkbox input "true"
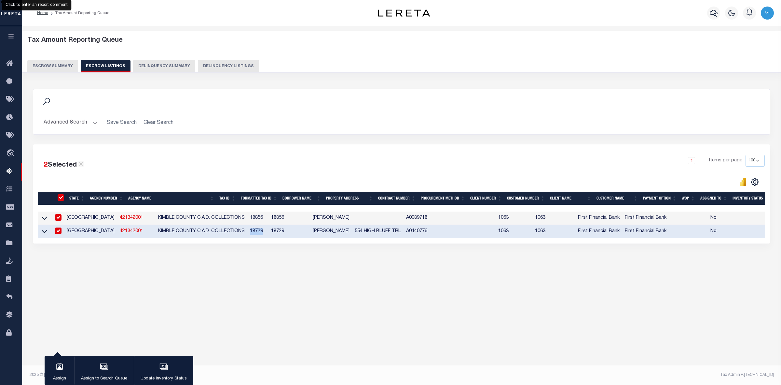
click at [45, 67] on button "Escrow Summary" at bounding box center [52, 66] width 51 height 12
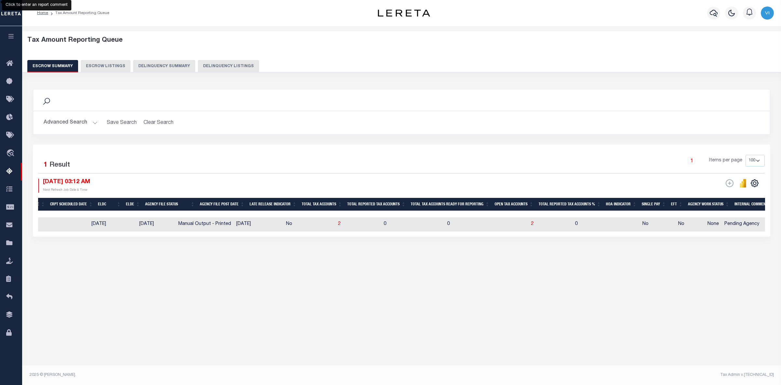
click at [363, 275] on div "Tax Amount Reporting Queue Escrow Summary Escrow Listings In" at bounding box center [401, 154] width 755 height 243
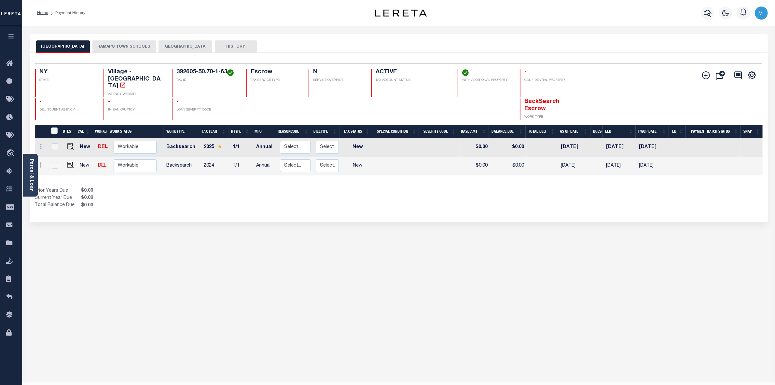
click at [132, 46] on button "RAMAPO TOWN SCHOOLS" at bounding box center [123, 46] width 63 height 12
click at [119, 47] on button "RAMAPO TOWN SCHOOLS" at bounding box center [123, 46] width 63 height 12
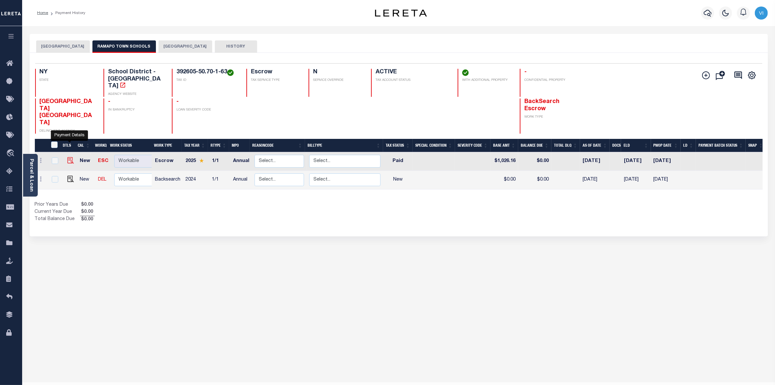
drag, startPoint x: 70, startPoint y: 146, endPoint x: 67, endPoint y: 147, distance: 3.4
click at [67, 157] on img "" at bounding box center [70, 160] width 7 height 7
checkbox input "true"
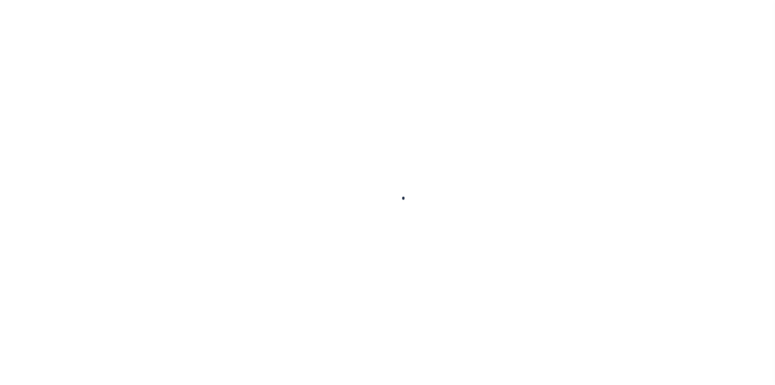
checkbox input "false"
checkbox input "true"
type input "09/12/2025"
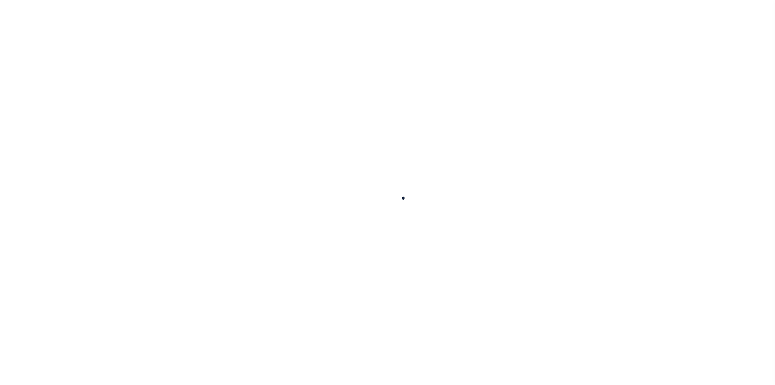
select select "PYD"
type input "$1,026.16"
type input "$0"
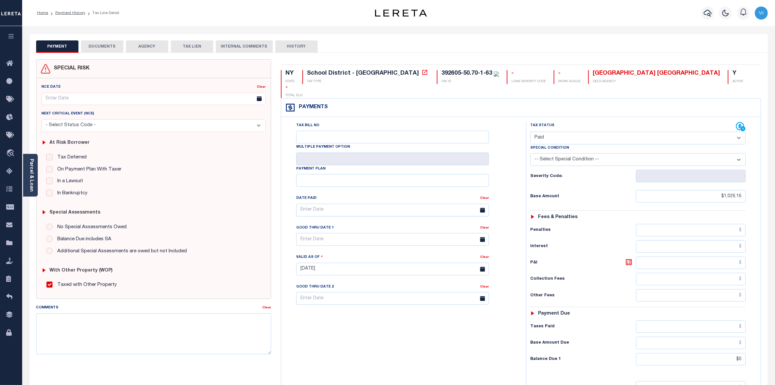
click at [103, 46] on button "DOCUMENTS" at bounding box center [102, 46] width 42 height 12
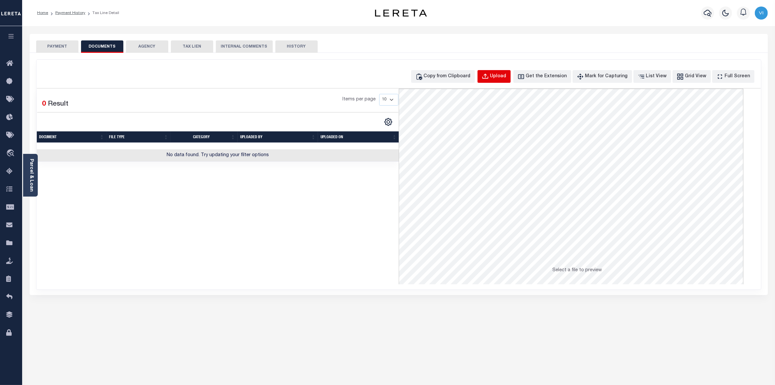
click at [505, 77] on div "Upload" at bounding box center [498, 76] width 16 height 7
select select "POP"
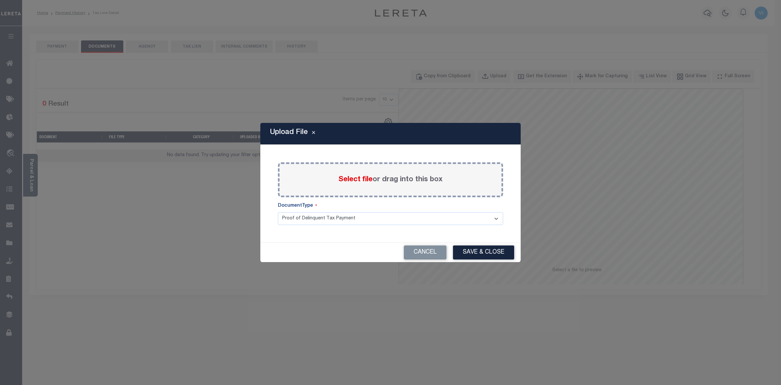
click at [364, 176] on span "Select file" at bounding box center [356, 179] width 34 height 7
click at [0, 0] on input "Select file or drag into this box" at bounding box center [0, 0] width 0 height 0
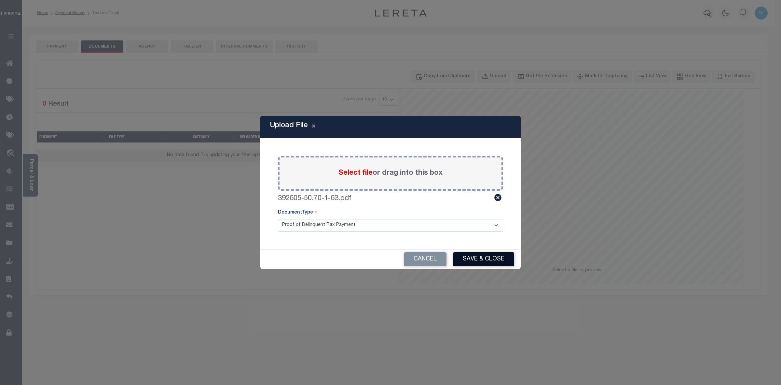
click at [487, 258] on button "Save & Close" at bounding box center [483, 259] width 61 height 14
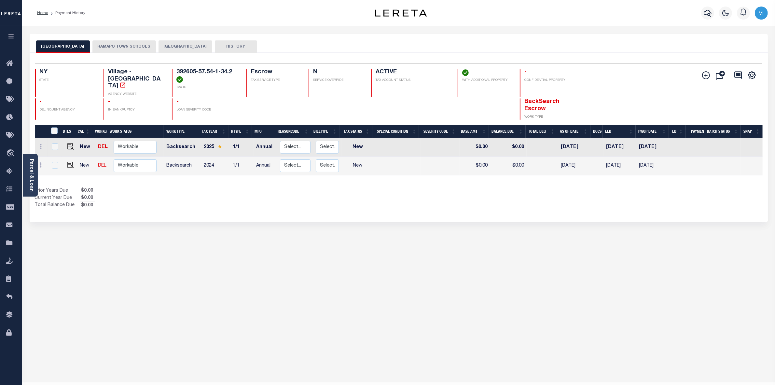
click at [126, 48] on button "RAMAPO TOWN SCHOOLS" at bounding box center [123, 46] width 63 height 12
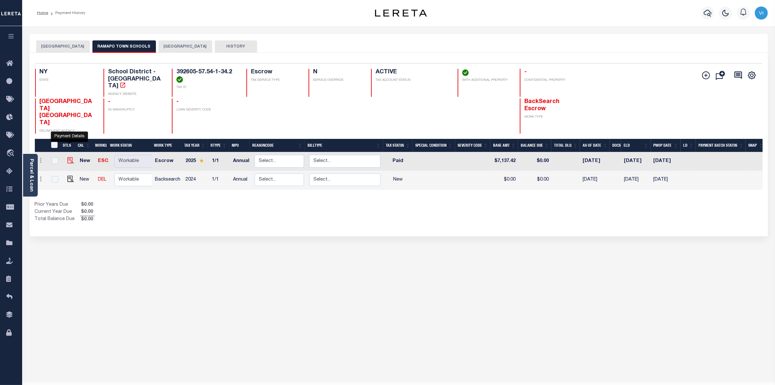
click at [69, 157] on img "" at bounding box center [70, 160] width 7 height 7
checkbox input "true"
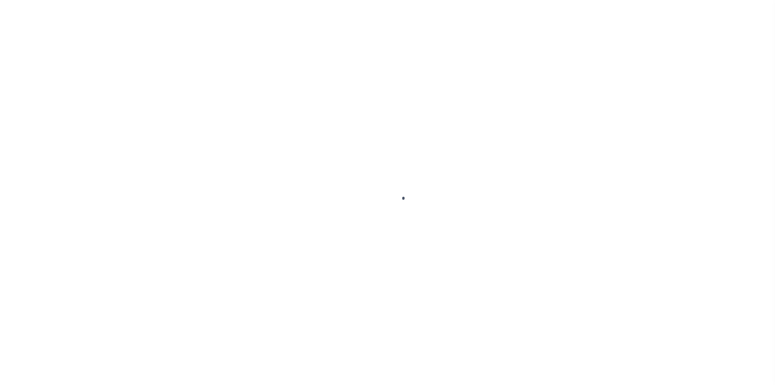
select select "PYD"
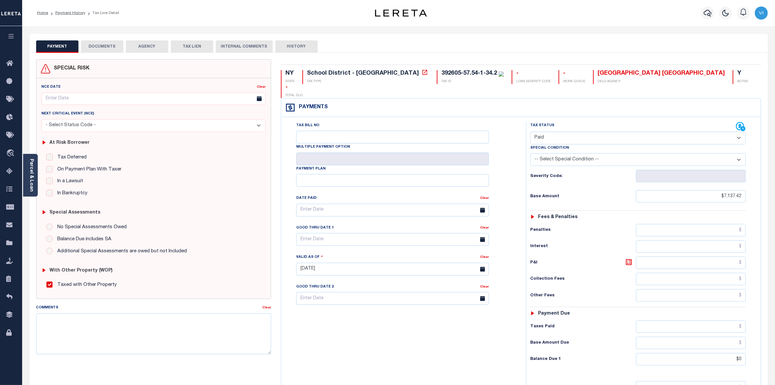
click at [104, 47] on button "DOCUMENTS" at bounding box center [102, 46] width 42 height 12
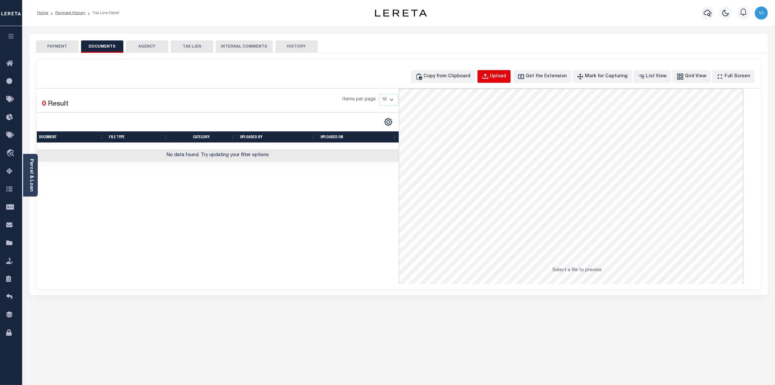
click at [507, 76] on div "Upload" at bounding box center [498, 76] width 16 height 7
select select "POP"
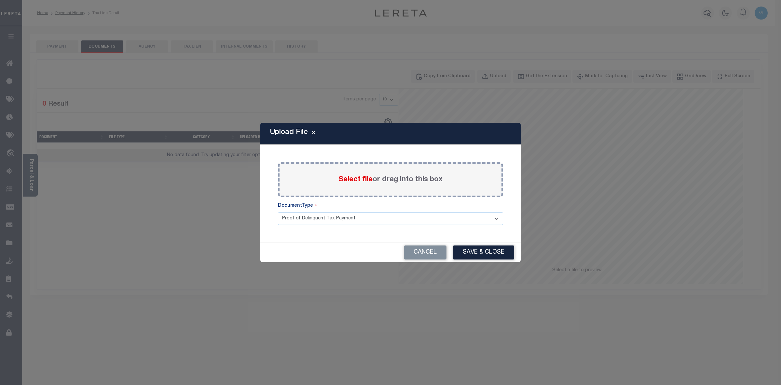
click at [358, 180] on span "Select file" at bounding box center [356, 179] width 34 height 7
click at [0, 0] on input "Select file or drag into this box" at bounding box center [0, 0] width 0 height 0
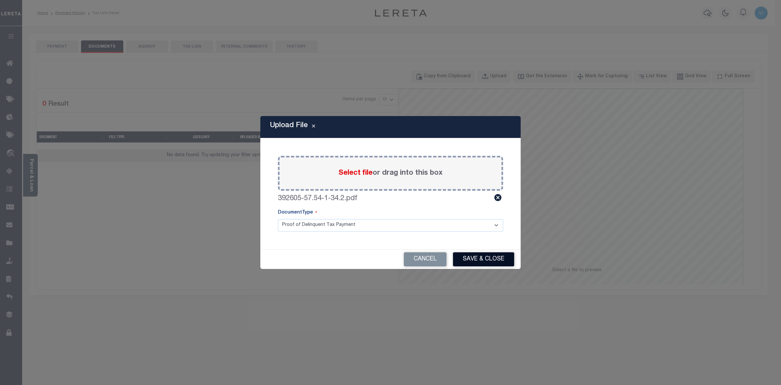
click at [475, 258] on button "Save & Close" at bounding box center [483, 259] width 61 height 14
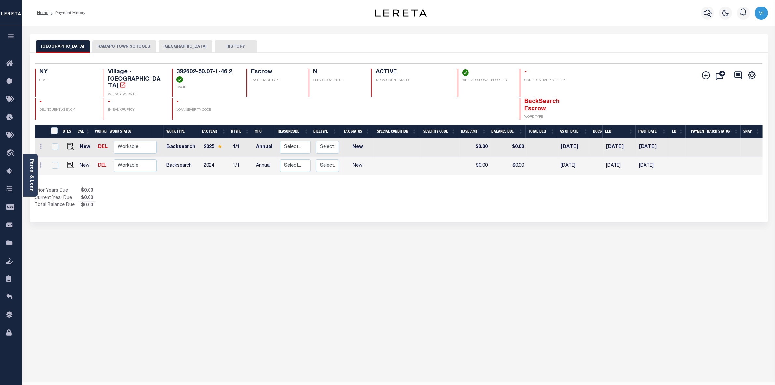
click at [129, 45] on button "RAMAPO TOWN SCHOOLS" at bounding box center [123, 46] width 63 height 12
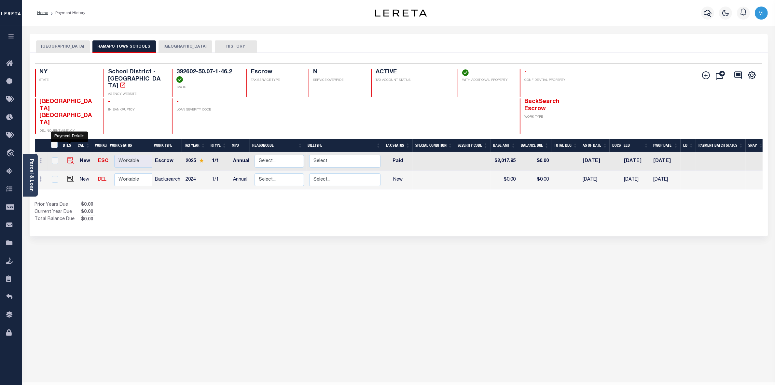
click at [68, 157] on img "" at bounding box center [70, 160] width 7 height 7
checkbox input "true"
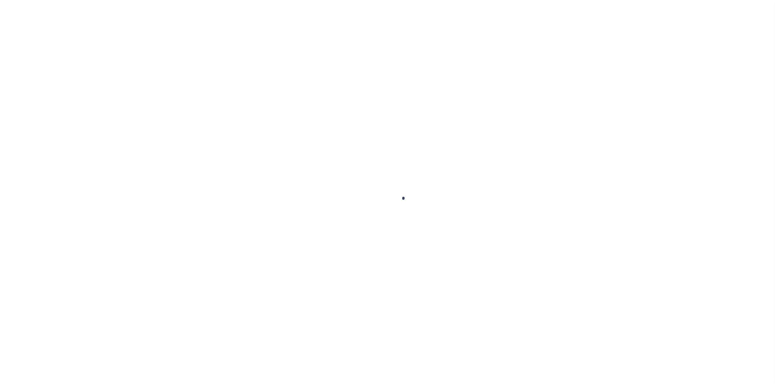
select select "PYD"
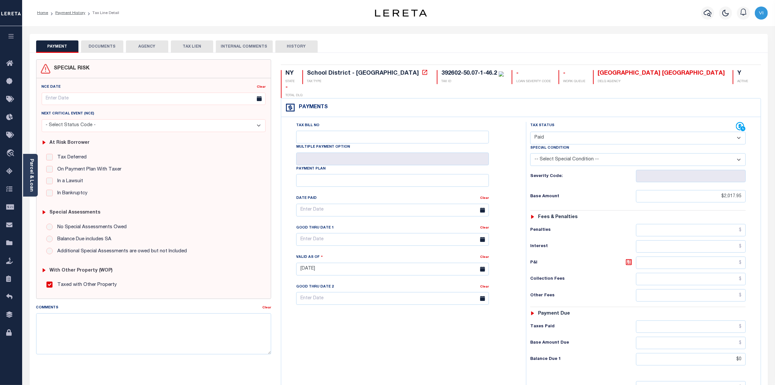
click at [105, 45] on button "DOCUMENTS" at bounding box center [102, 46] width 42 height 12
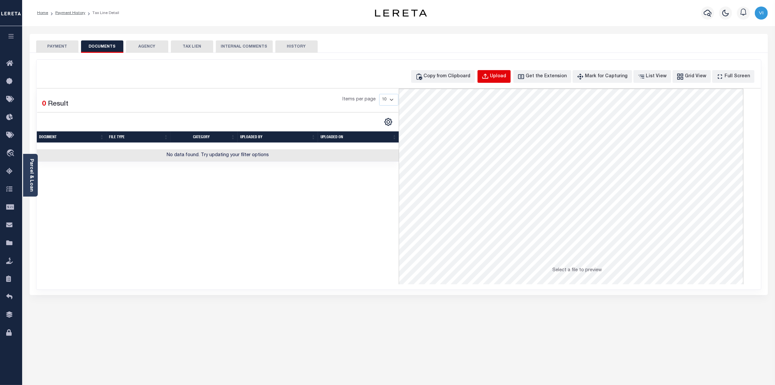
click at [505, 76] on div "Upload" at bounding box center [498, 76] width 16 height 7
select select "POP"
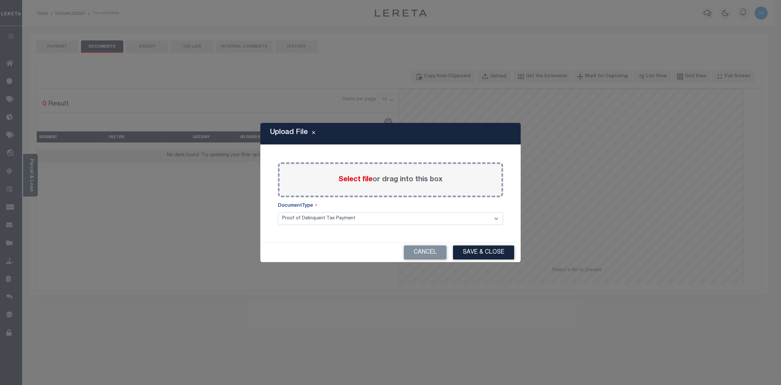
click at [347, 178] on span "Select file" at bounding box center [356, 179] width 34 height 7
click at [0, 0] on input "Select file or drag into this box" at bounding box center [0, 0] width 0 height 0
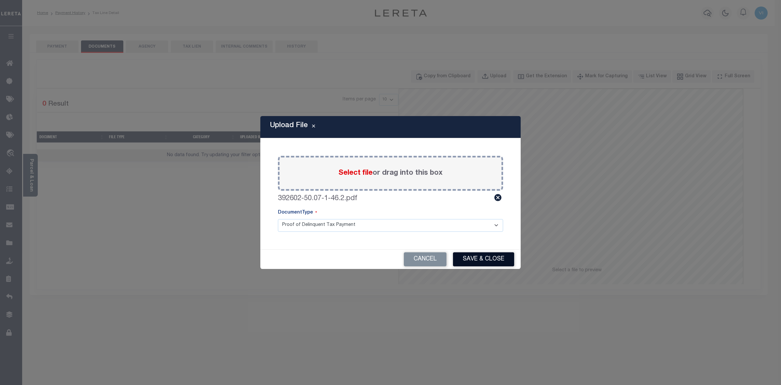
click at [477, 261] on button "Save & Close" at bounding box center [483, 259] width 61 height 14
